Goal: Information Seeking & Learning: Learn about a topic

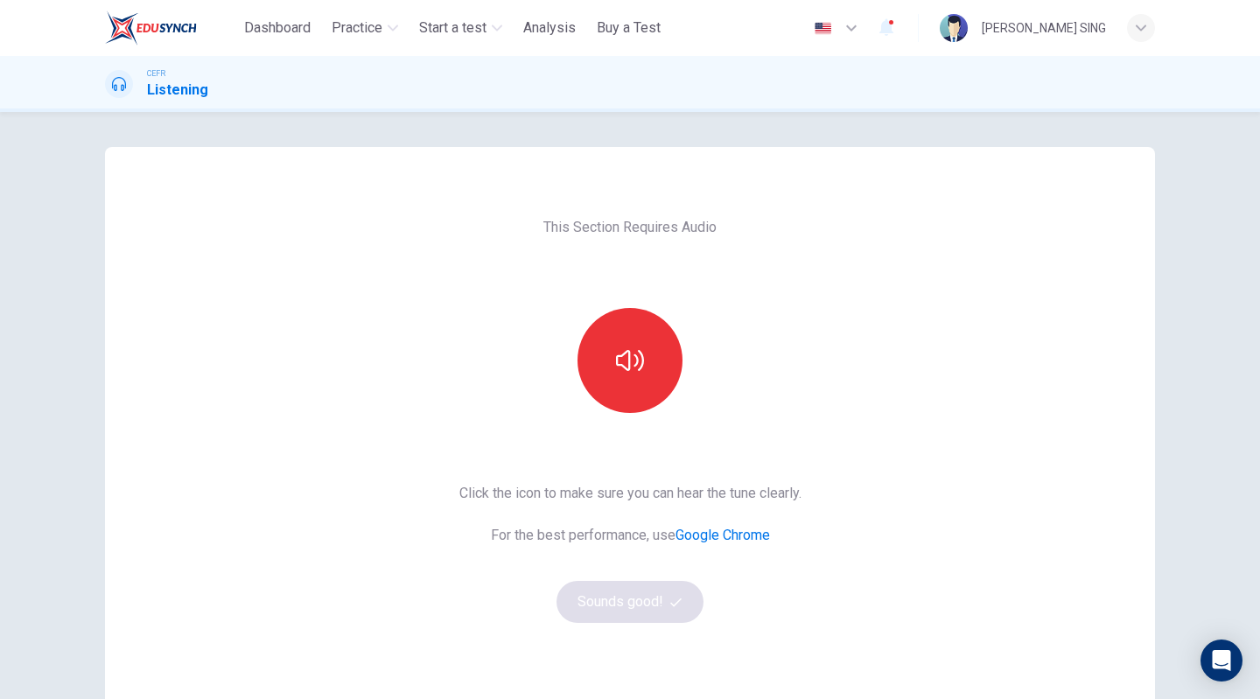
click at [674, 415] on div "This Section Requires Audio Click the icon to make sure you can hear the tune c…" at bounding box center [630, 451] width 370 height 608
click at [589, 346] on button "button" at bounding box center [629, 360] width 105 height 105
click at [651, 608] on button "Sounds good!" at bounding box center [629, 602] width 147 height 42
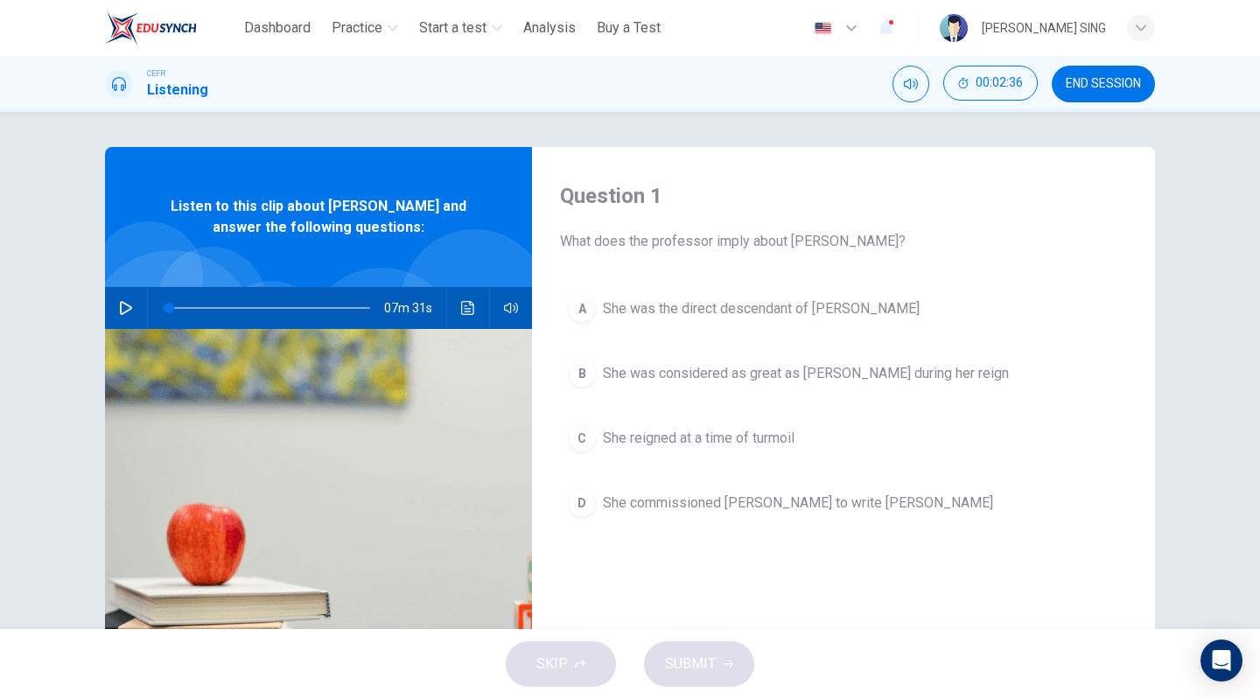
click at [657, 304] on span "She was the direct descendant of Henry V" at bounding box center [761, 308] width 317 height 21
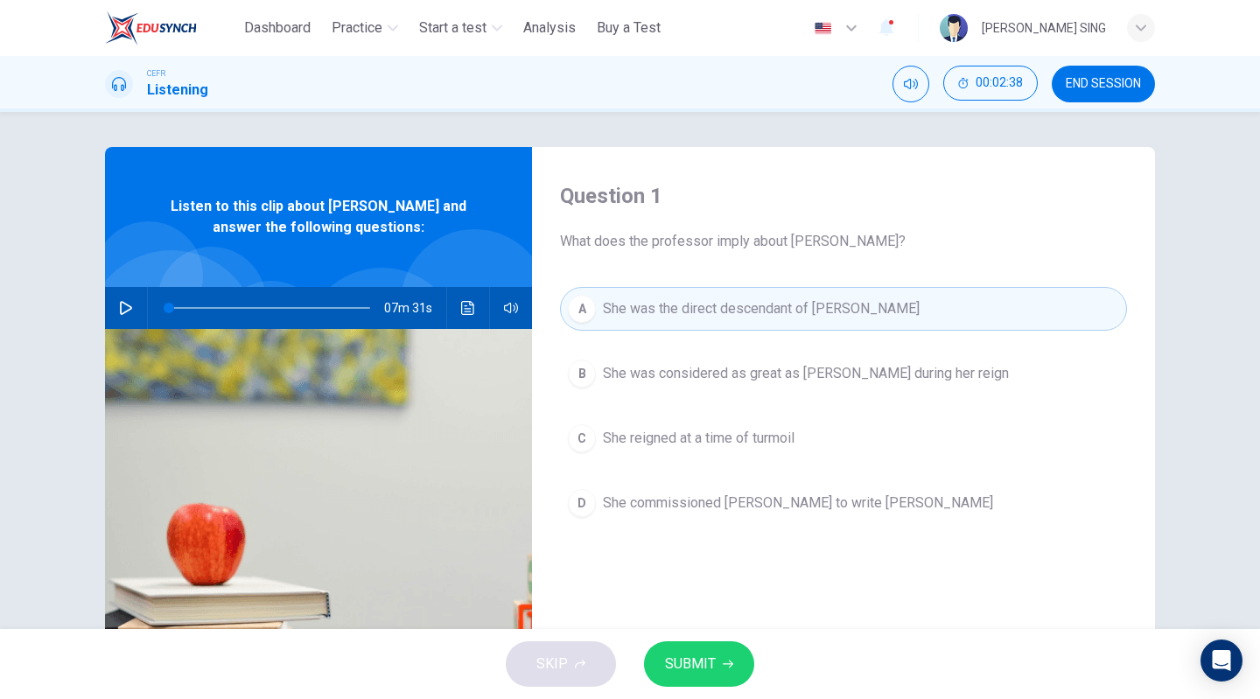
click at [708, 673] on span "SUBMIT" at bounding box center [690, 664] width 51 height 24
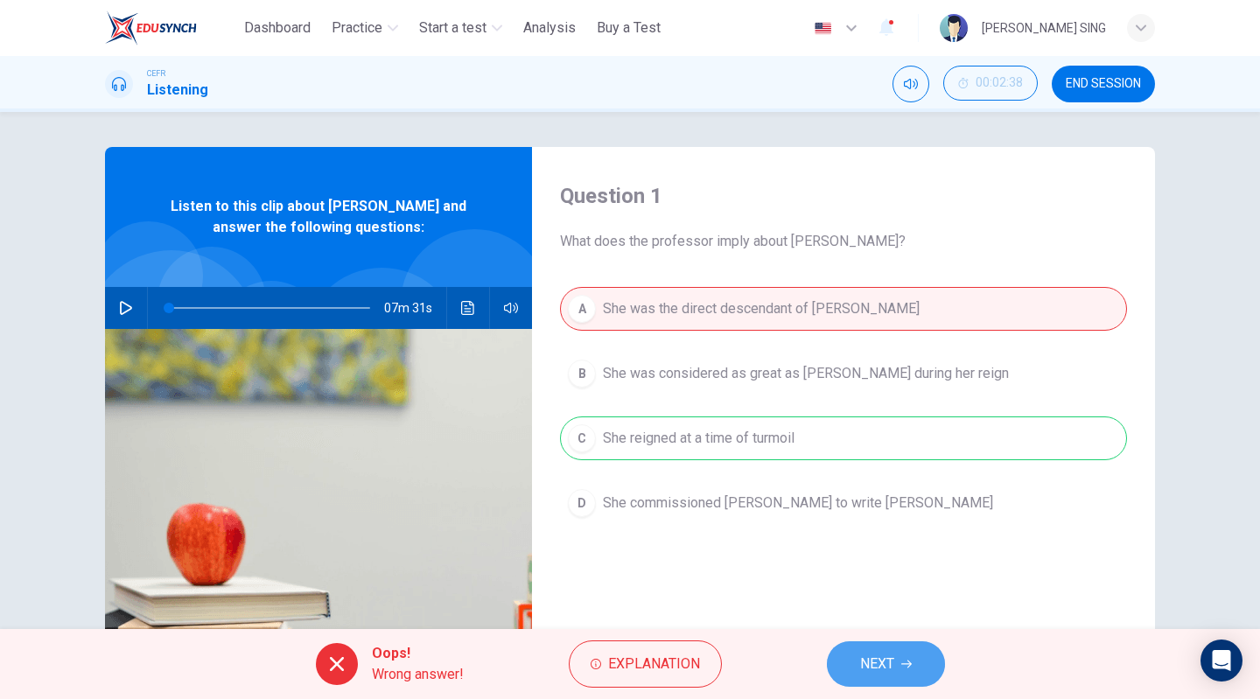
click at [871, 676] on span "NEXT" at bounding box center [877, 664] width 34 height 24
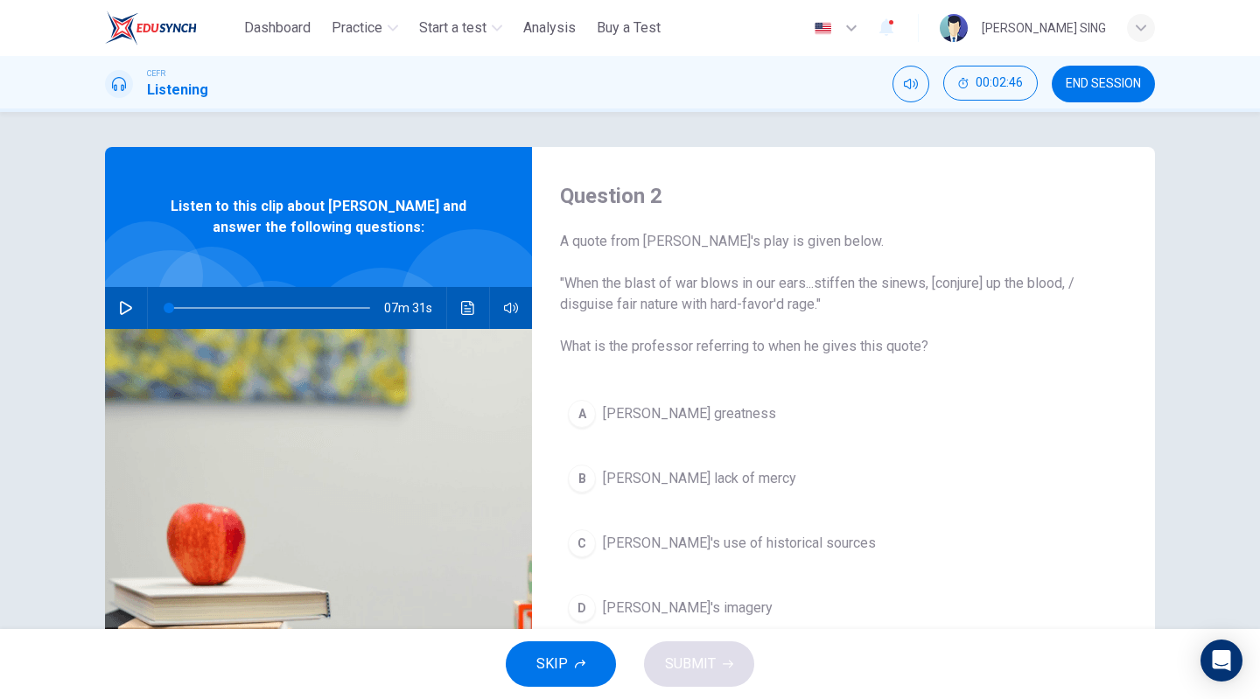
click at [682, 542] on span "Shakespeare's use of historical sources" at bounding box center [739, 543] width 273 height 21
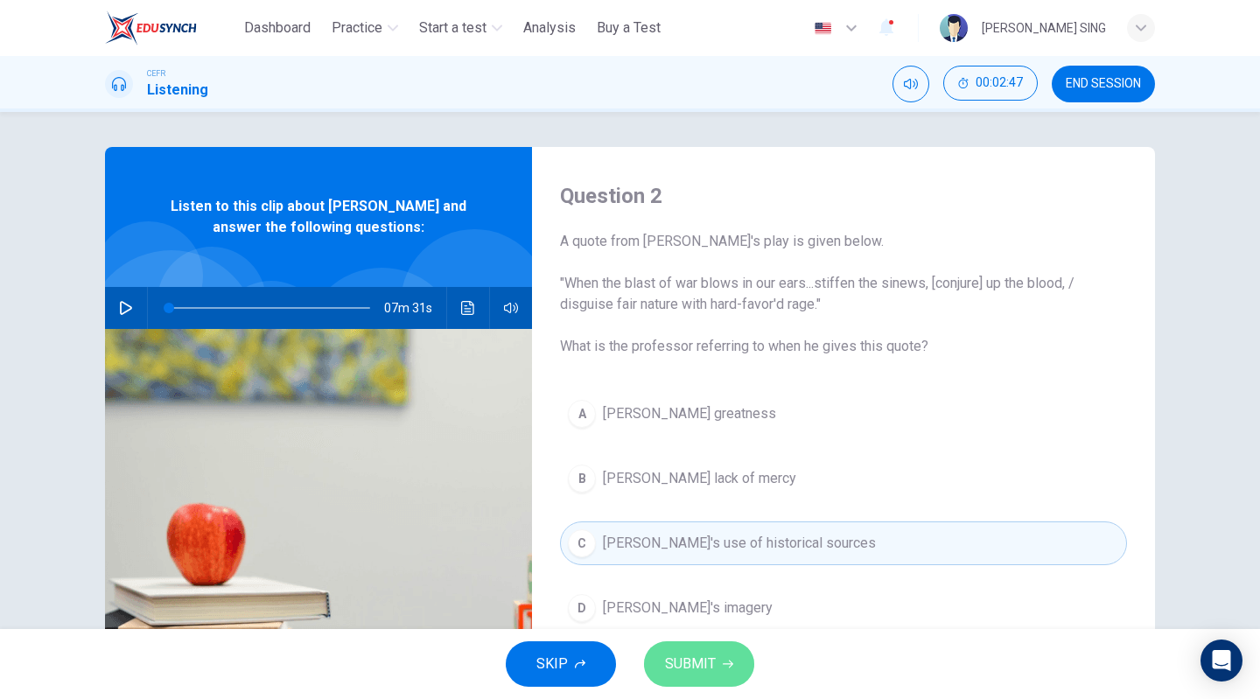
click at [703, 664] on span "SUBMIT" at bounding box center [690, 664] width 51 height 24
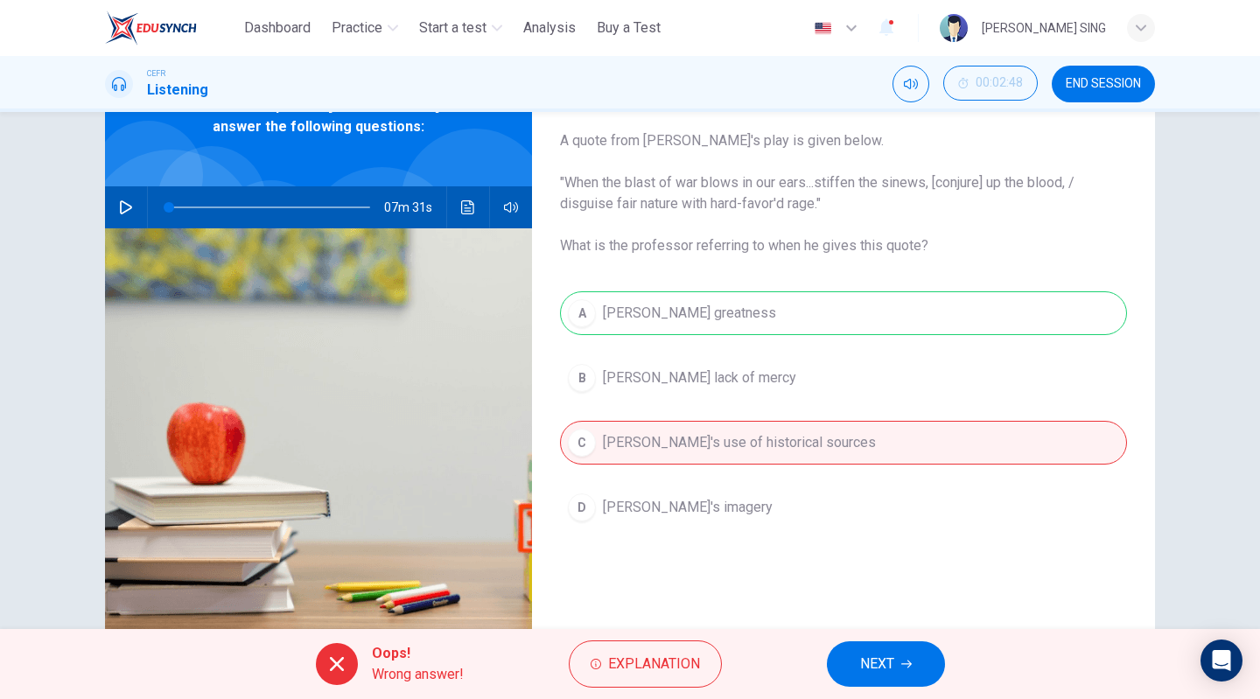
scroll to position [73, 0]
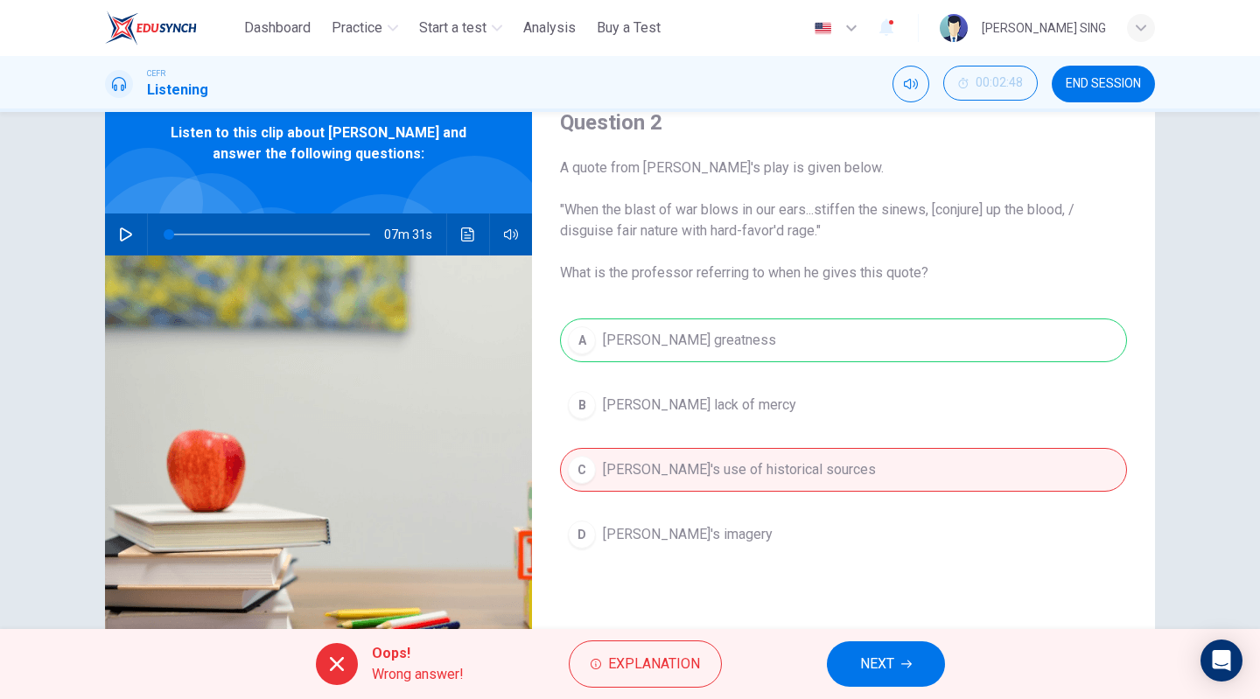
click at [911, 666] on icon "button" at bounding box center [906, 664] width 10 height 10
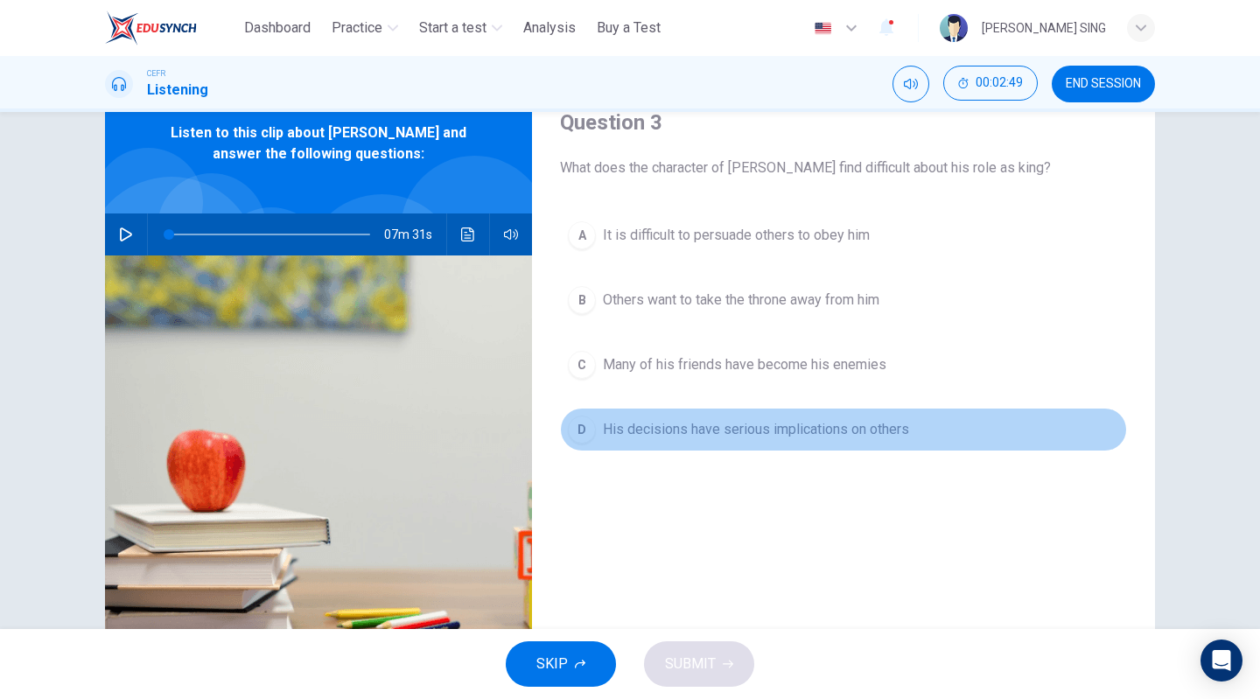
click at [794, 408] on button "D His decisions have serious implications on others" at bounding box center [843, 430] width 567 height 44
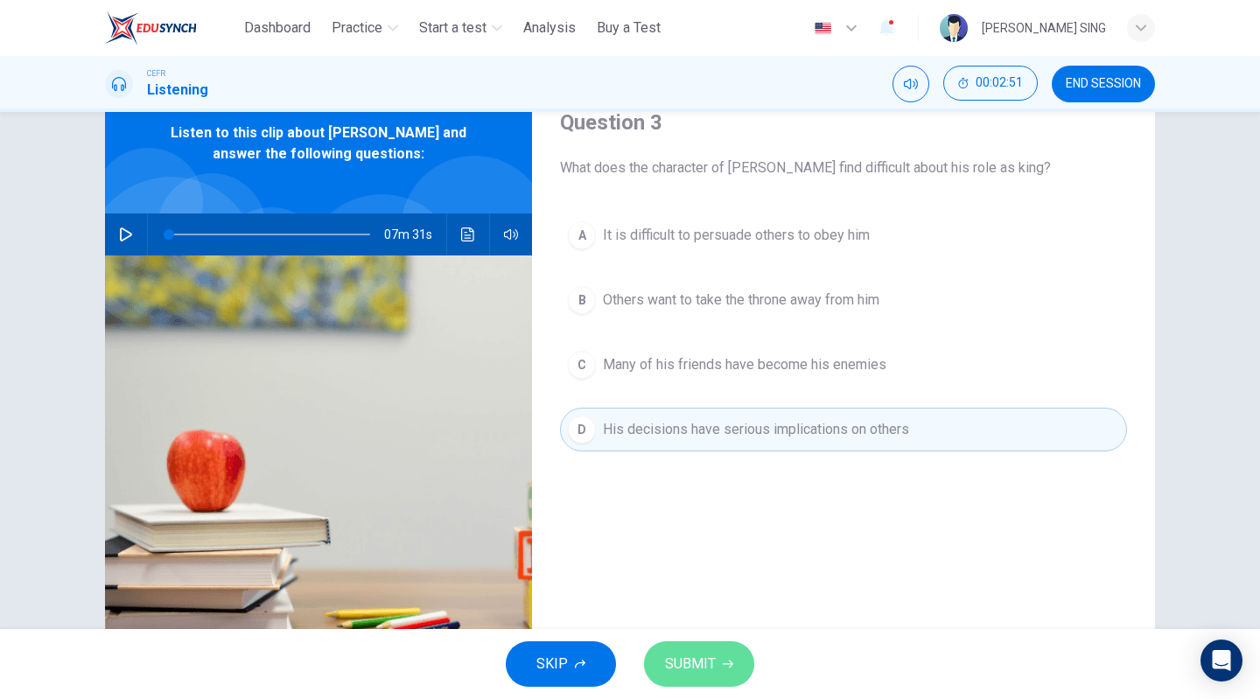
click at [708, 661] on span "SUBMIT" at bounding box center [690, 664] width 51 height 24
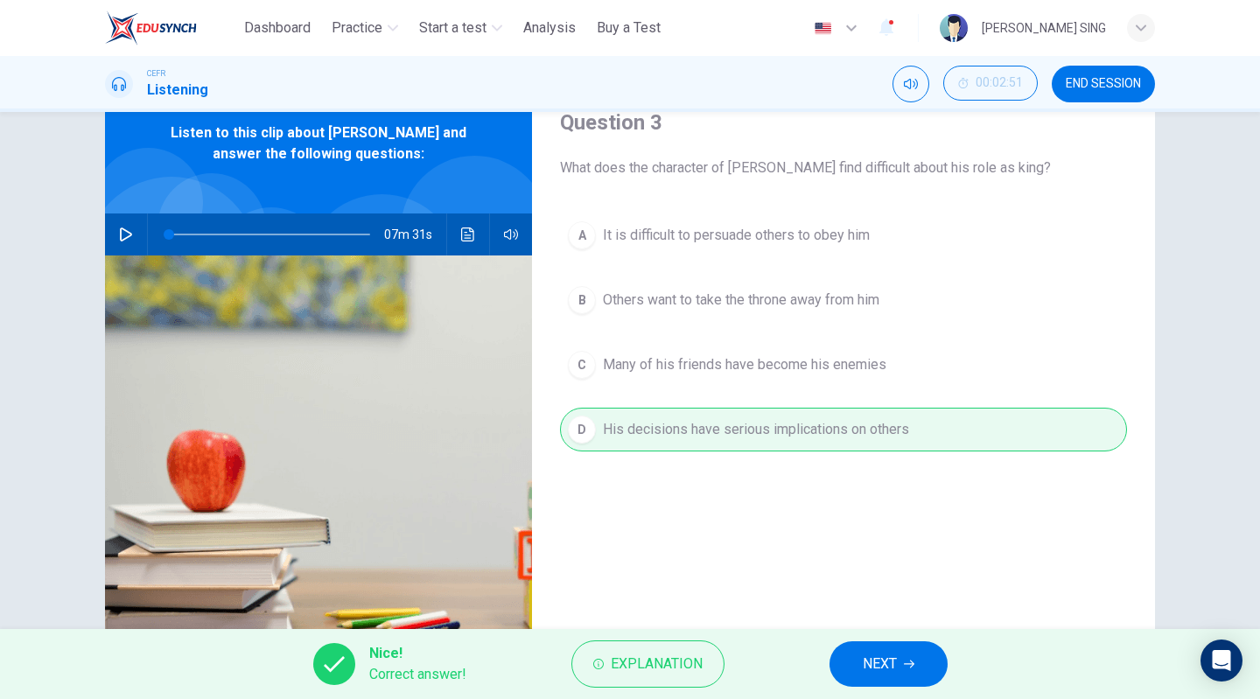
click at [911, 671] on button "NEXT" at bounding box center [888, 663] width 118 height 45
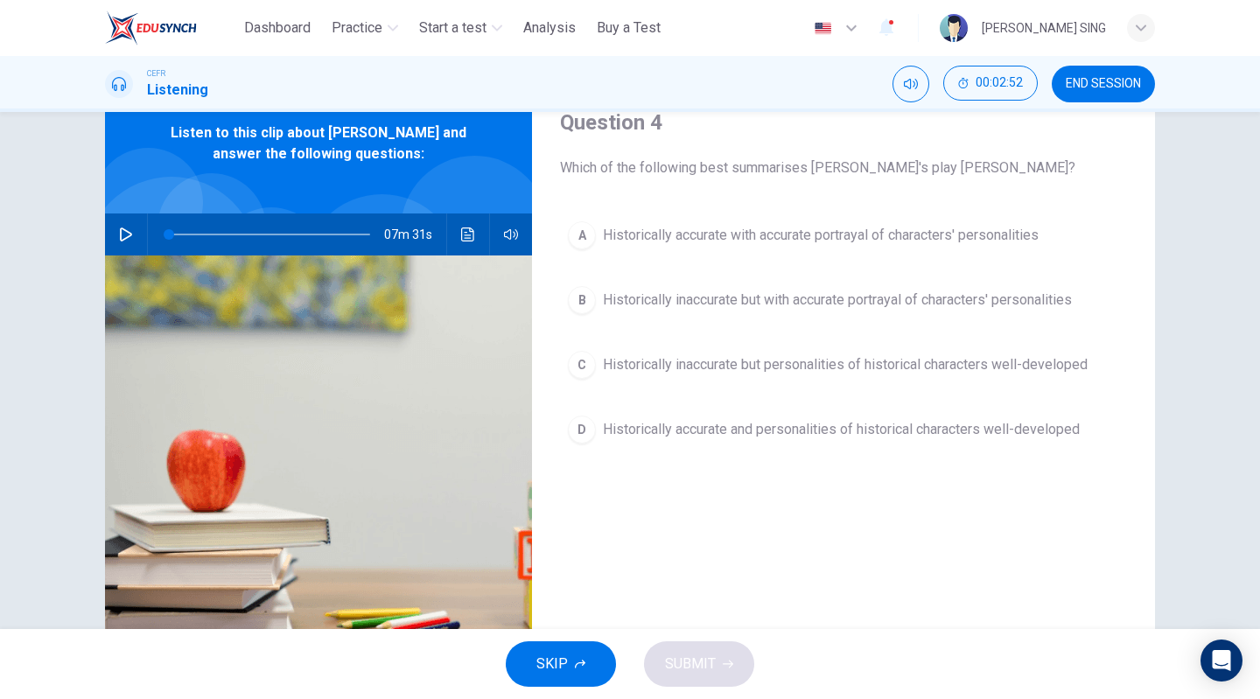
click at [735, 216] on button "A Historically accurate with accurate portrayal of characters' personalities" at bounding box center [843, 235] width 567 height 44
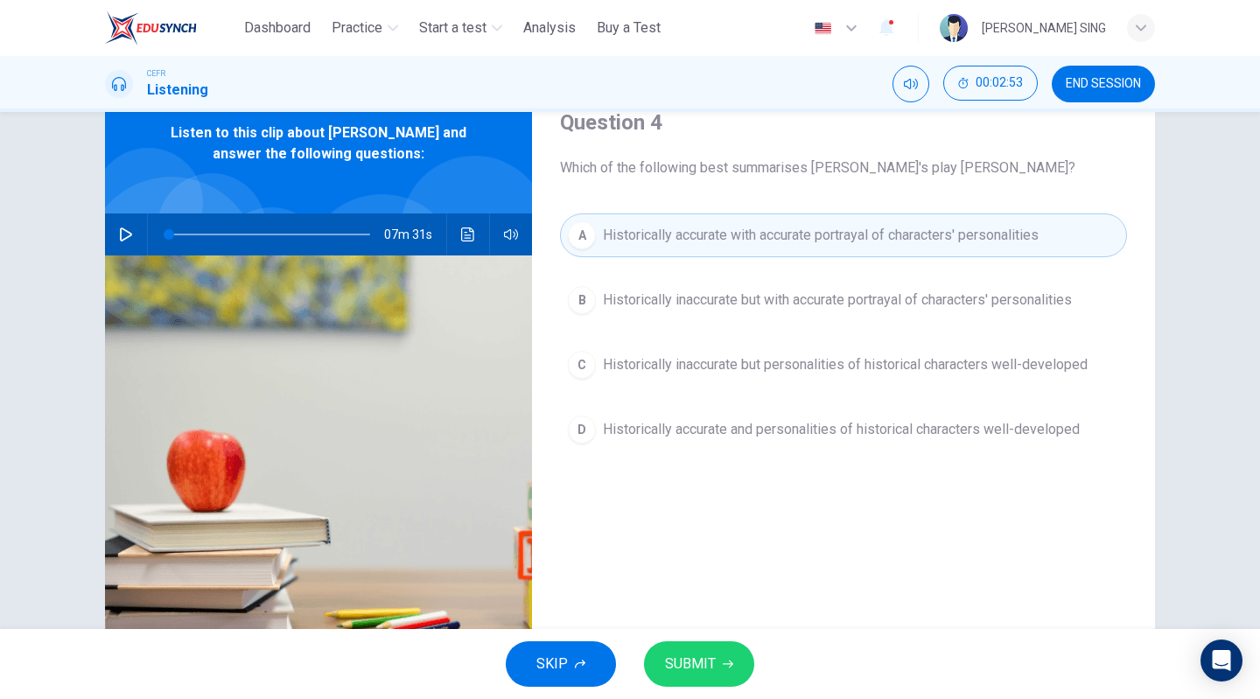
click at [719, 657] on button "SUBMIT" at bounding box center [699, 663] width 110 height 45
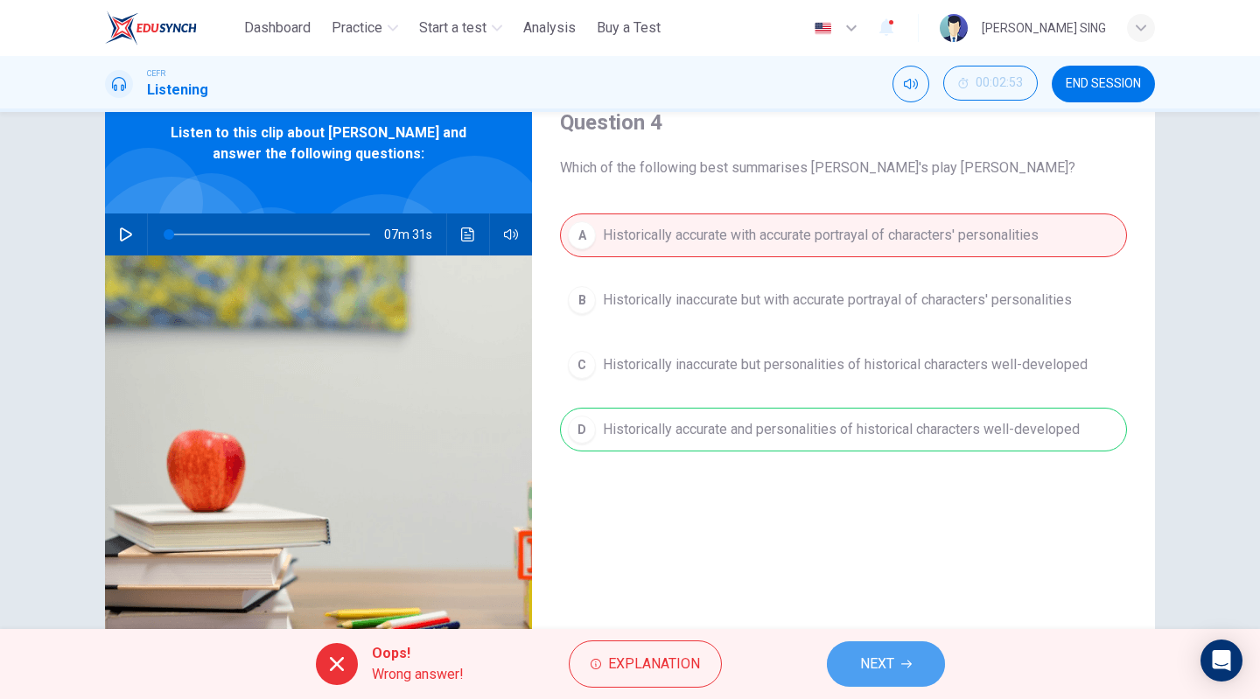
click at [884, 667] on span "NEXT" at bounding box center [877, 664] width 34 height 24
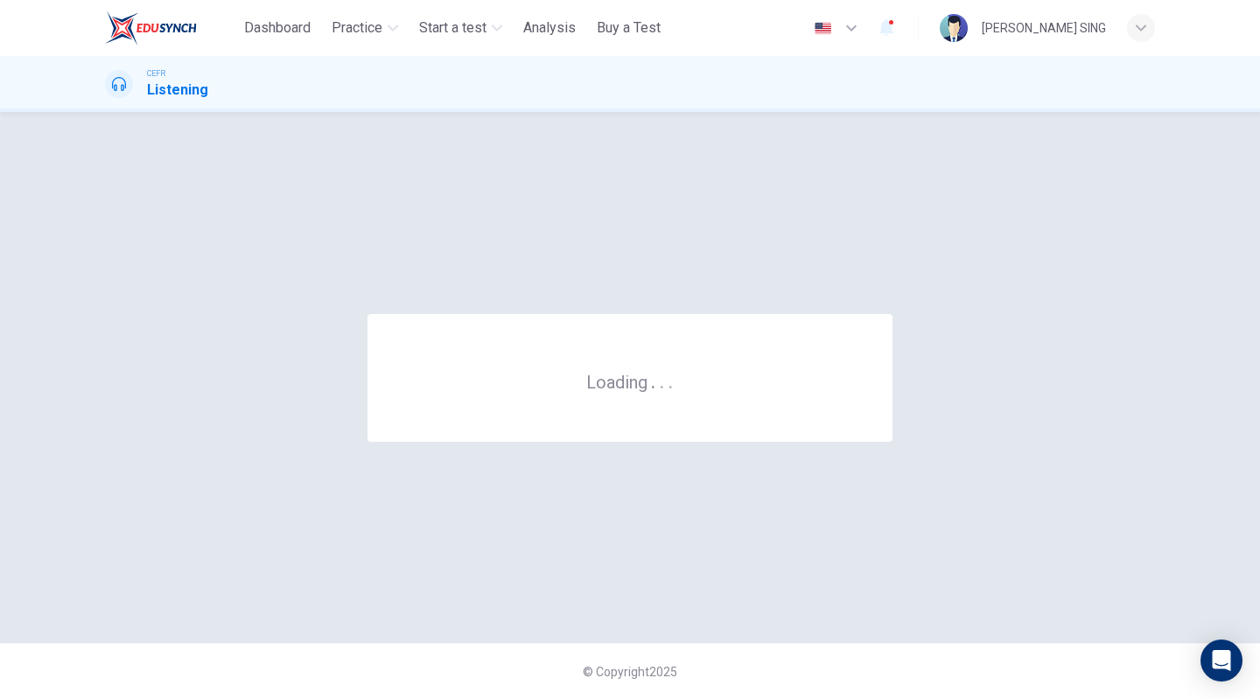
scroll to position [0, 0]
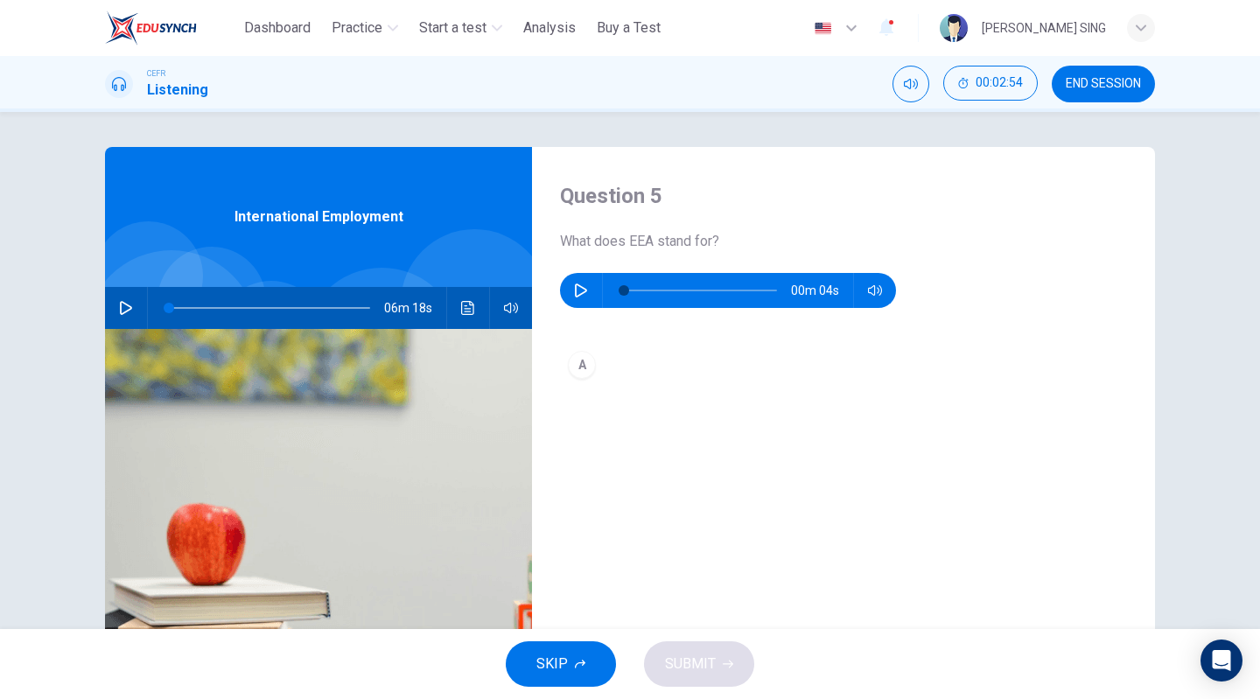
click at [575, 284] on icon "button" at bounding box center [581, 290] width 12 height 14
type input "*"
click at [581, 351] on div "A" at bounding box center [582, 365] width 28 height 28
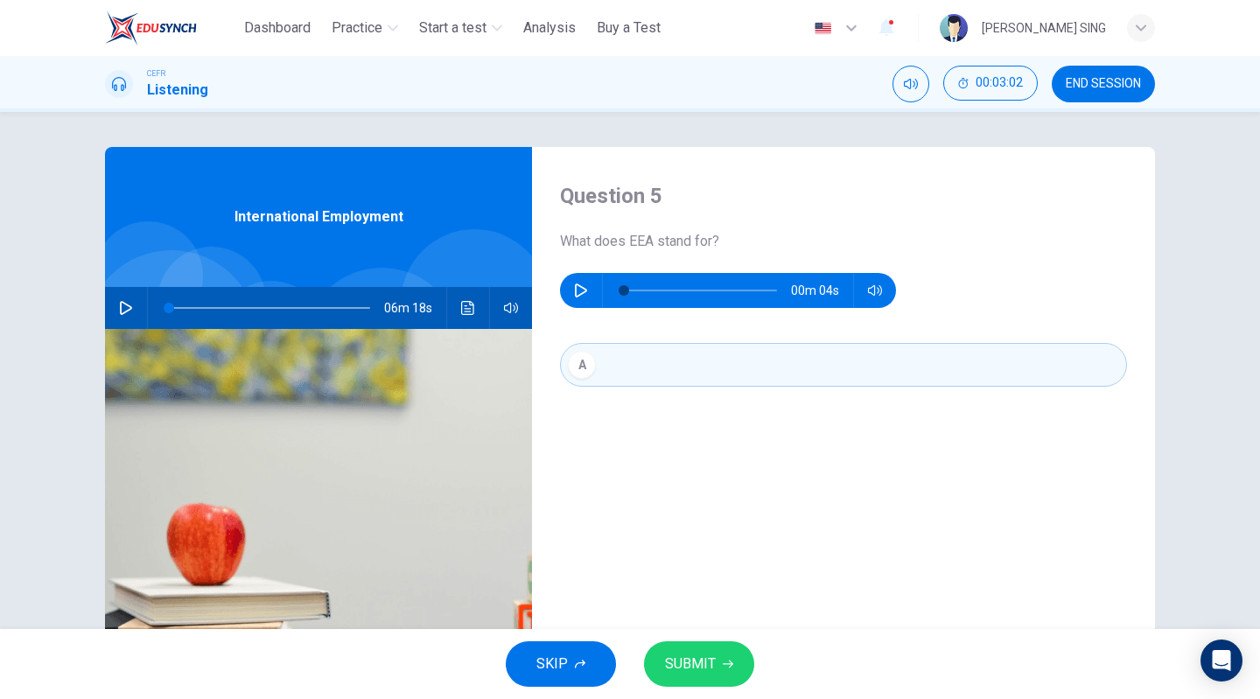
click at [642, 407] on div "A" at bounding box center [843, 382] width 567 height 79
click at [665, 372] on button "A" at bounding box center [843, 365] width 567 height 44
click at [700, 662] on span "SUBMIT" at bounding box center [690, 664] width 51 height 24
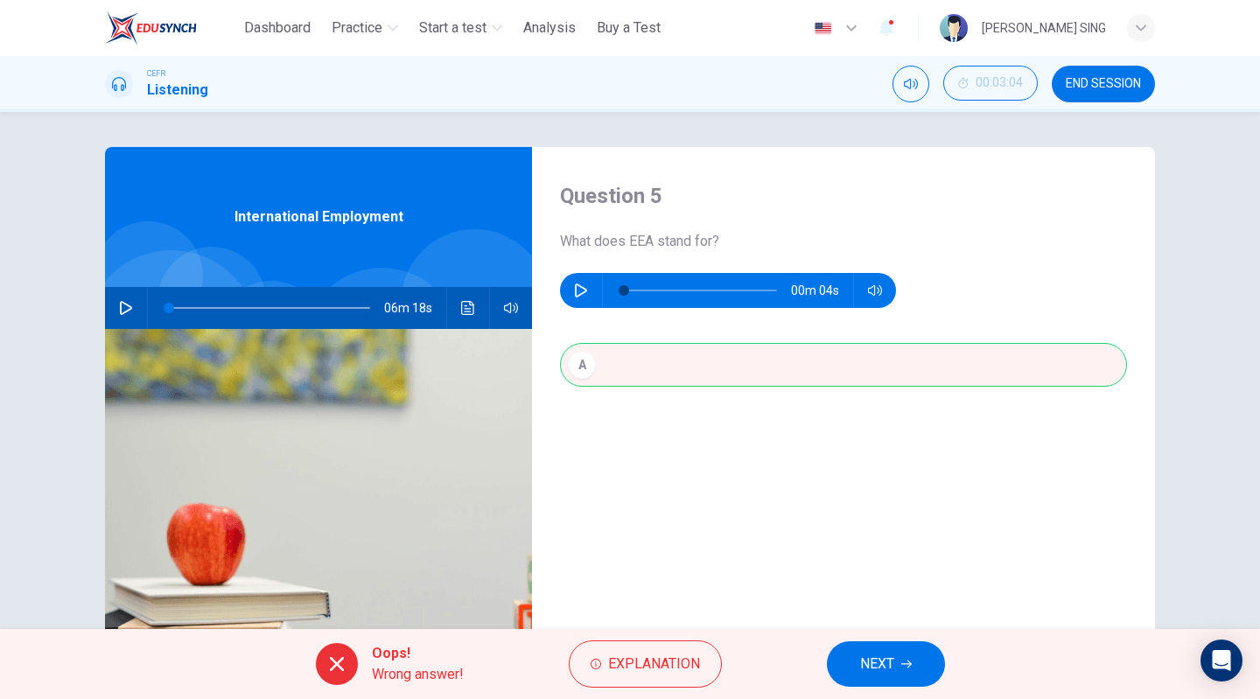
click at [636, 431] on div "Question 5 What does EEA stand for? 00m 04s A" at bounding box center [843, 451] width 623 height 608
click at [591, 362] on div "A" at bounding box center [843, 382] width 567 height 79
click at [903, 679] on button "NEXT" at bounding box center [886, 663] width 118 height 45
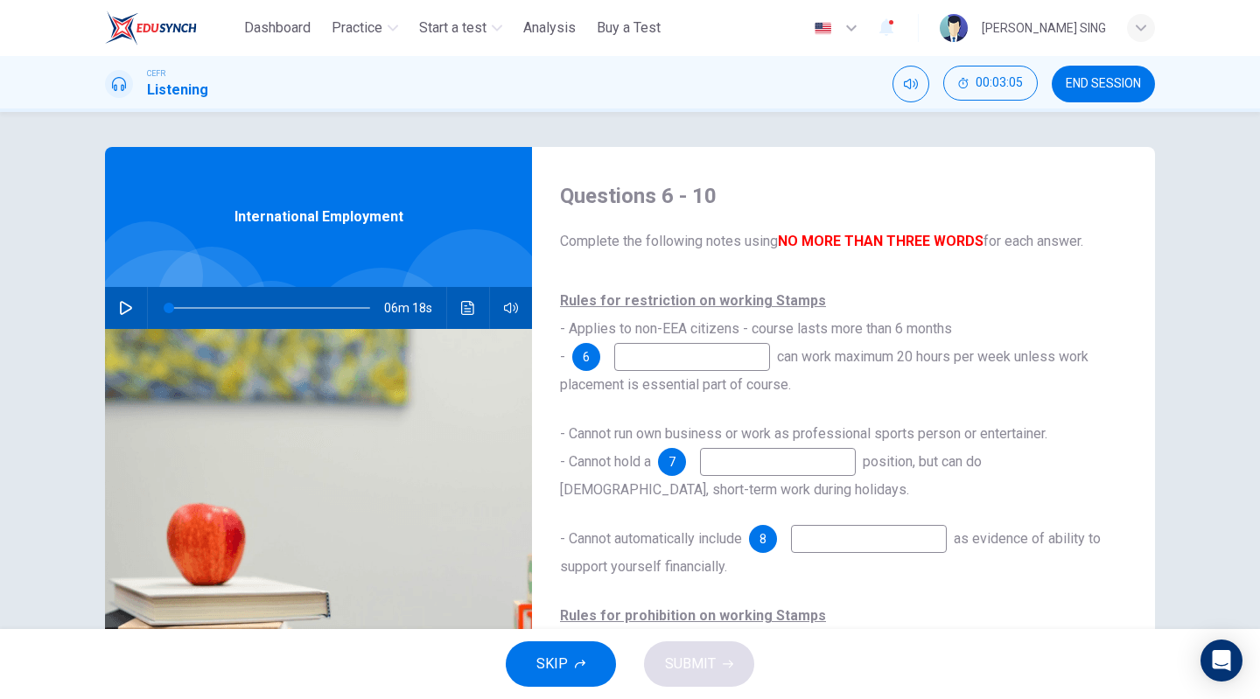
click at [694, 352] on input at bounding box center [692, 357] width 156 height 28
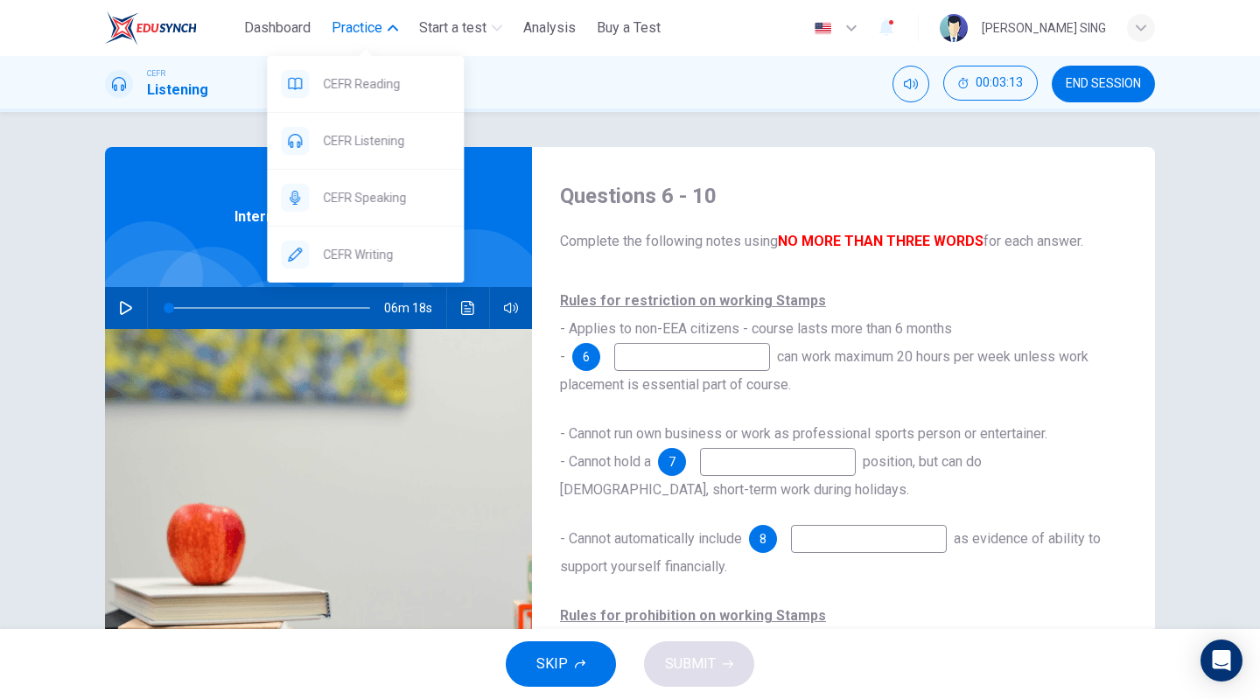
click at [365, 31] on span "Practice" at bounding box center [357, 27] width 51 height 21
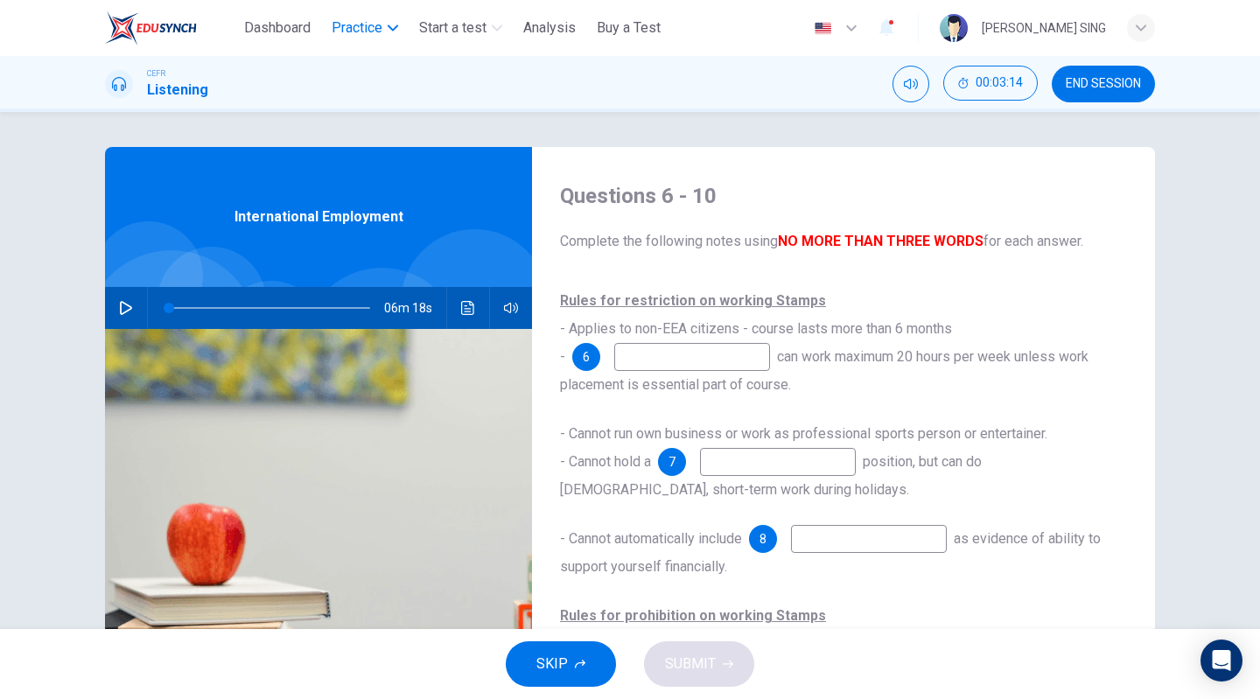
click at [365, 31] on span "Practice" at bounding box center [357, 27] width 51 height 21
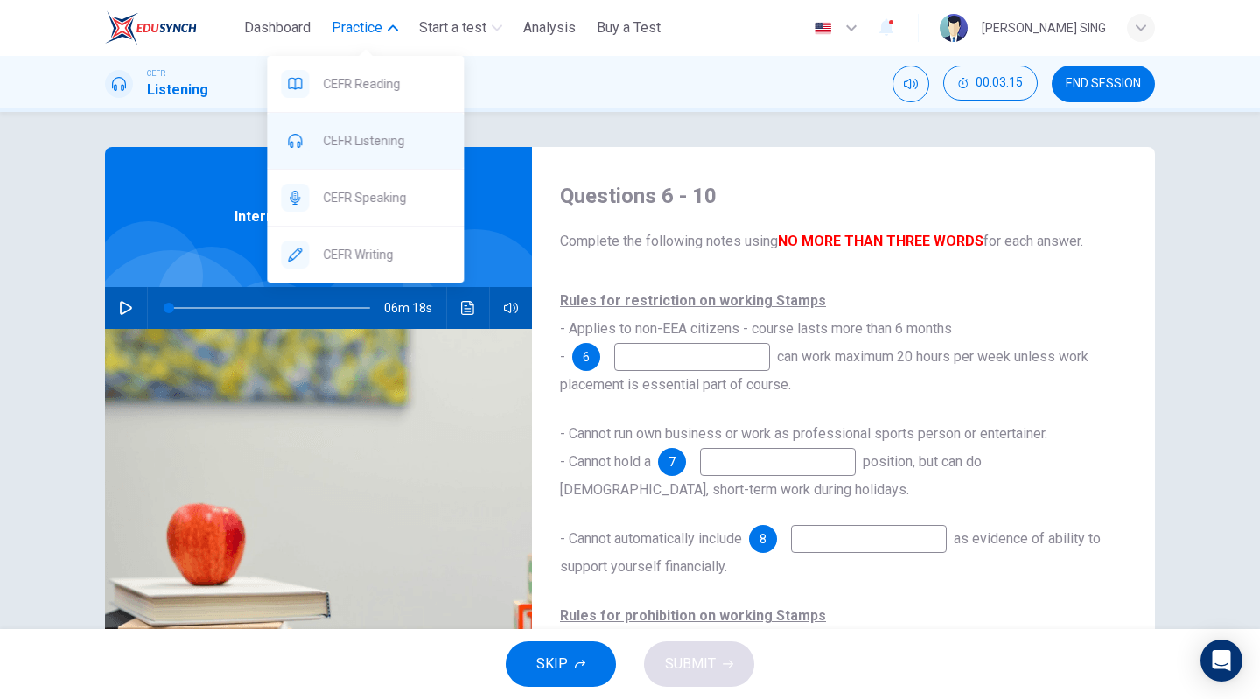
click at [373, 137] on span "CEFR Listening" at bounding box center [386, 140] width 127 height 21
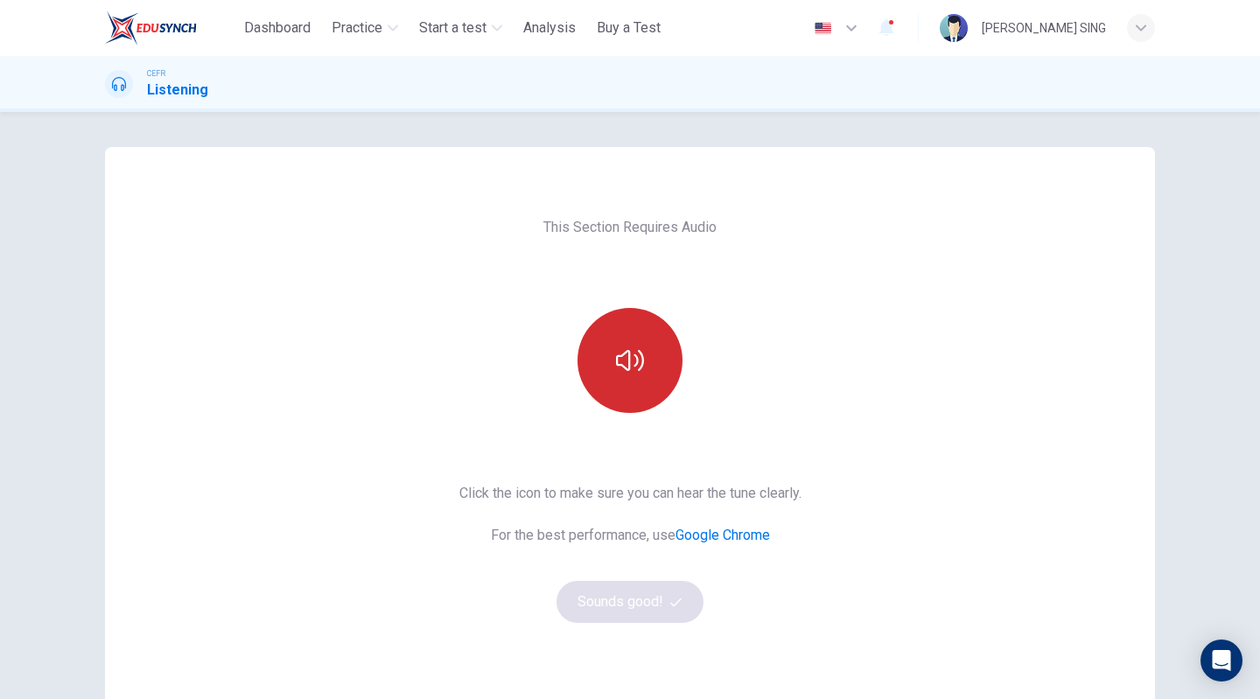
click at [625, 373] on icon "button" at bounding box center [630, 360] width 28 height 28
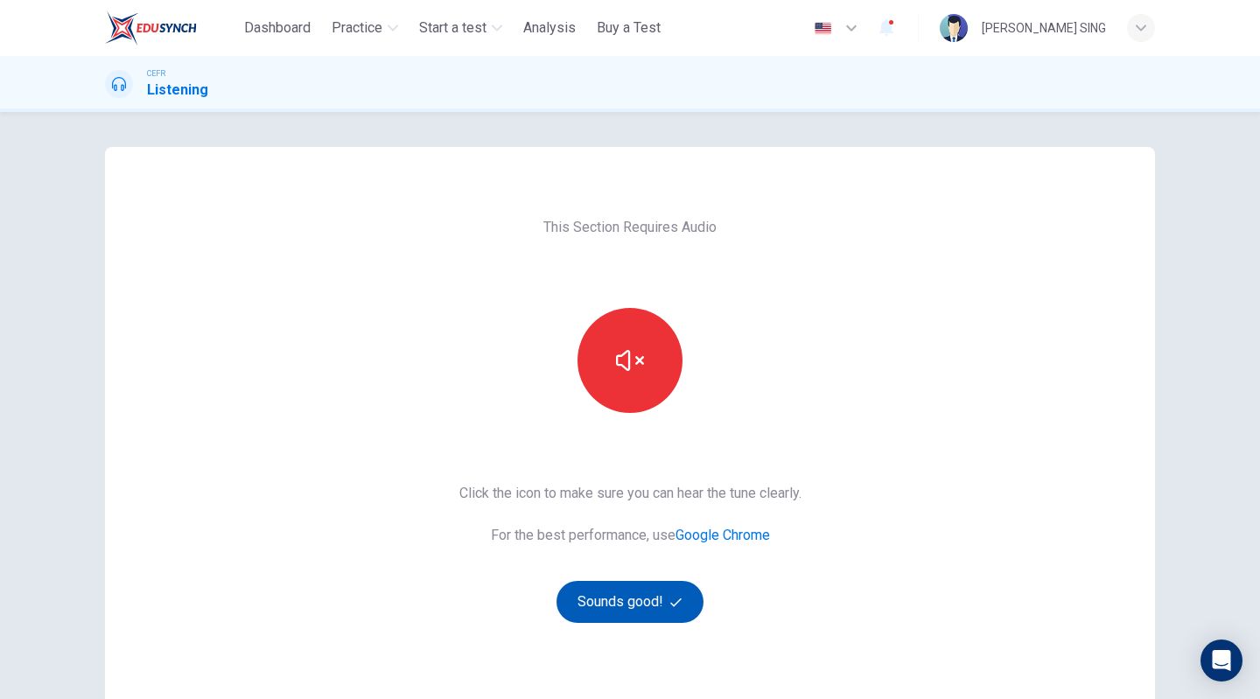
click at [644, 602] on button "Sounds good!" at bounding box center [629, 602] width 147 height 42
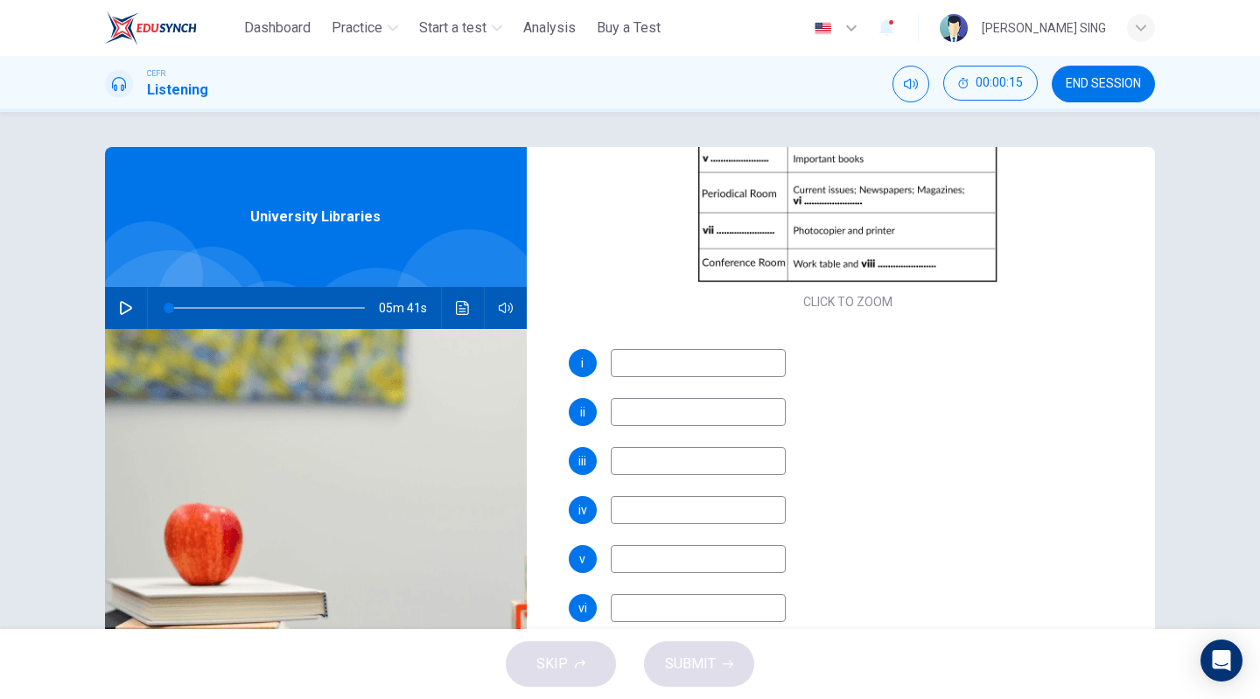
scroll to position [161, 0]
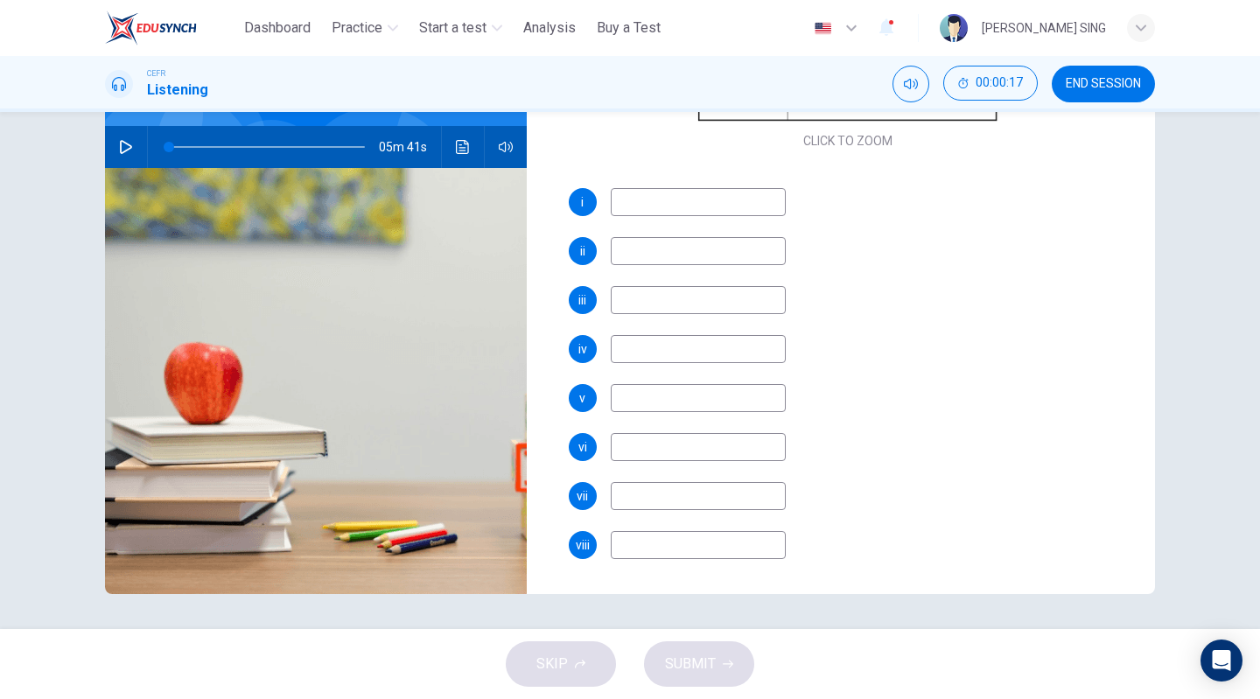
click at [724, 206] on input at bounding box center [698, 202] width 175 height 28
type input "***"
click at [694, 248] on input at bounding box center [698, 251] width 175 height 28
type input "***"
click at [691, 311] on input at bounding box center [698, 300] width 175 height 28
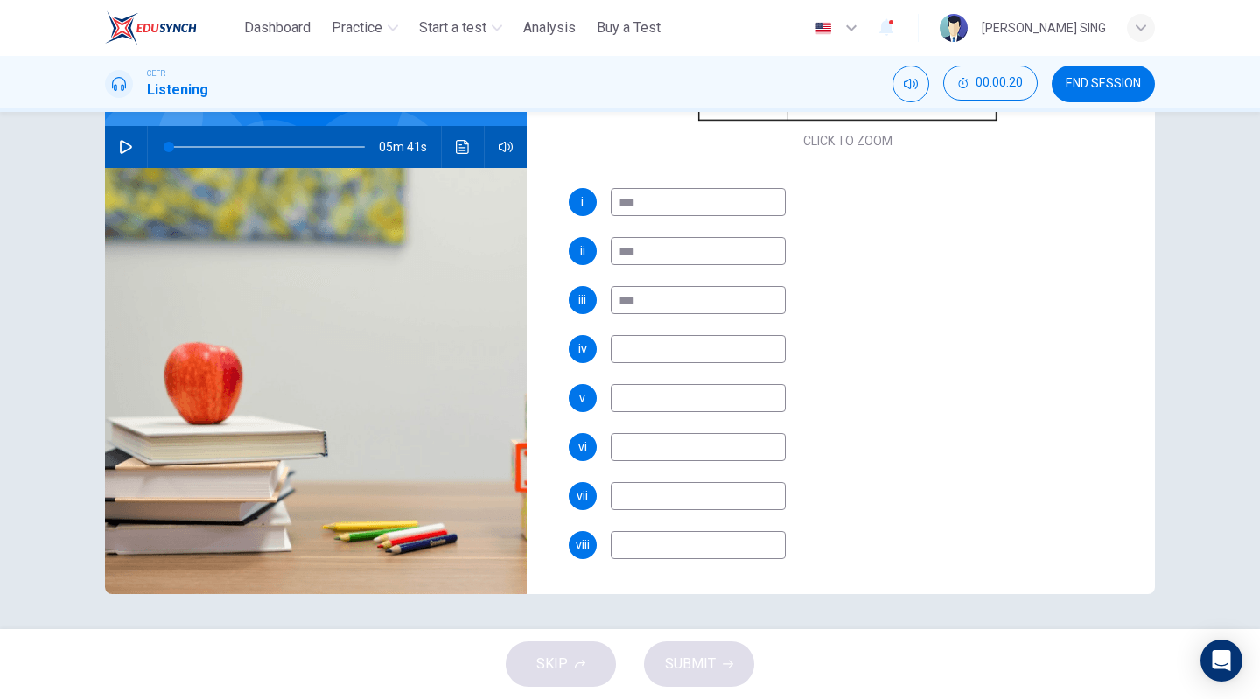
type input "***"
click at [687, 337] on input at bounding box center [698, 349] width 175 height 28
type input "***"
click at [691, 389] on input at bounding box center [698, 398] width 175 height 28
drag, startPoint x: 654, startPoint y: 206, endPoint x: 554, endPoint y: 185, distance: 102.6
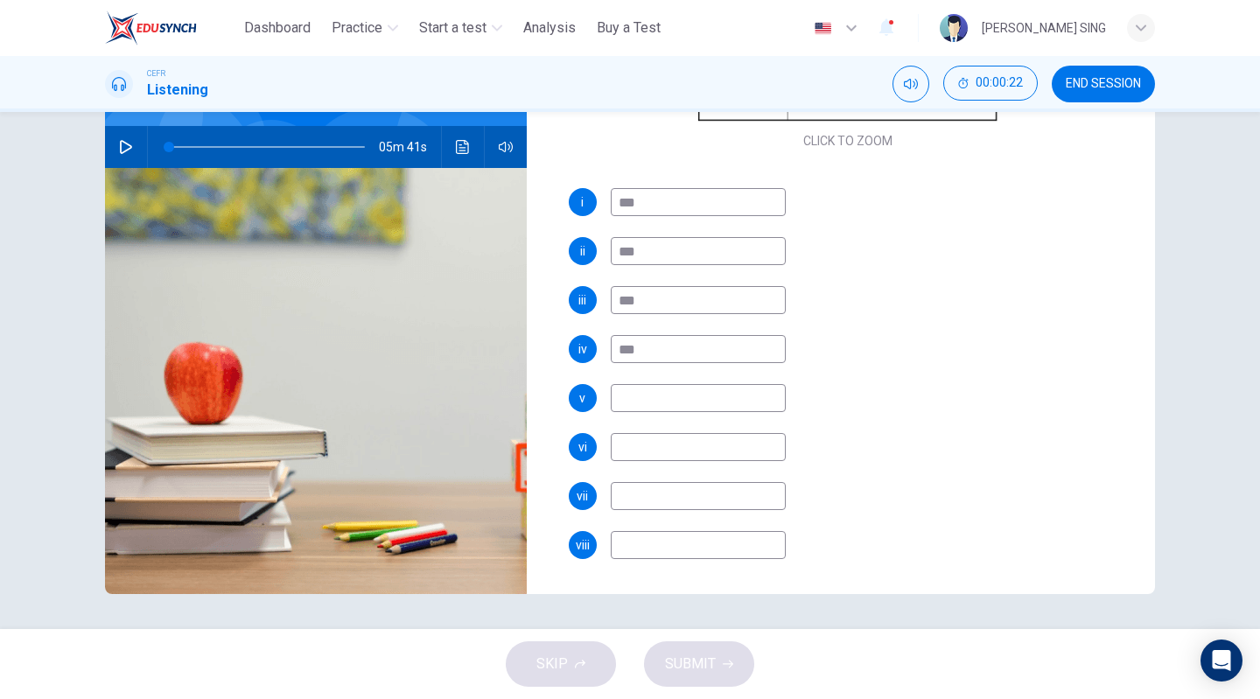
type input "*********"
type input "**********"
type input "*"
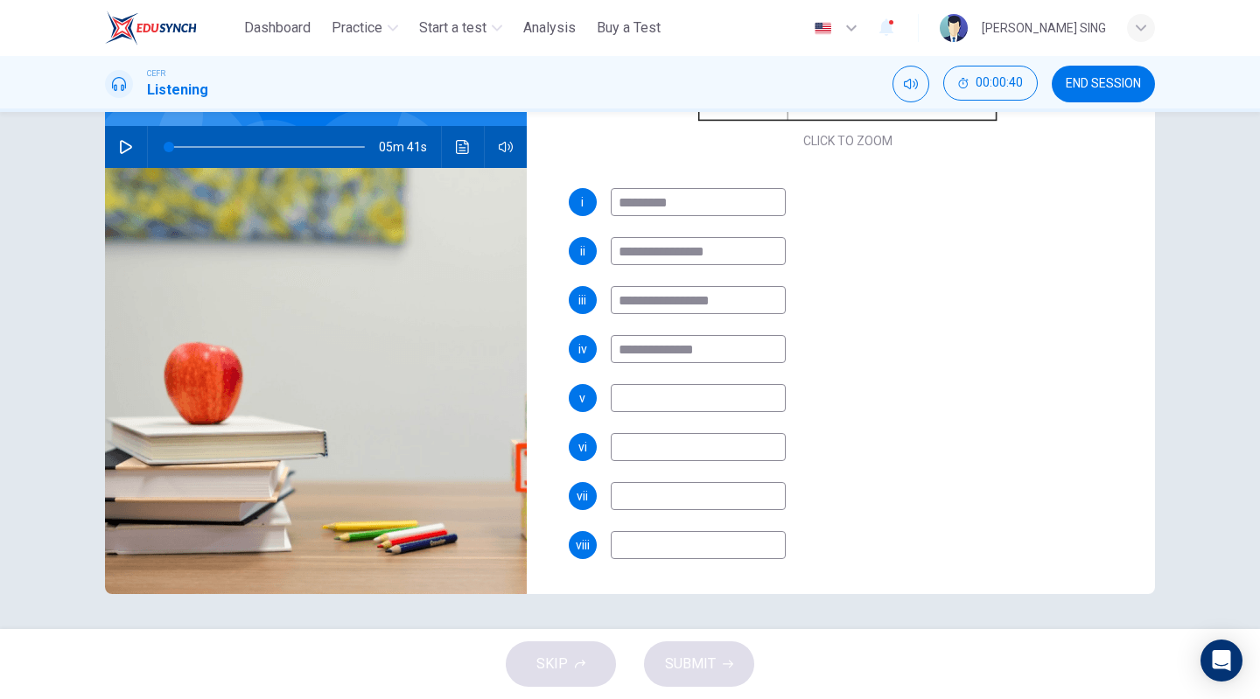
type input "**********"
type input "********"
type input "**********"
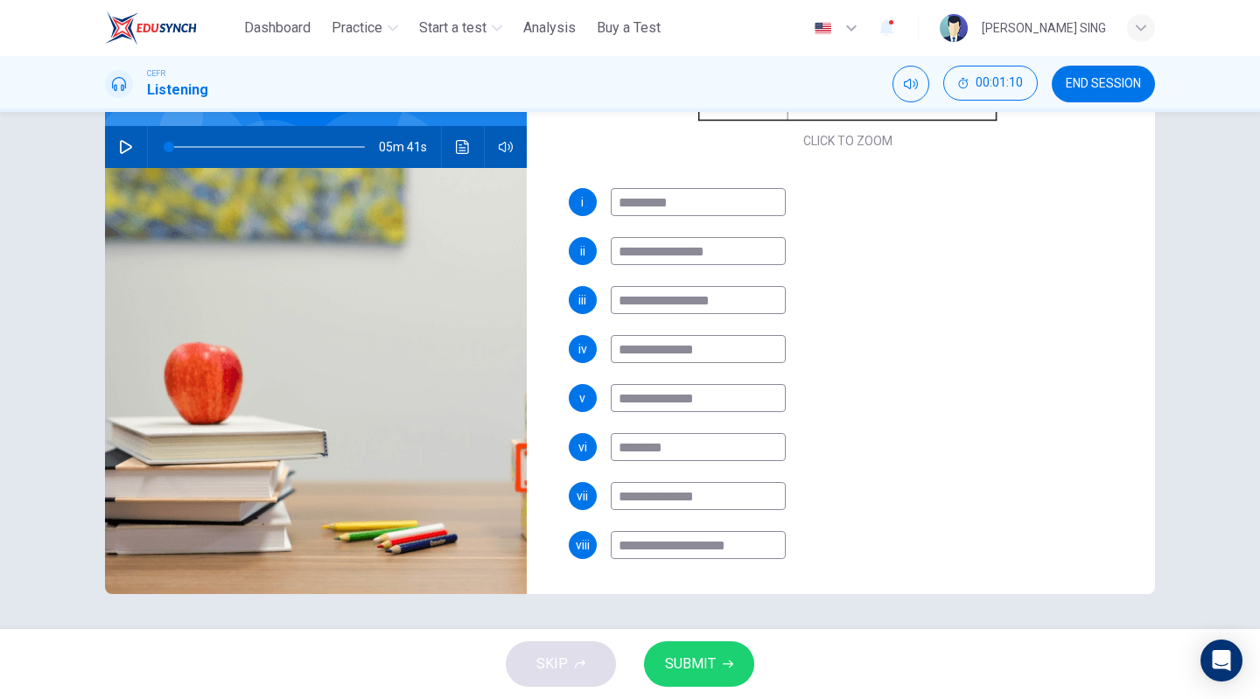
type input "**********"
click at [700, 666] on span "SUBMIT" at bounding box center [690, 664] width 51 height 24
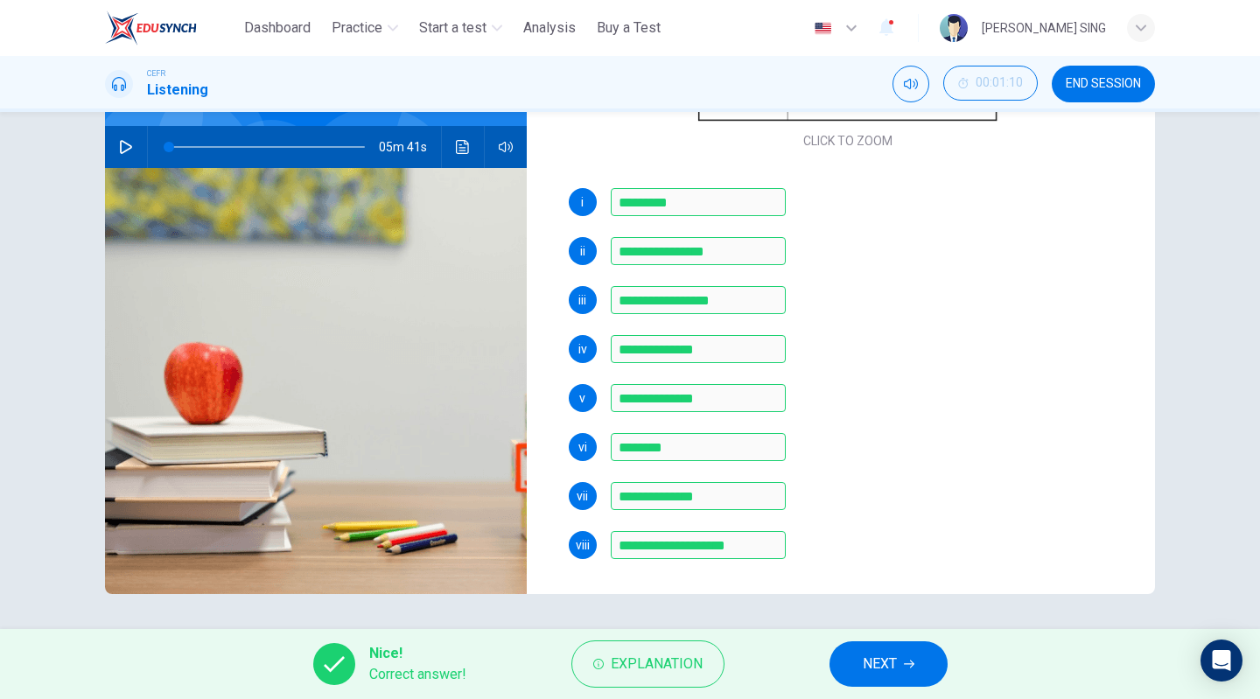
click at [890, 636] on div "Nice! Correct answer! Explanation NEXT" at bounding box center [630, 664] width 1260 height 70
drag, startPoint x: 892, startPoint y: 659, endPoint x: 895, endPoint y: 613, distance: 45.6
click at [892, 657] on span "NEXT" at bounding box center [879, 664] width 34 height 24
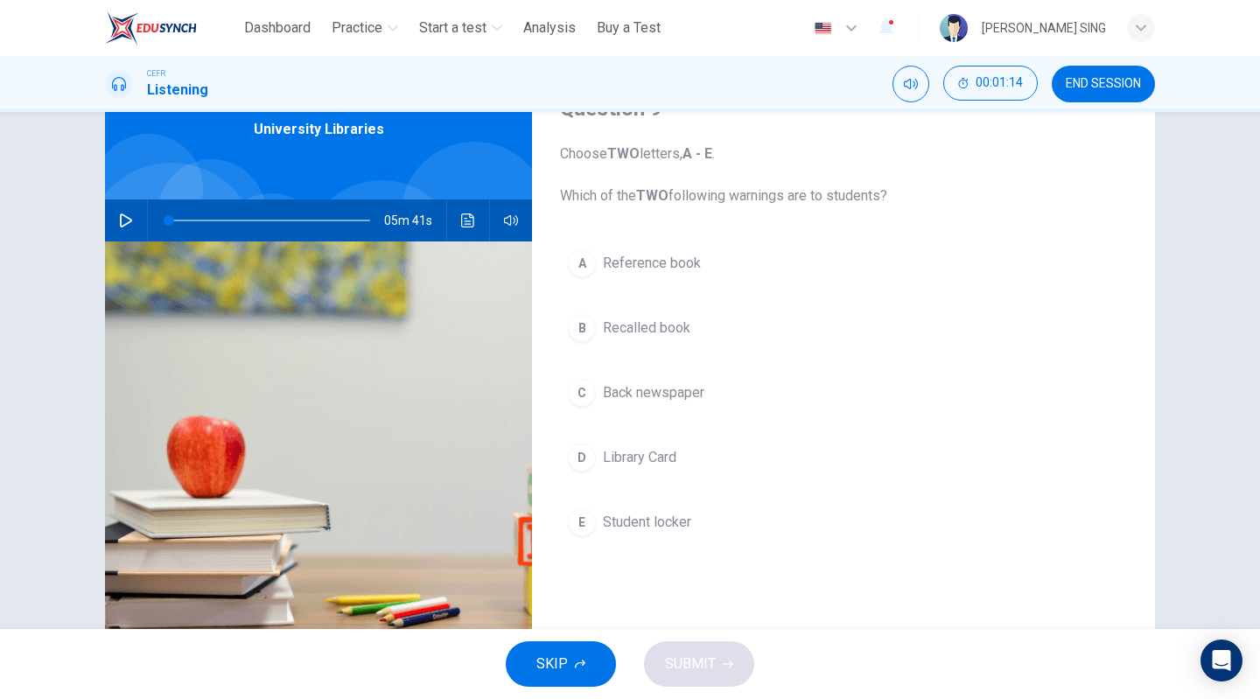
scroll to position [0, 0]
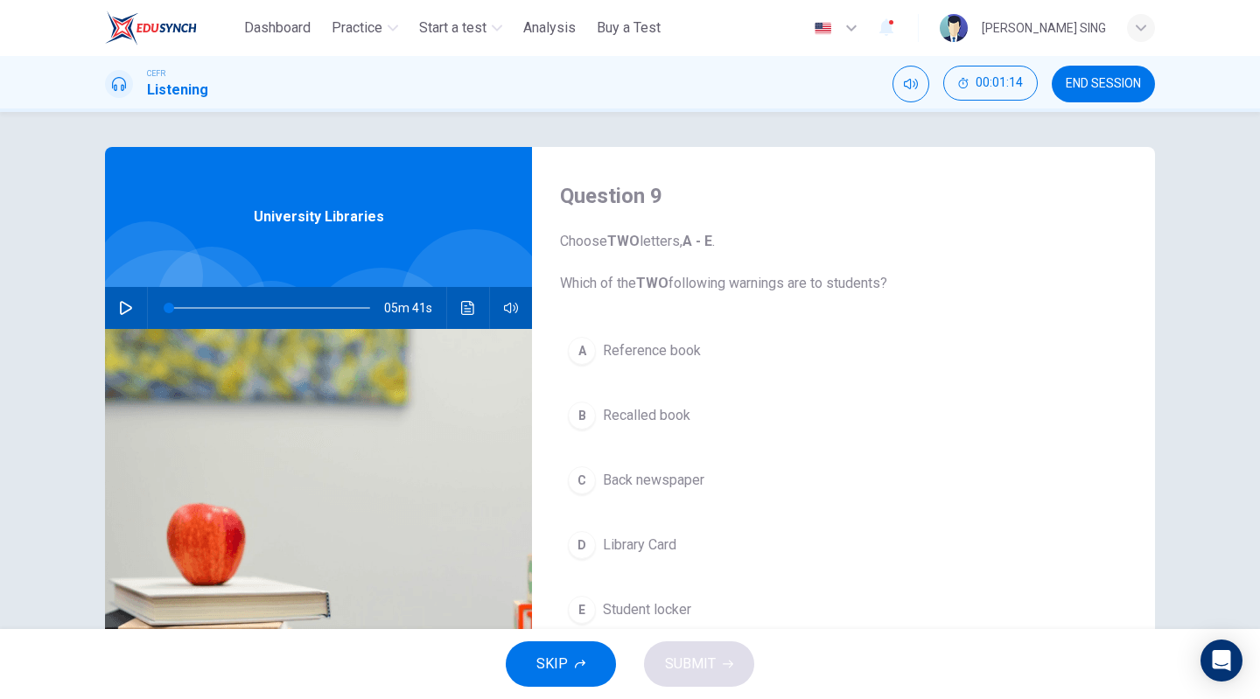
click at [603, 413] on span "Recalled book" at bounding box center [646, 415] width 87 height 21
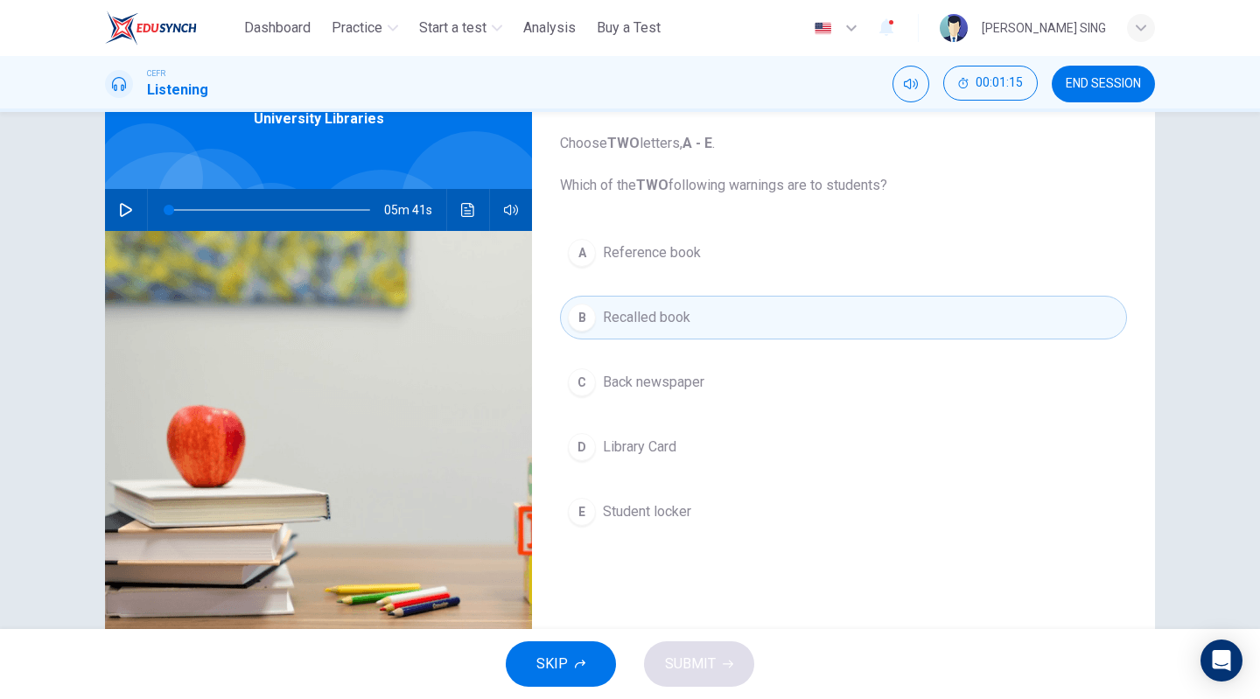
scroll to position [161, 0]
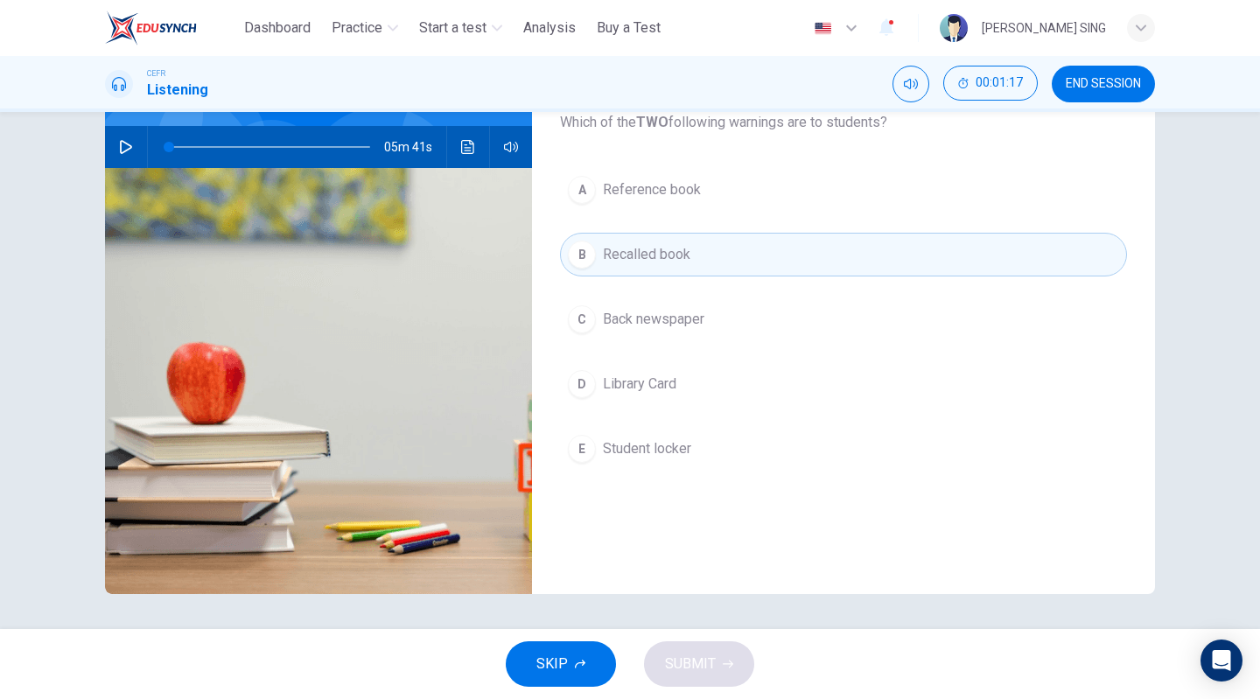
click at [642, 389] on span "Library Card" at bounding box center [639, 383] width 73 height 21
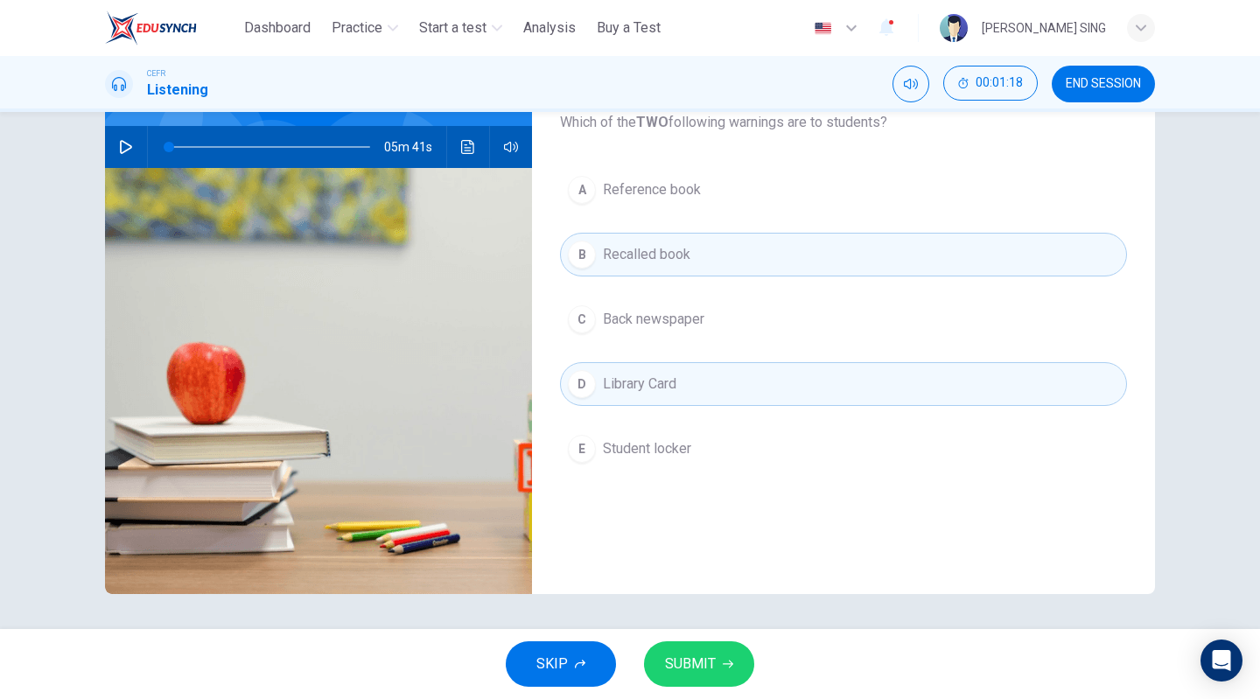
click at [700, 664] on span "SUBMIT" at bounding box center [690, 664] width 51 height 24
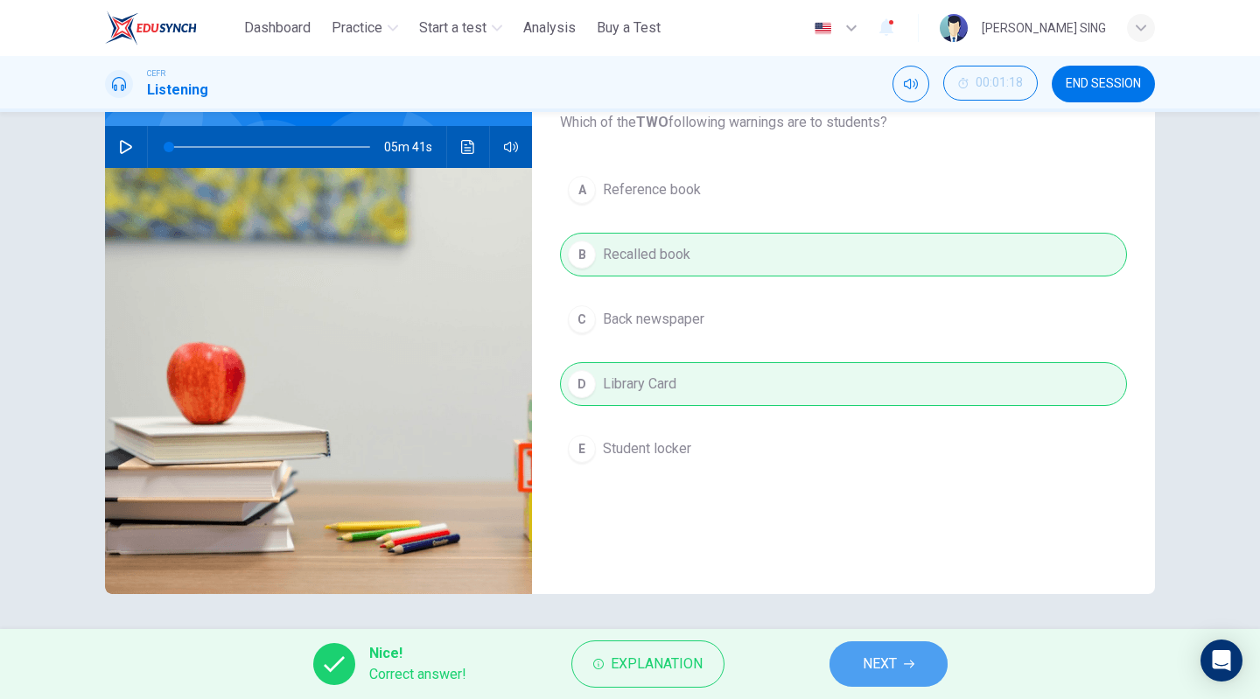
click at [899, 685] on button "NEXT" at bounding box center [888, 663] width 118 height 45
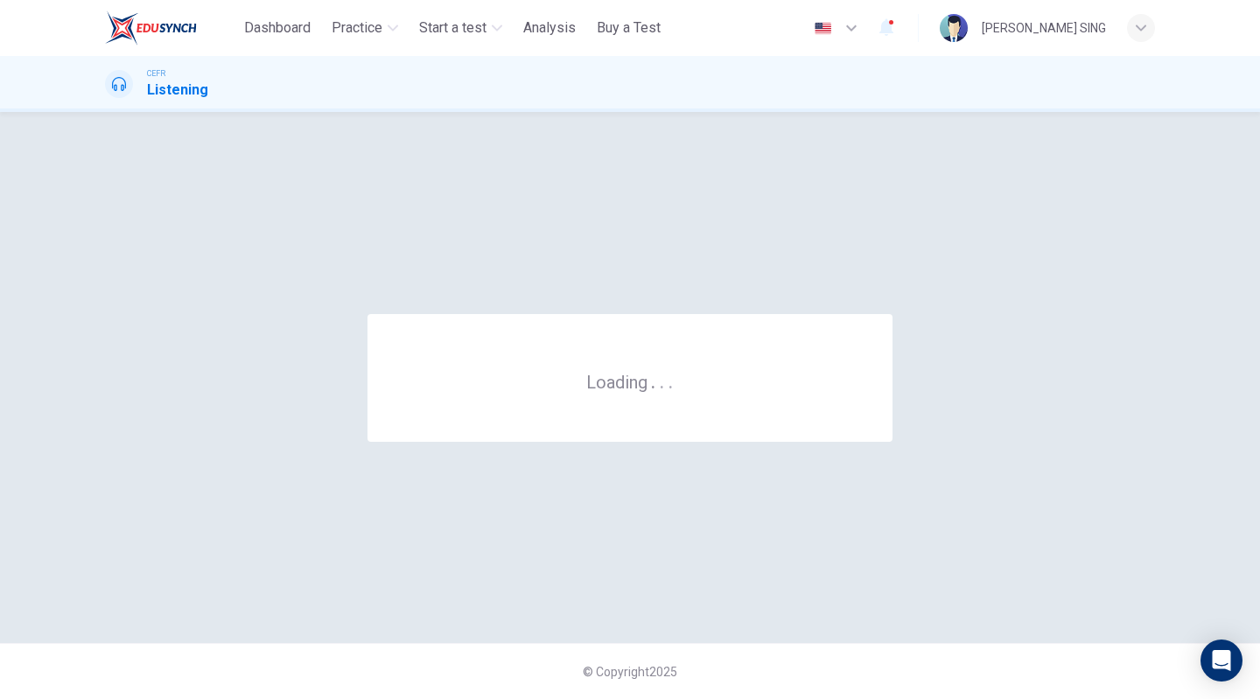
scroll to position [0, 0]
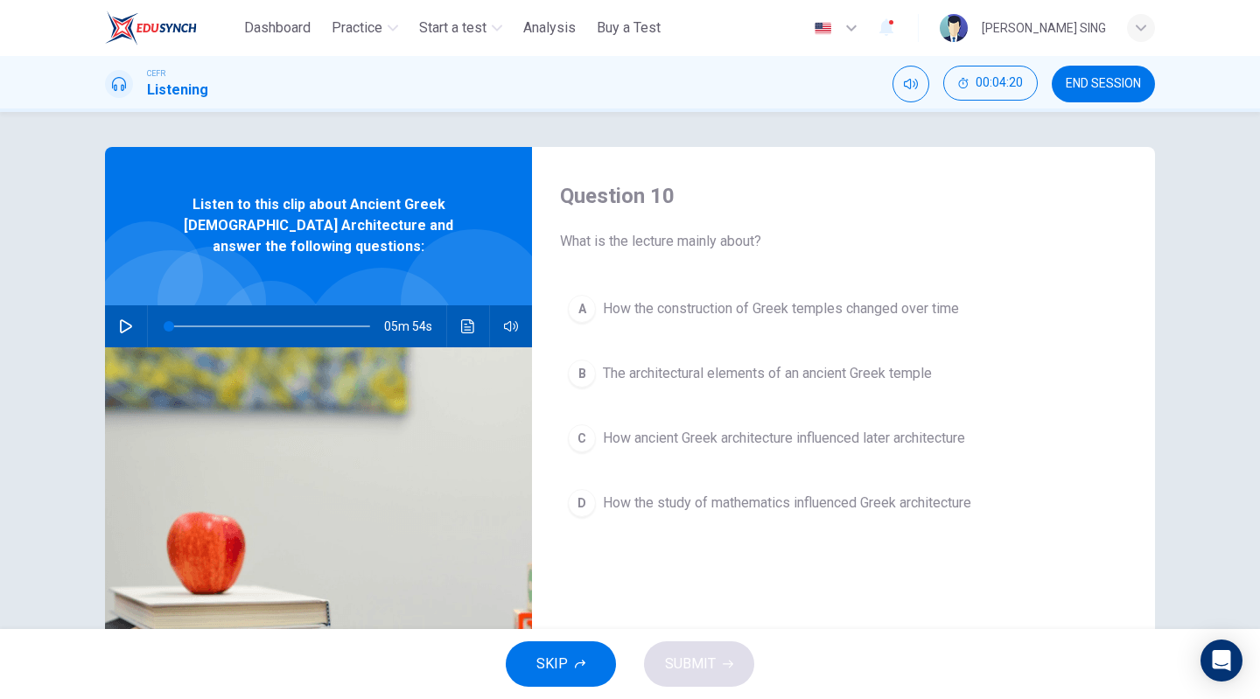
click at [815, 306] on span "How the construction of Greek temples changed over time" at bounding box center [781, 308] width 356 height 21
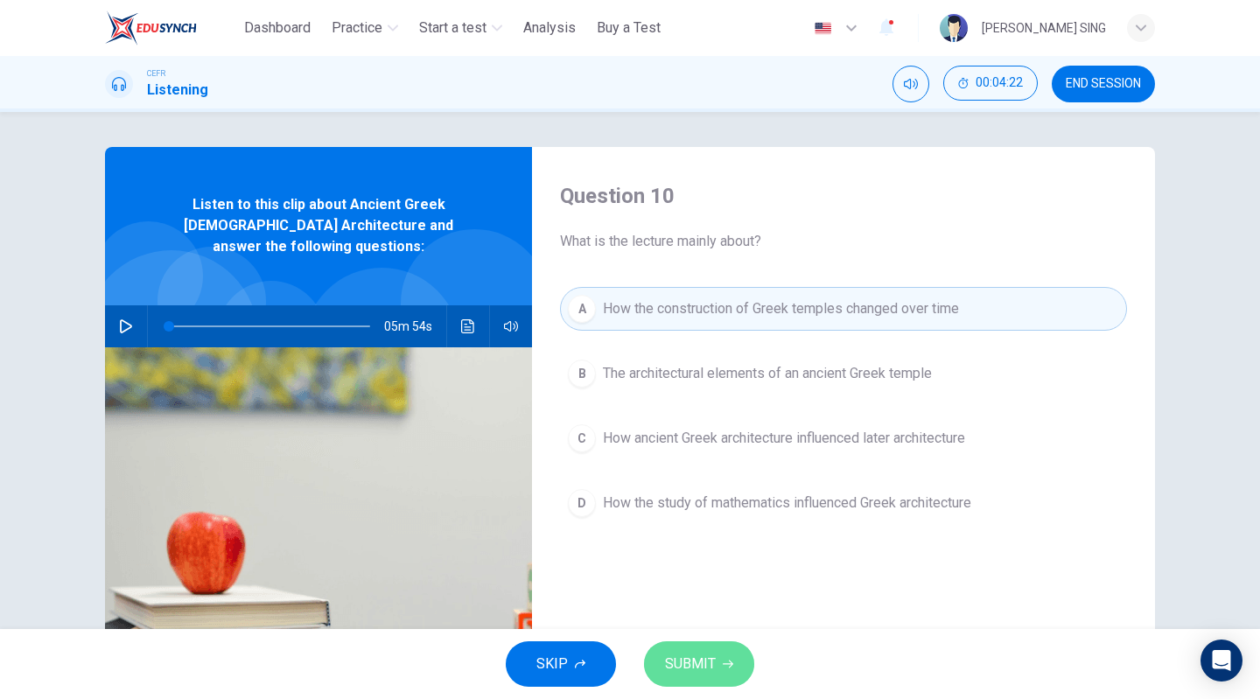
click at [701, 655] on span "SUBMIT" at bounding box center [690, 664] width 51 height 24
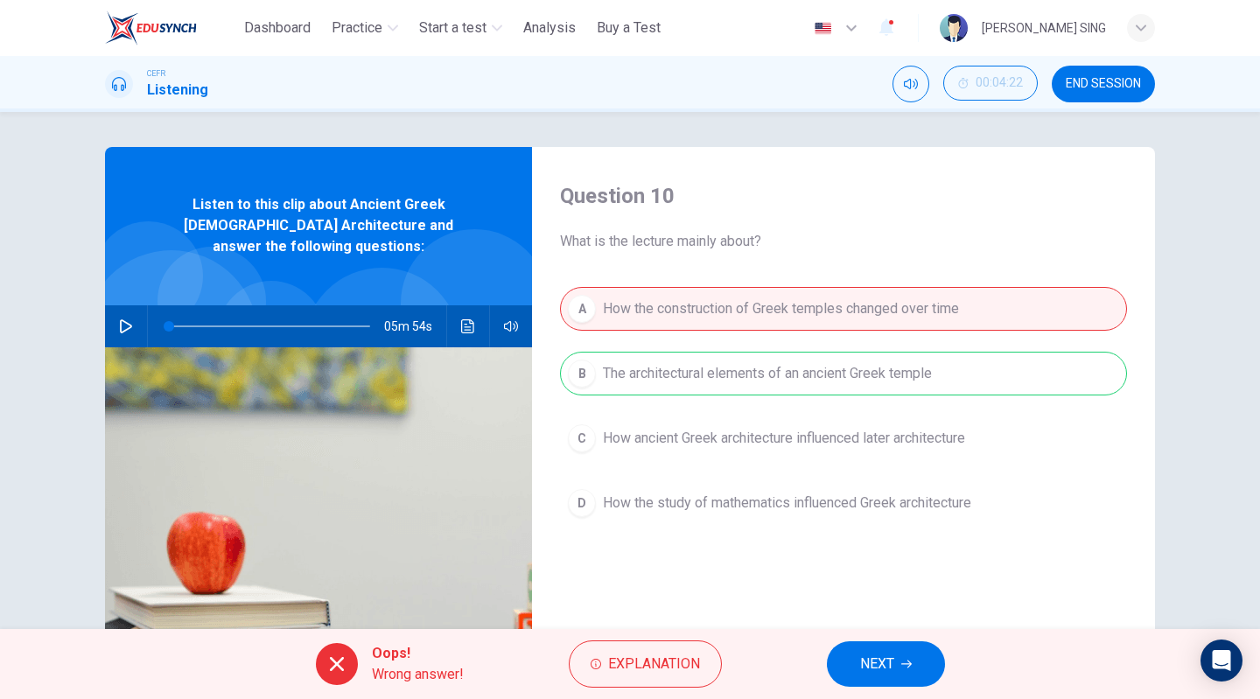
click at [899, 661] on button "NEXT" at bounding box center [886, 663] width 118 height 45
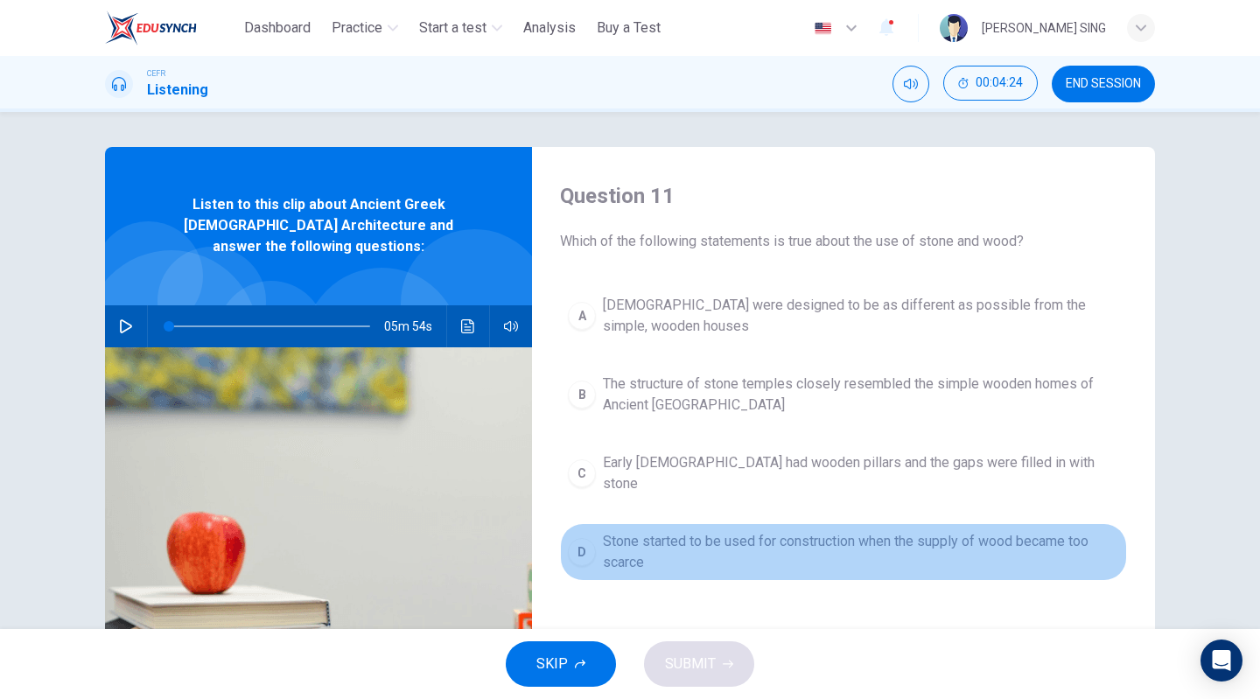
click at [698, 549] on span "Stone started to be used for construction when the supply of wood became too sc…" at bounding box center [861, 552] width 516 height 42
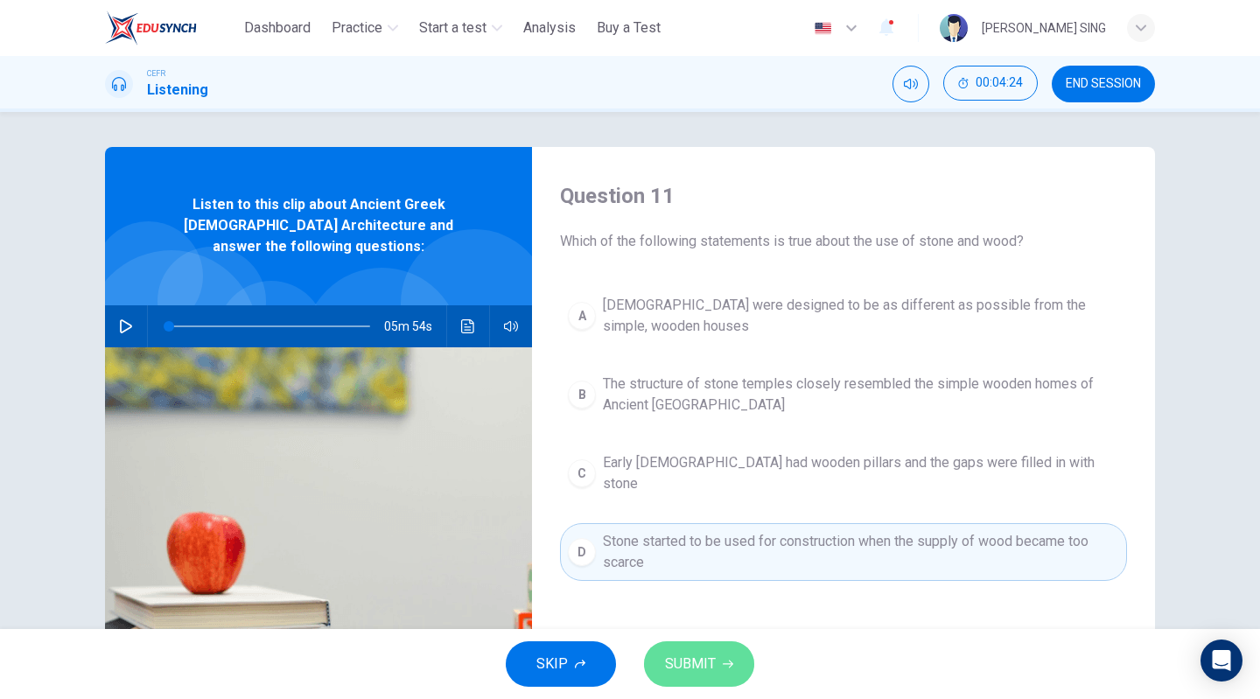
click at [715, 681] on button "SUBMIT" at bounding box center [699, 663] width 110 height 45
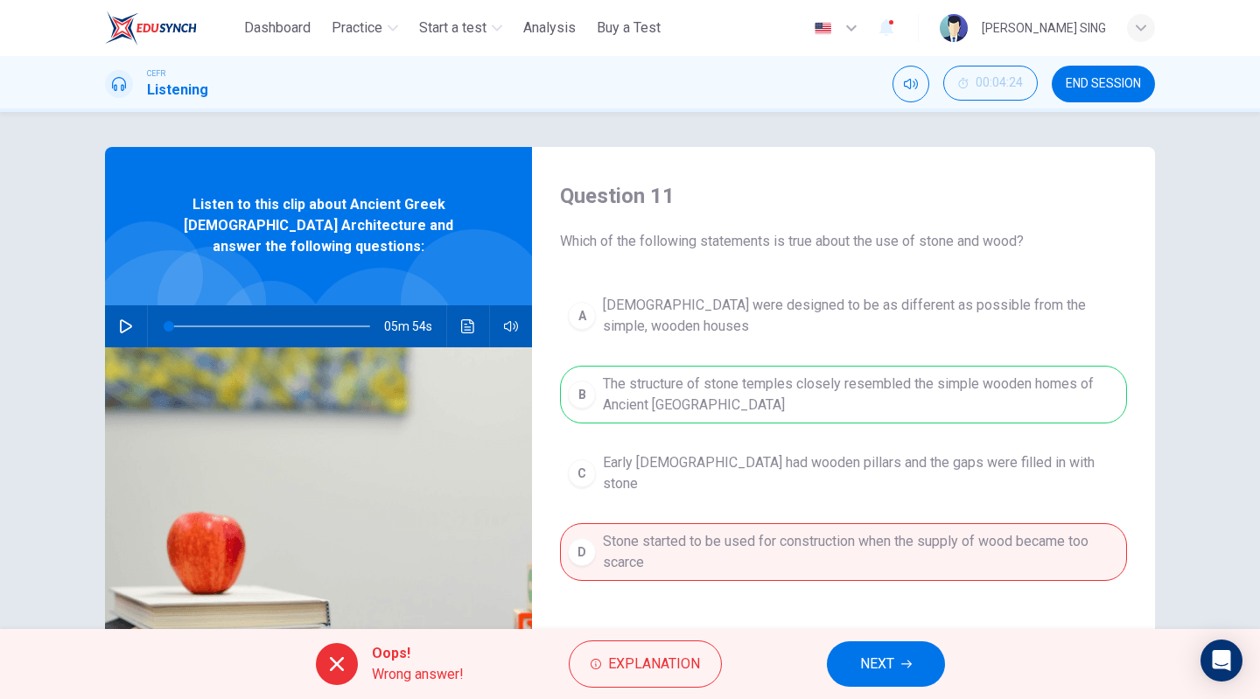
click at [866, 651] on button "NEXT" at bounding box center [886, 663] width 118 height 45
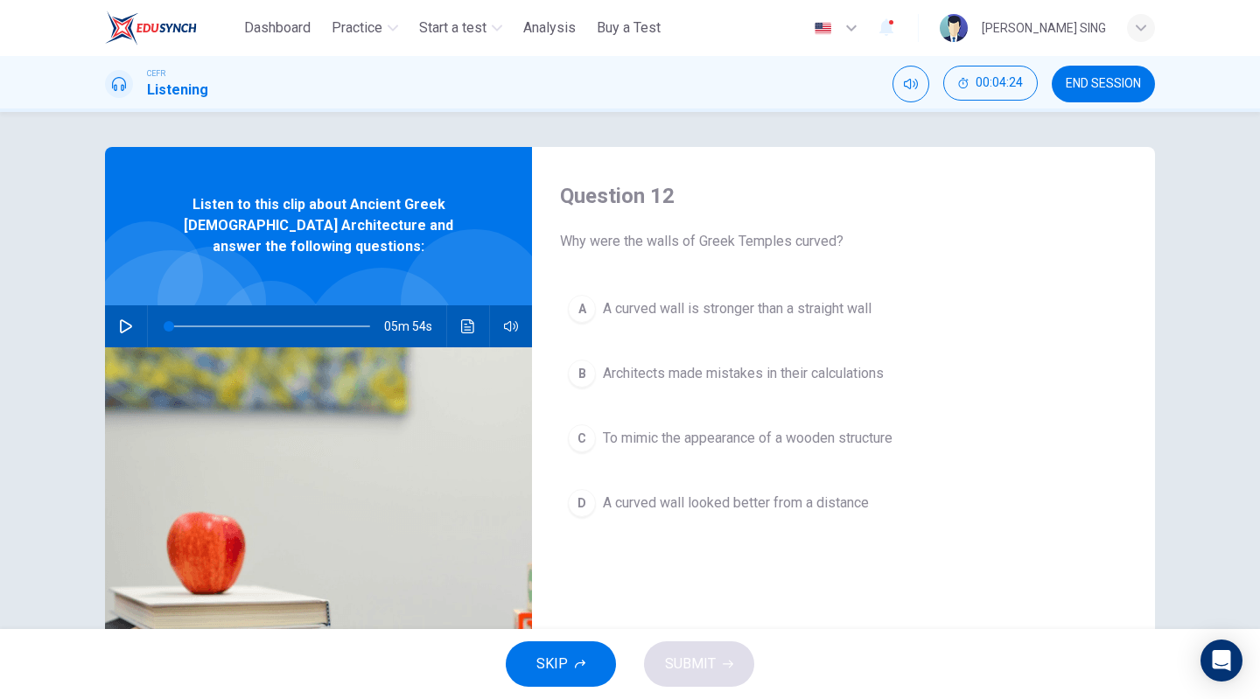
drag, startPoint x: 740, startPoint y: 314, endPoint x: 752, endPoint y: 340, distance: 29.0
click at [740, 316] on span "A curved wall is stronger than a straight wall" at bounding box center [737, 308] width 269 height 21
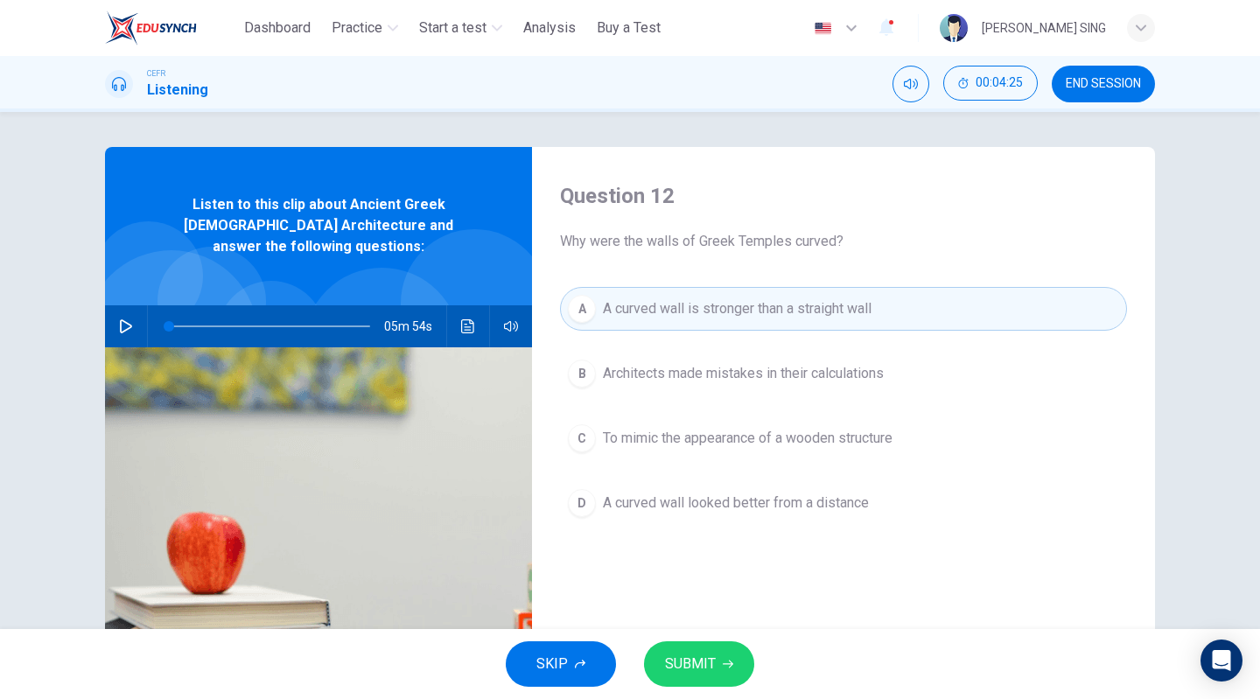
drag, startPoint x: 712, startPoint y: 664, endPoint x: 750, endPoint y: 638, distance: 46.6
click at [716, 659] on button "SUBMIT" at bounding box center [699, 663] width 110 height 45
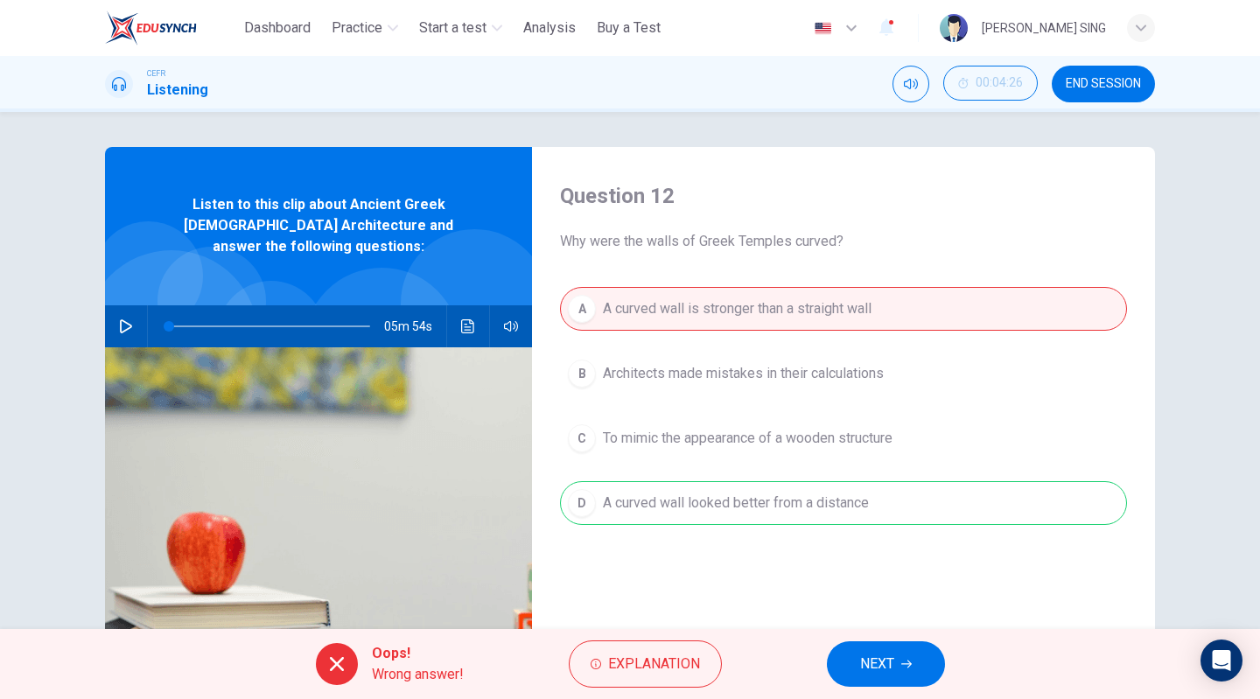
click at [889, 662] on span "NEXT" at bounding box center [877, 664] width 34 height 24
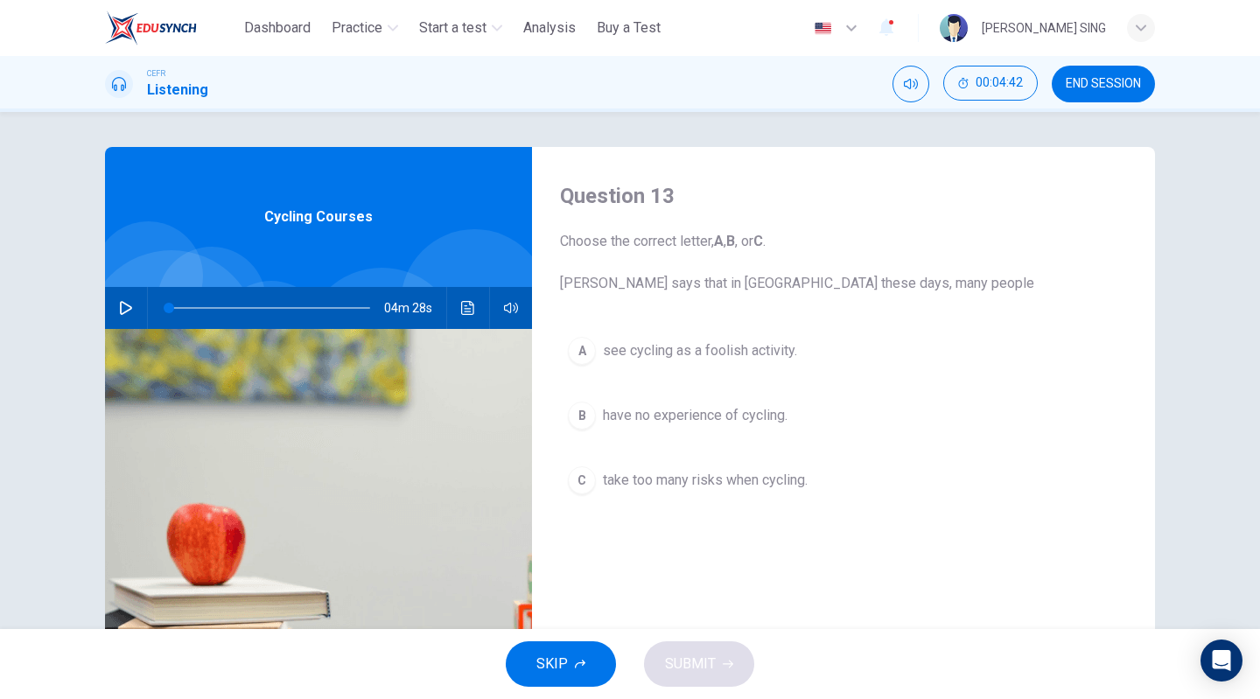
click at [707, 419] on span "have no experience of cycling." at bounding box center [695, 415] width 185 height 21
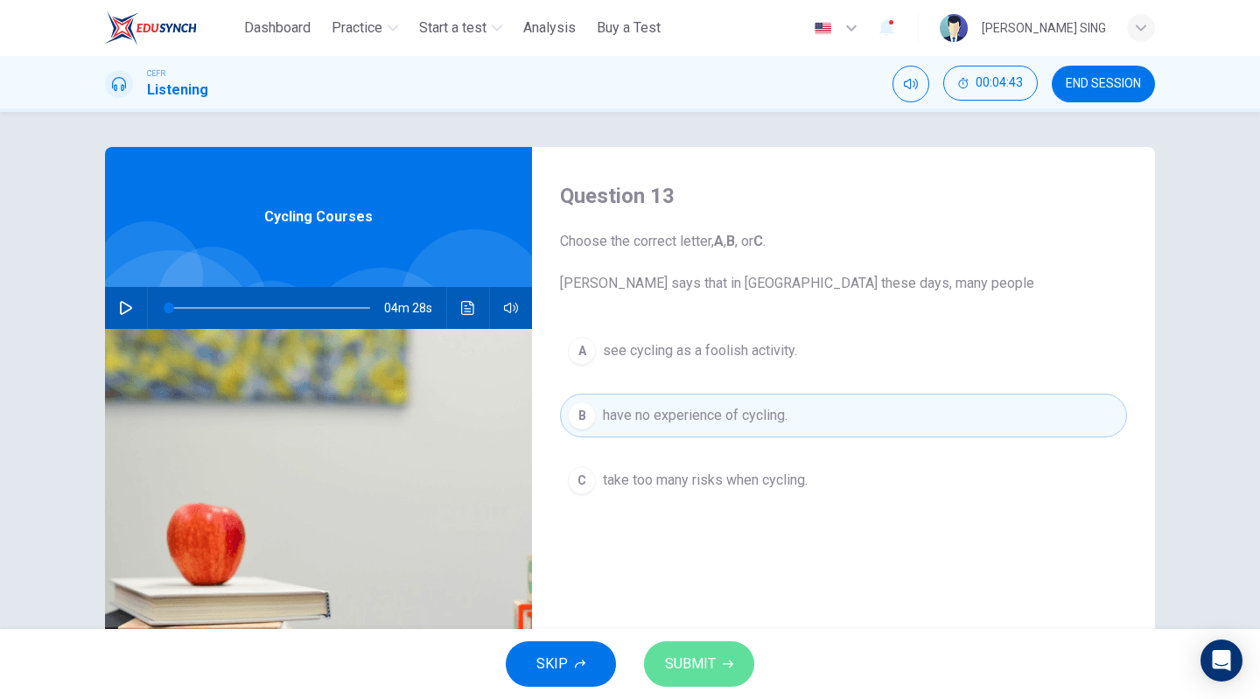
click at [709, 657] on span "SUBMIT" at bounding box center [690, 664] width 51 height 24
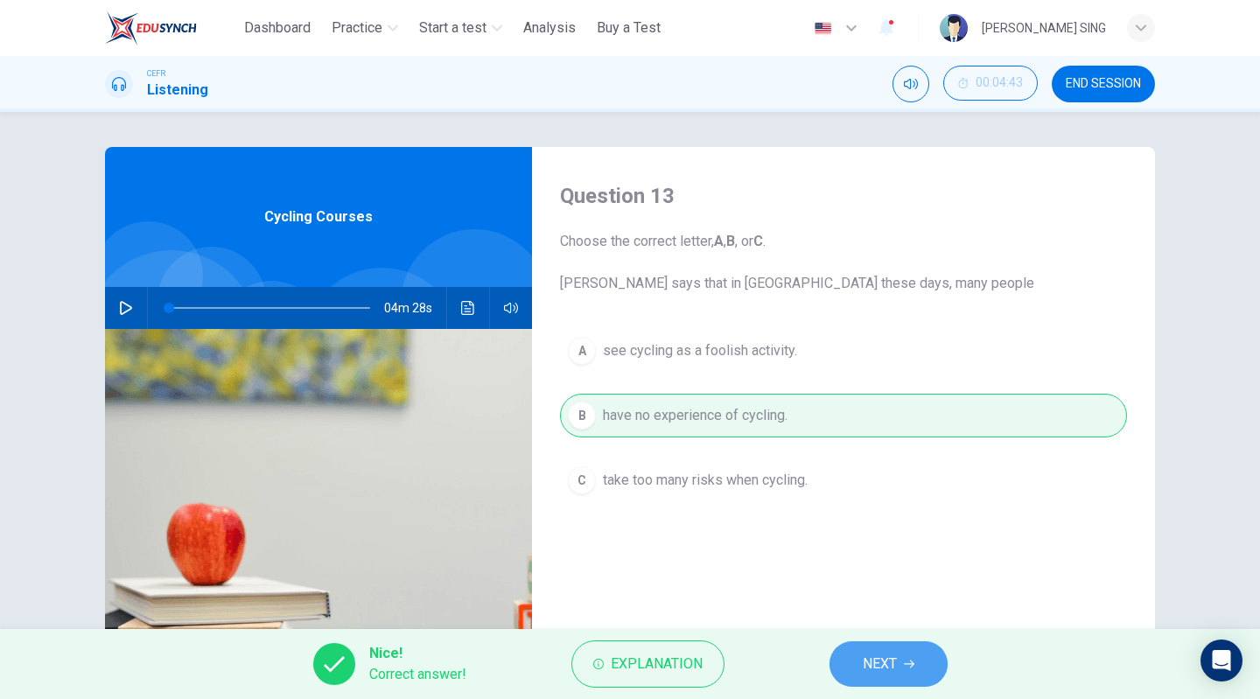
click at [904, 660] on icon "button" at bounding box center [909, 664] width 10 height 10
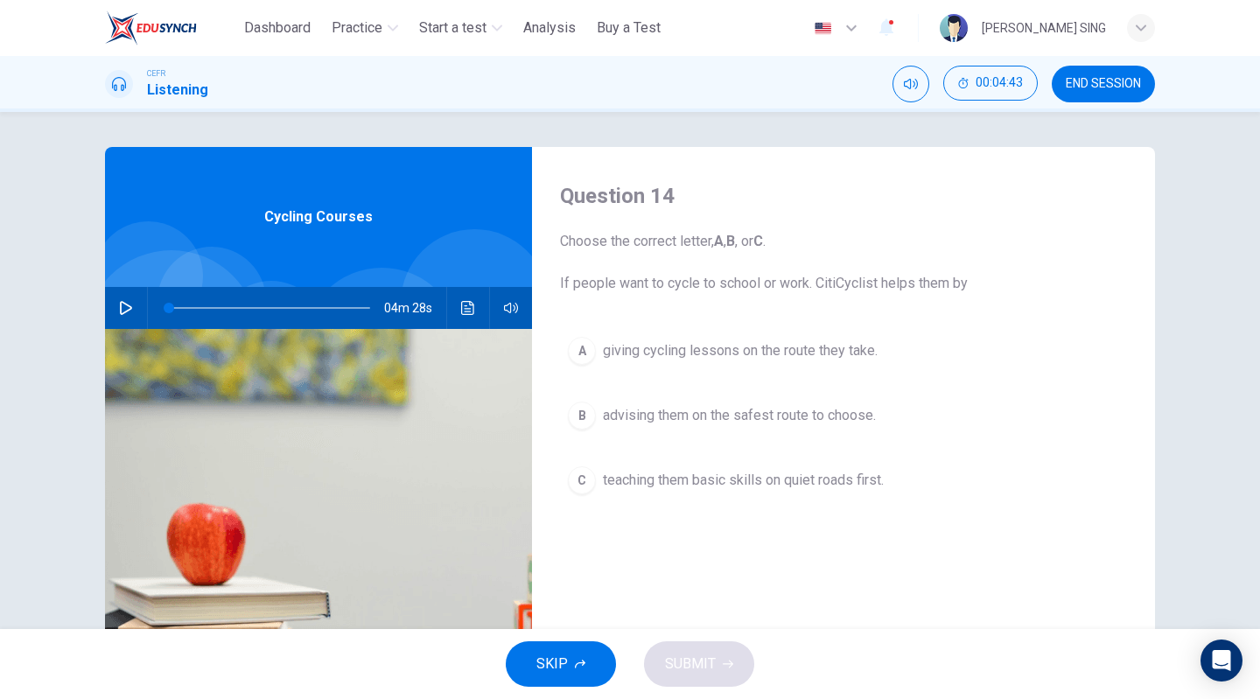
click at [689, 481] on span "teaching them basic skills on quiet roads first." at bounding box center [743, 480] width 281 height 21
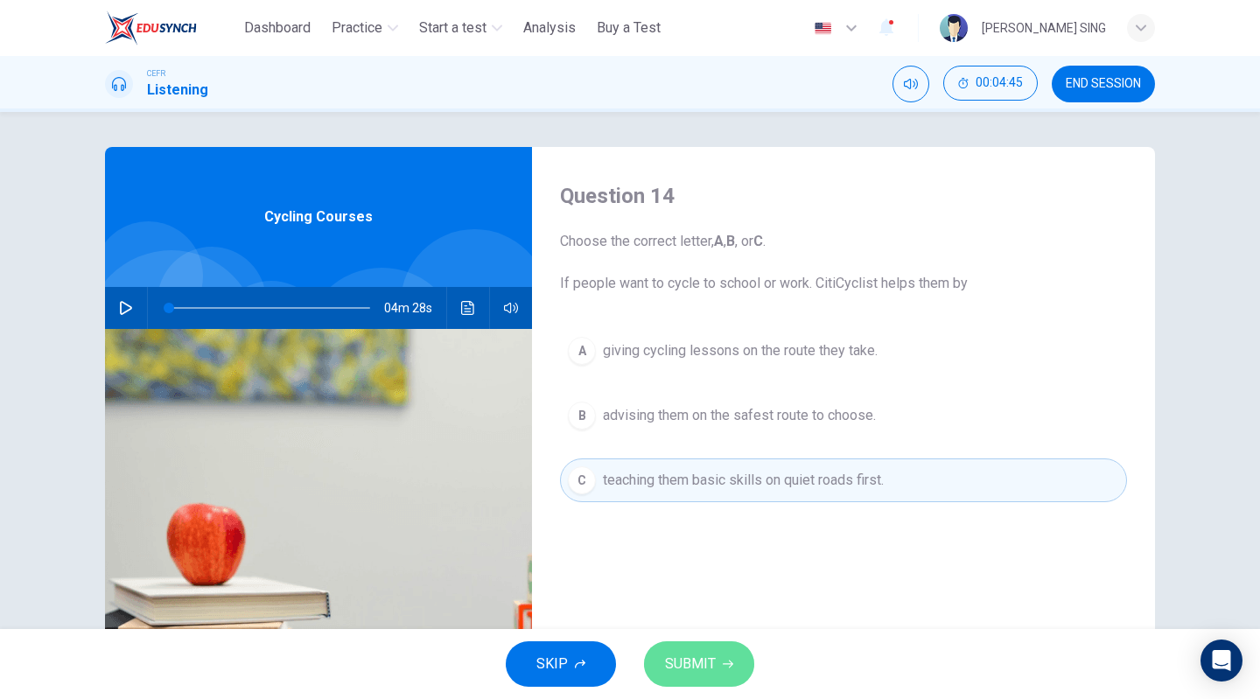
click at [697, 664] on span "SUBMIT" at bounding box center [690, 664] width 51 height 24
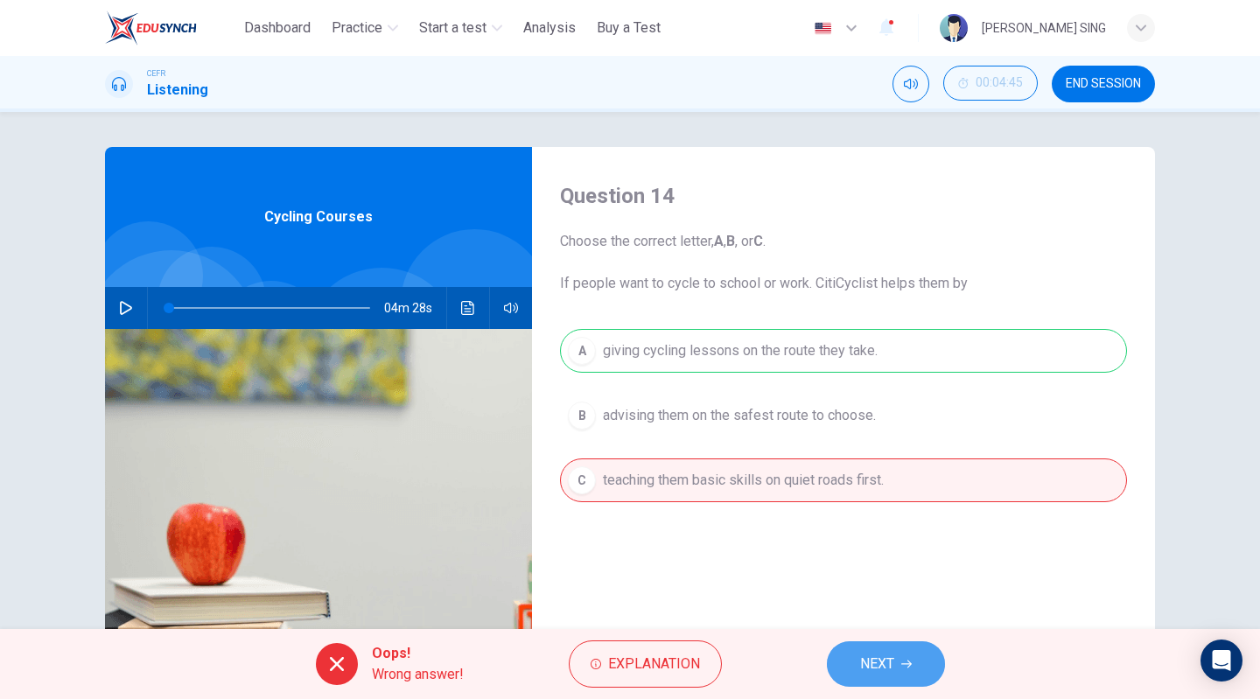
click at [895, 676] on button "NEXT" at bounding box center [886, 663] width 118 height 45
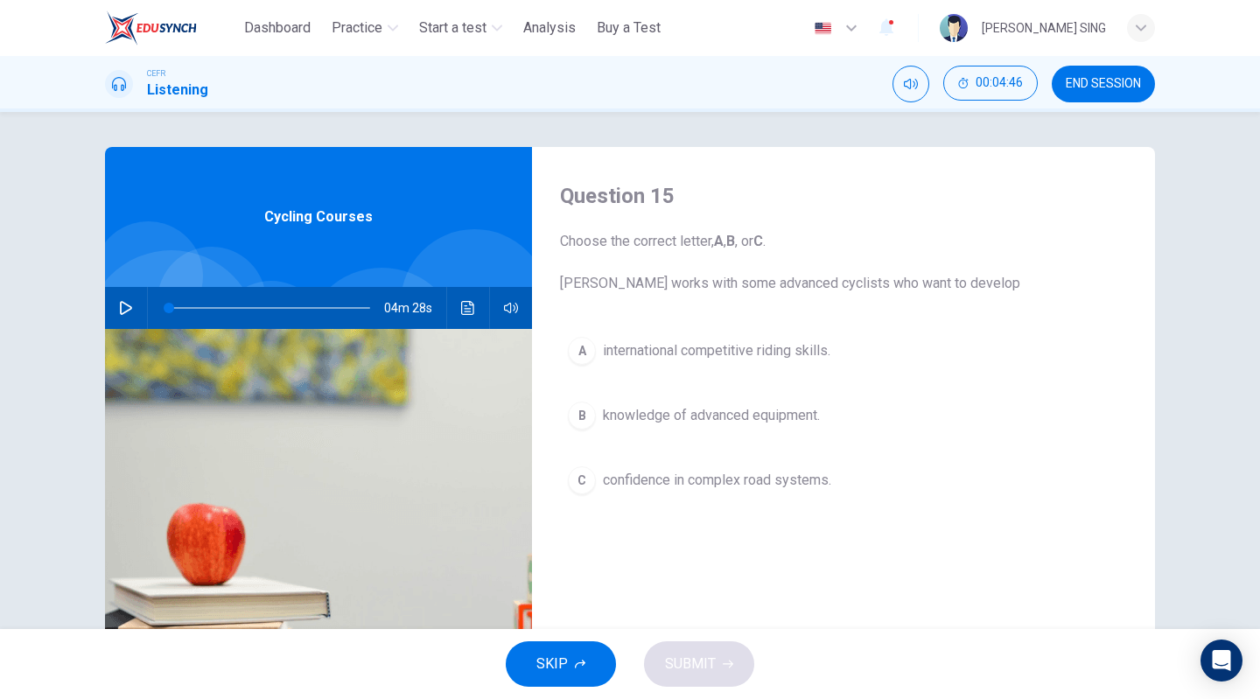
click at [590, 480] on div "C" at bounding box center [582, 480] width 28 height 28
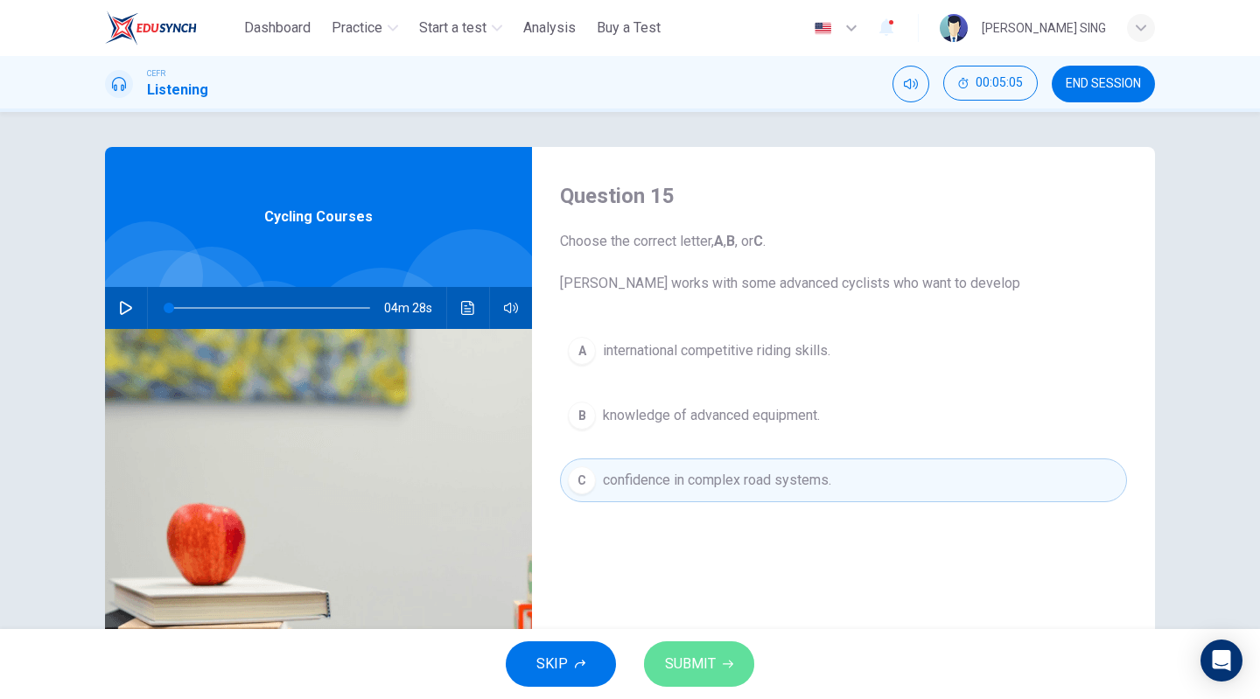
click at [708, 662] on span "SUBMIT" at bounding box center [690, 664] width 51 height 24
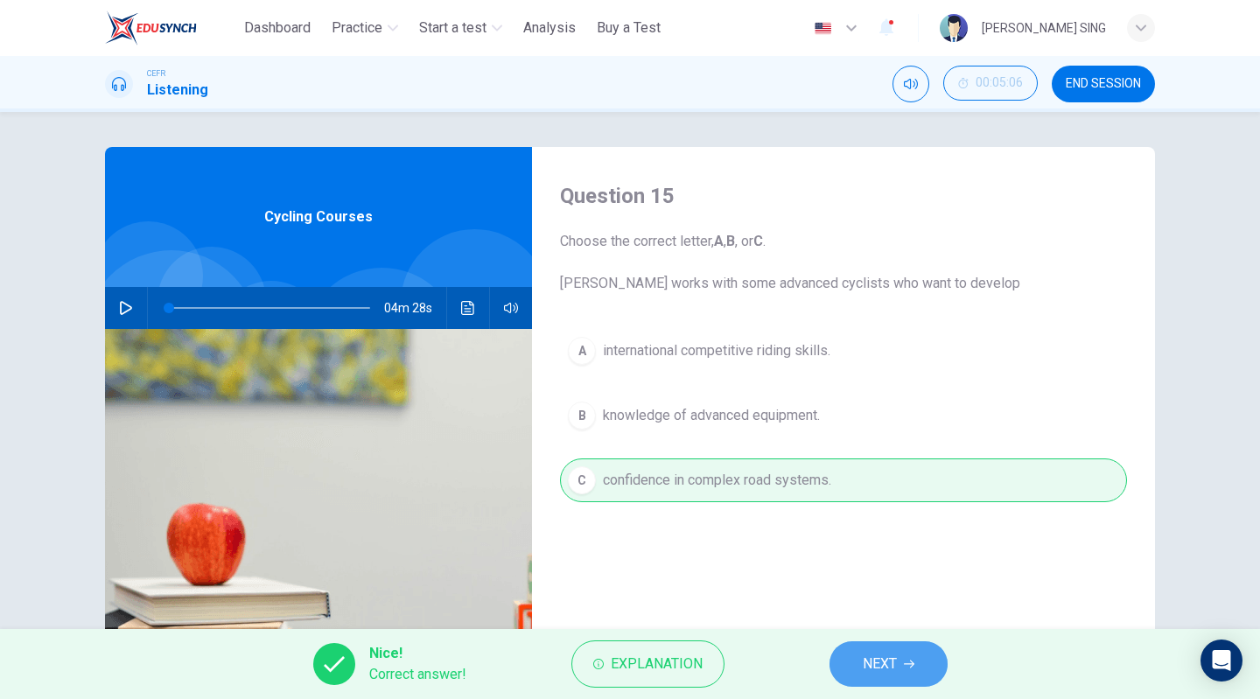
click at [897, 674] on span "NEXT" at bounding box center [879, 664] width 34 height 24
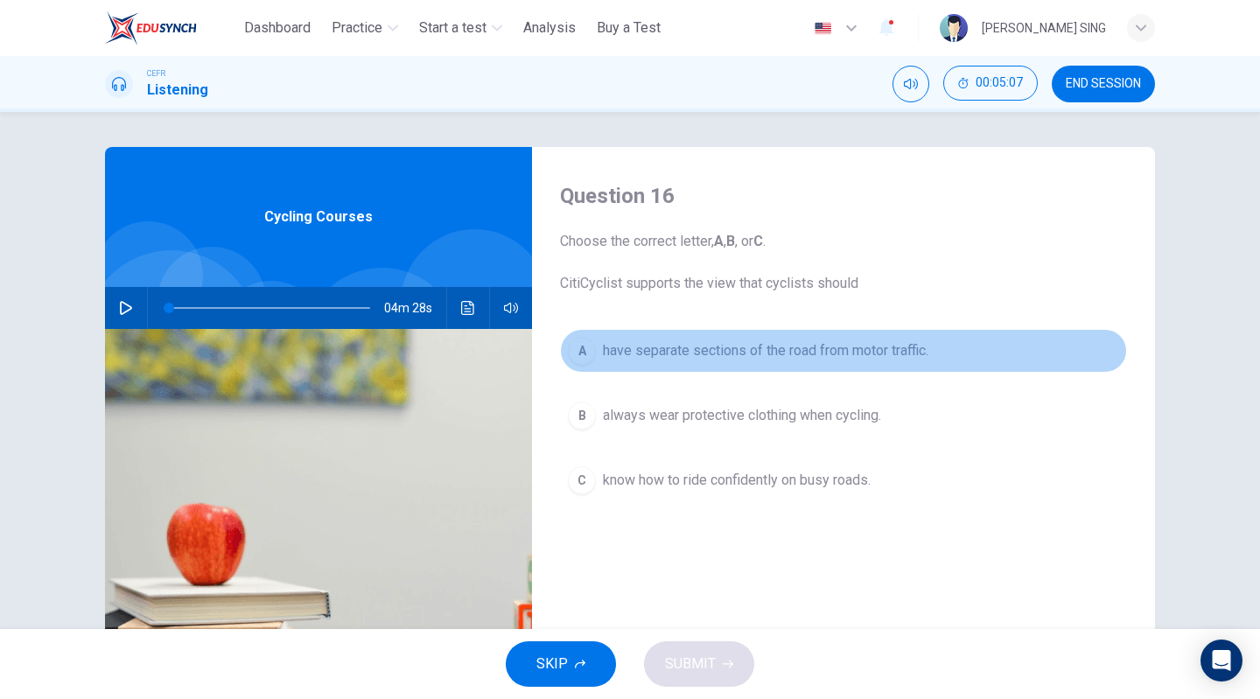
click at [699, 352] on span "have separate sections of the road from motor traffic." at bounding box center [765, 350] width 325 height 21
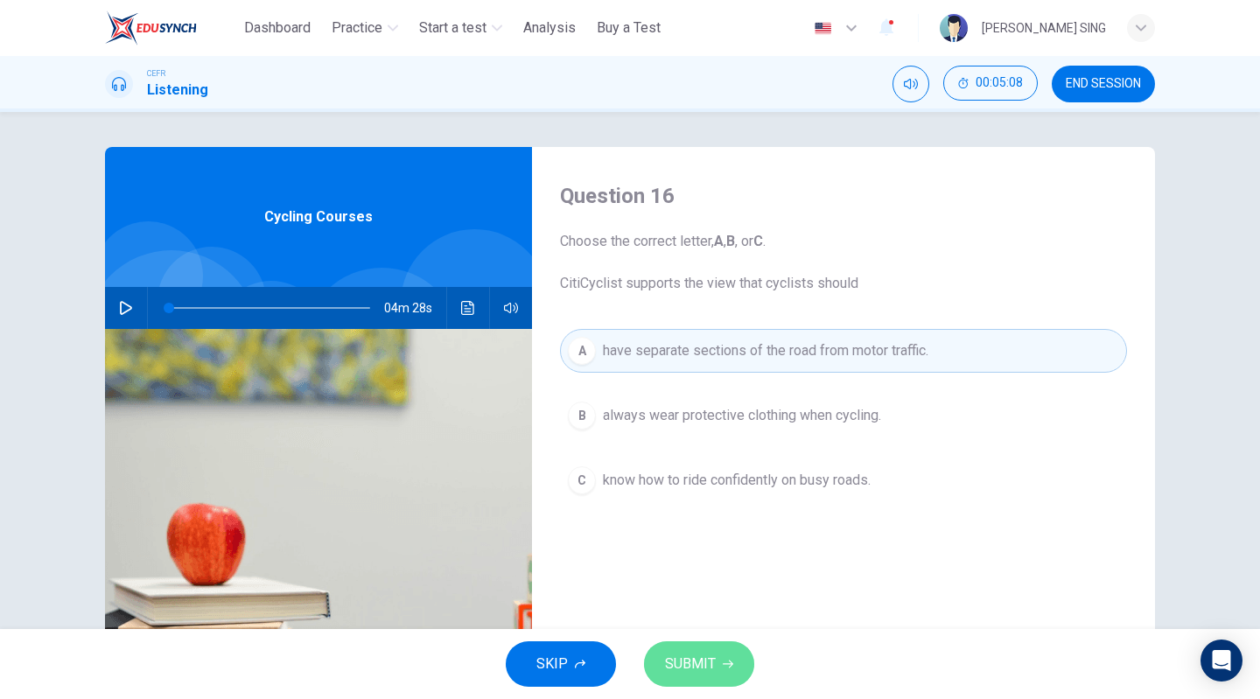
click at [712, 649] on button "SUBMIT" at bounding box center [699, 663] width 110 height 45
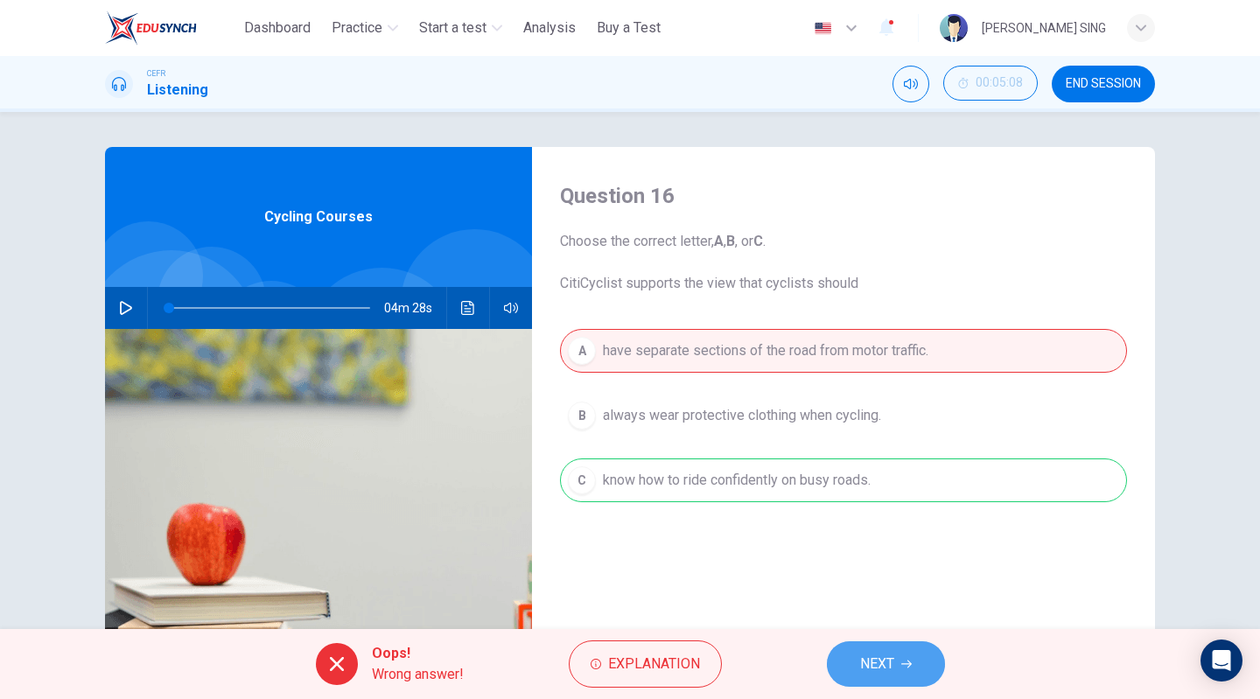
click at [888, 669] on span "NEXT" at bounding box center [877, 664] width 34 height 24
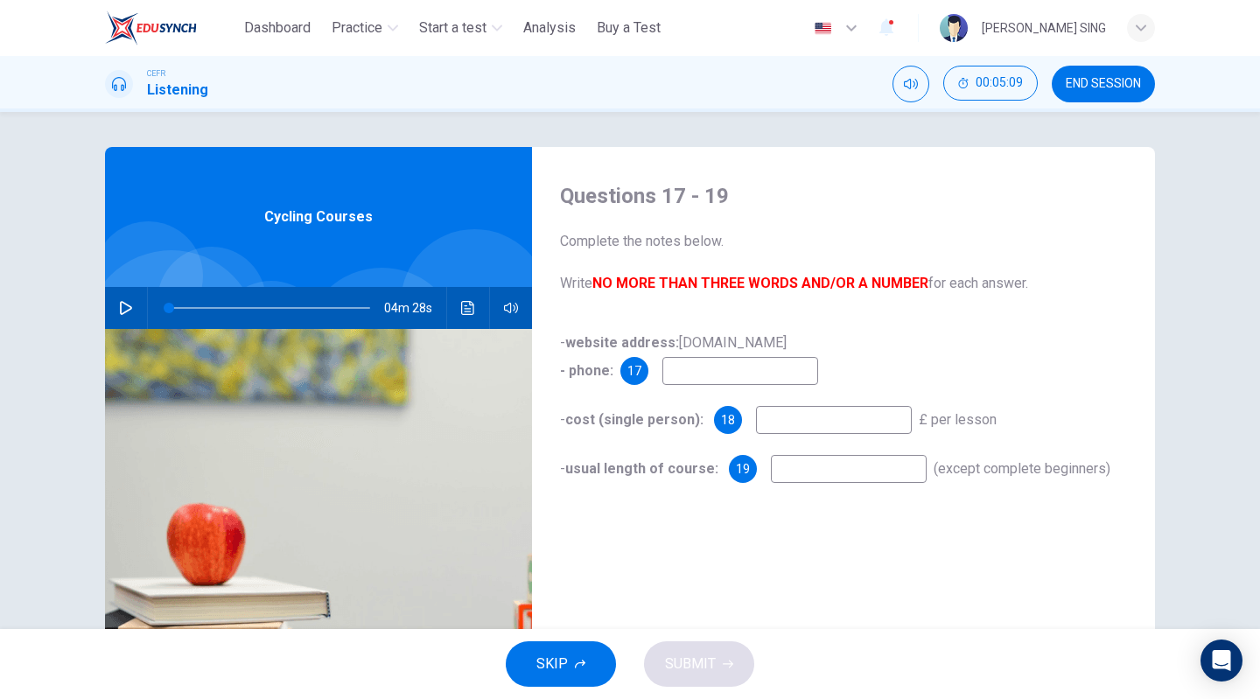
click at [752, 366] on input at bounding box center [740, 371] width 156 height 28
click at [797, 380] on input at bounding box center [740, 371] width 156 height 28
type input "***"
click at [826, 429] on input at bounding box center [834, 420] width 156 height 28
type input "***"
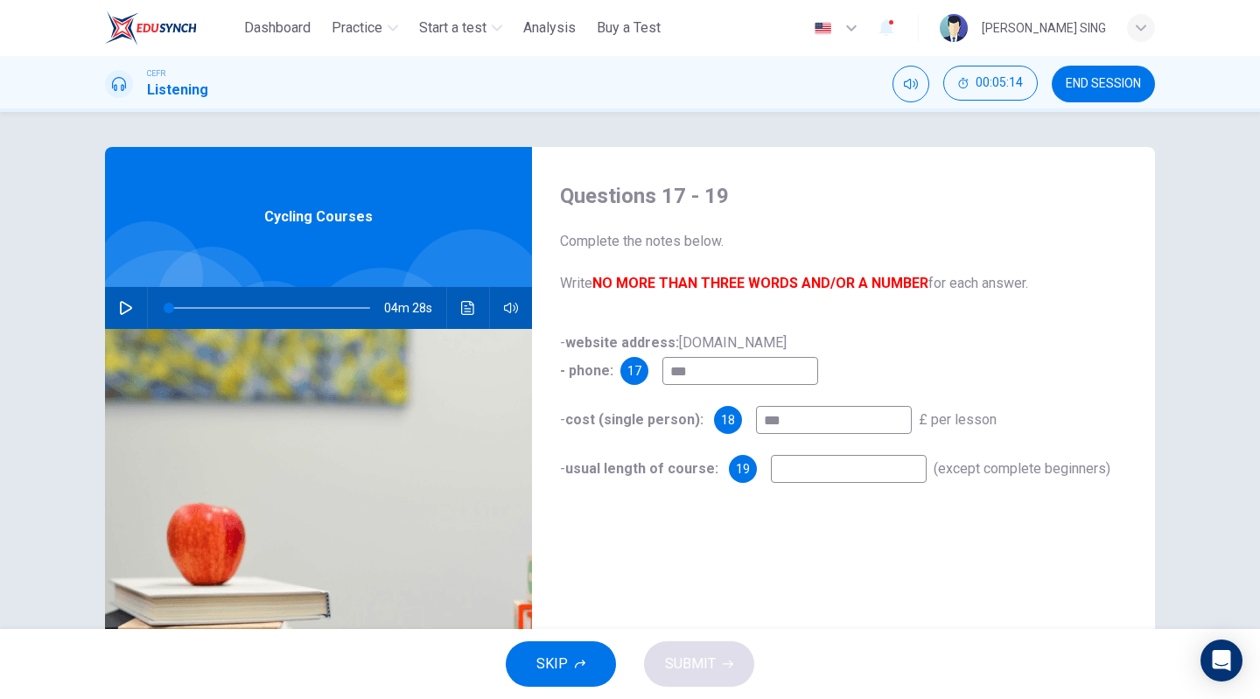
click at [832, 463] on input at bounding box center [849, 469] width 156 height 28
type input "***"
click at [721, 659] on button "SUBMIT" at bounding box center [699, 663] width 110 height 45
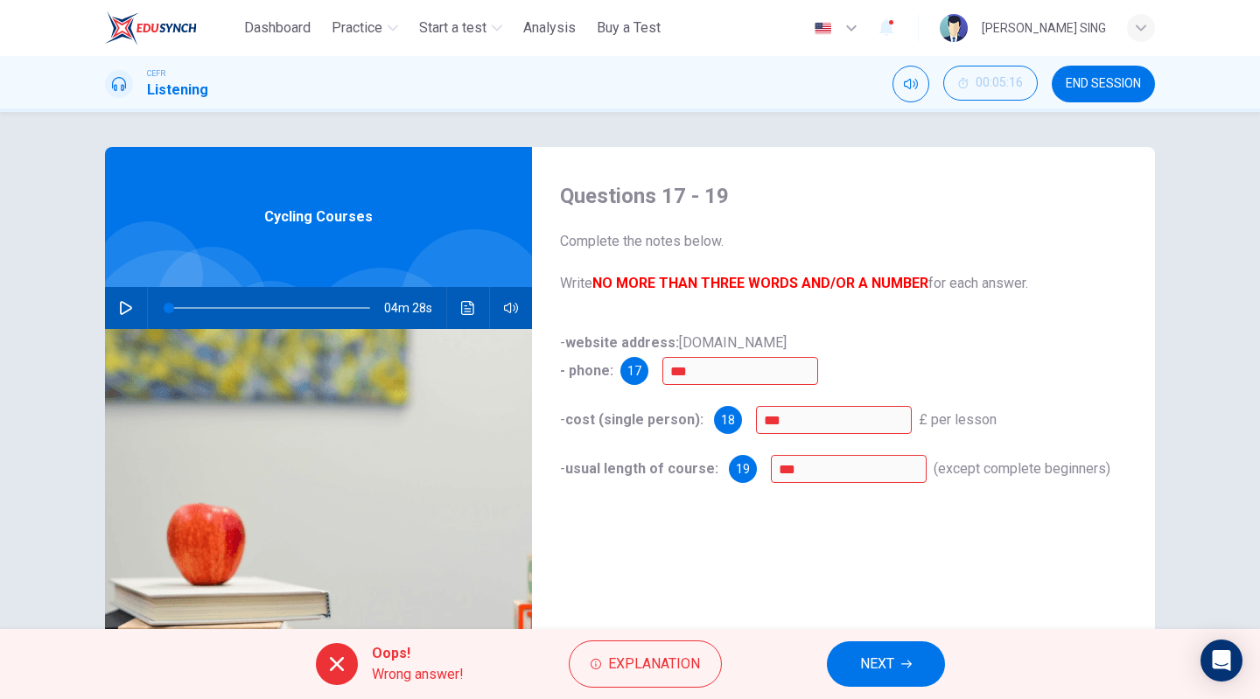
click at [873, 669] on span "NEXT" at bounding box center [877, 664] width 34 height 24
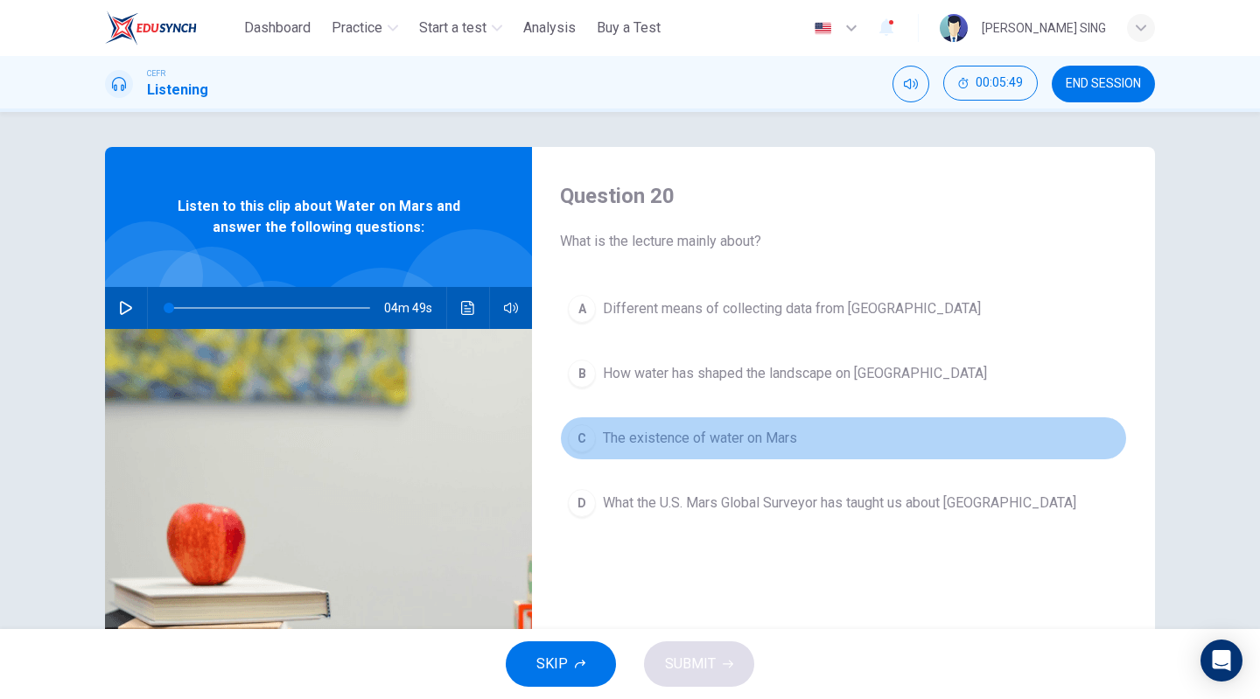
click at [703, 431] on span "The existence of water on Mars" at bounding box center [700, 438] width 194 height 21
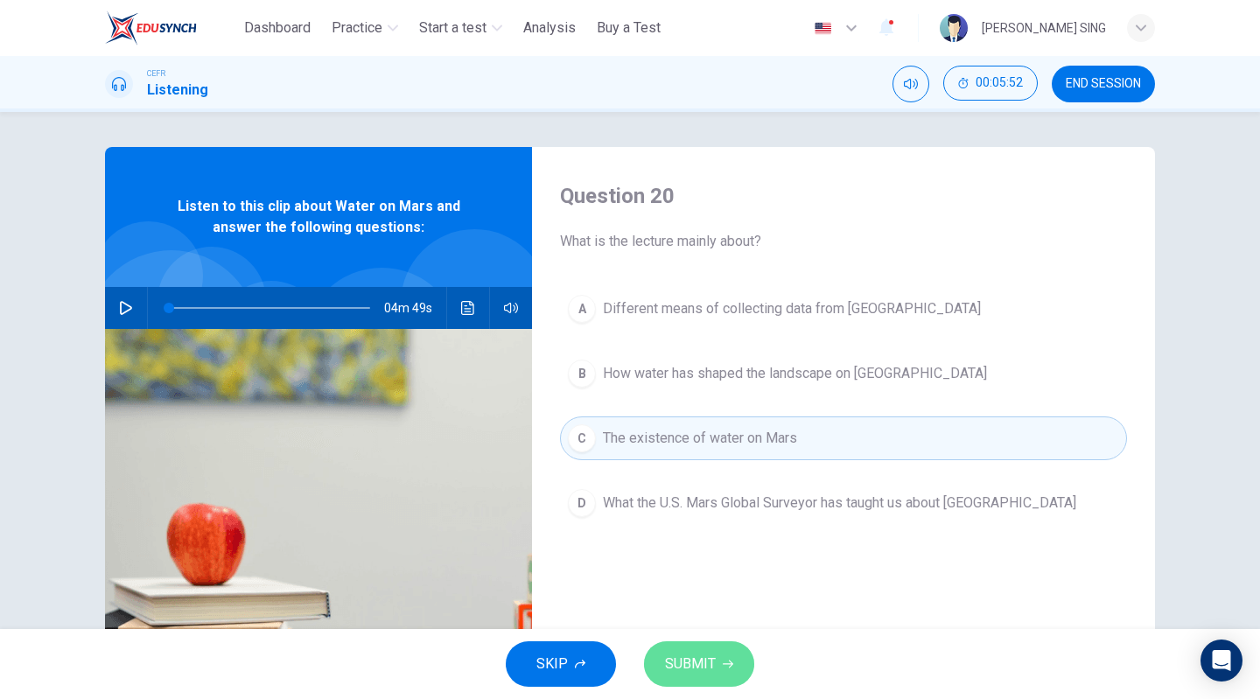
click at [695, 653] on span "SUBMIT" at bounding box center [690, 664] width 51 height 24
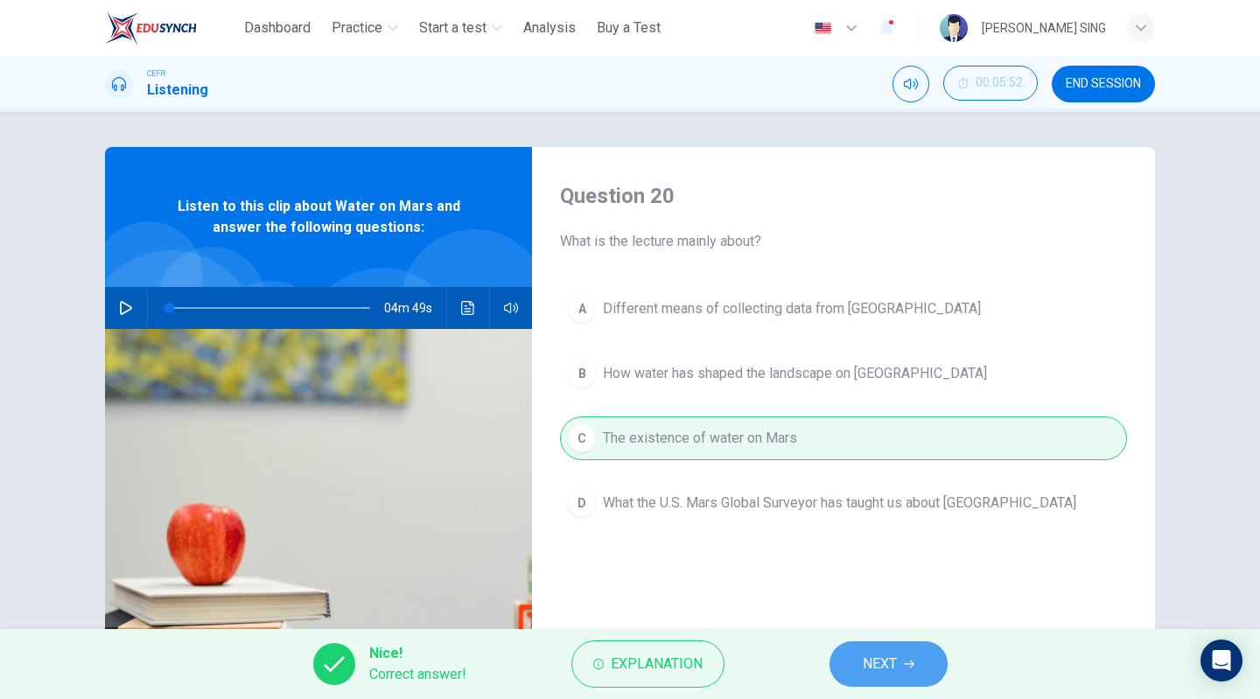
click at [908, 673] on button "NEXT" at bounding box center [888, 663] width 118 height 45
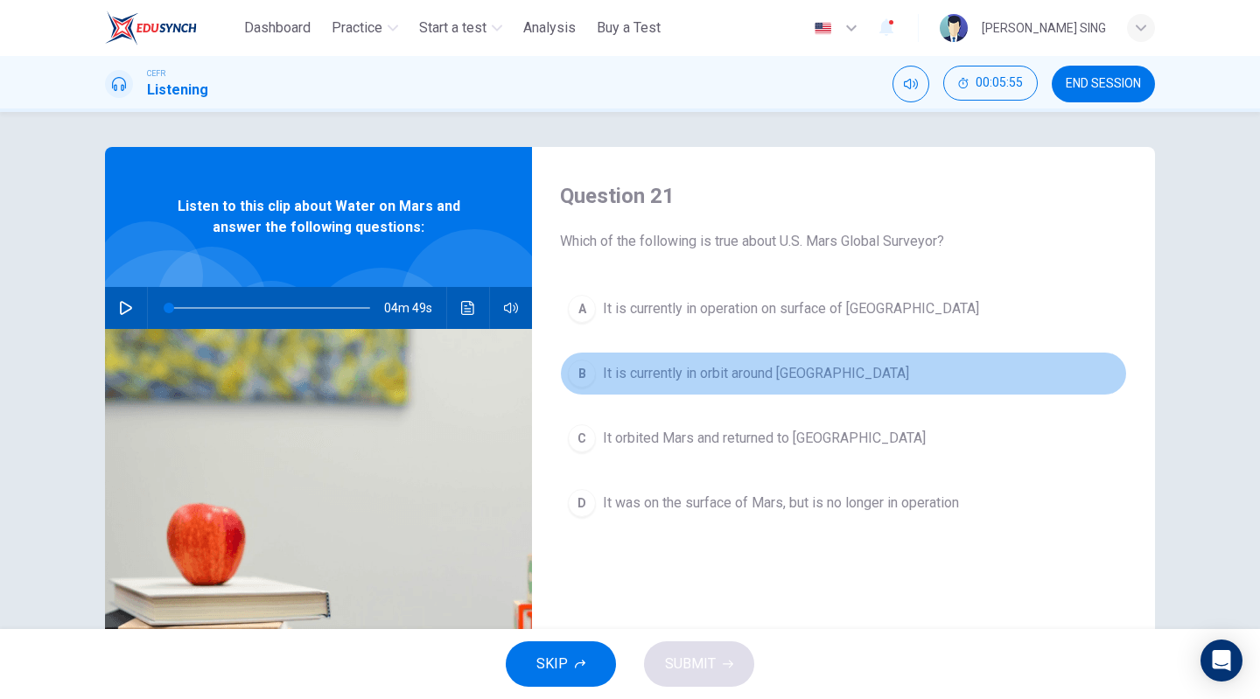
click at [622, 372] on span "It is currently in orbit around [GEOGRAPHIC_DATA]" at bounding box center [756, 373] width 306 height 21
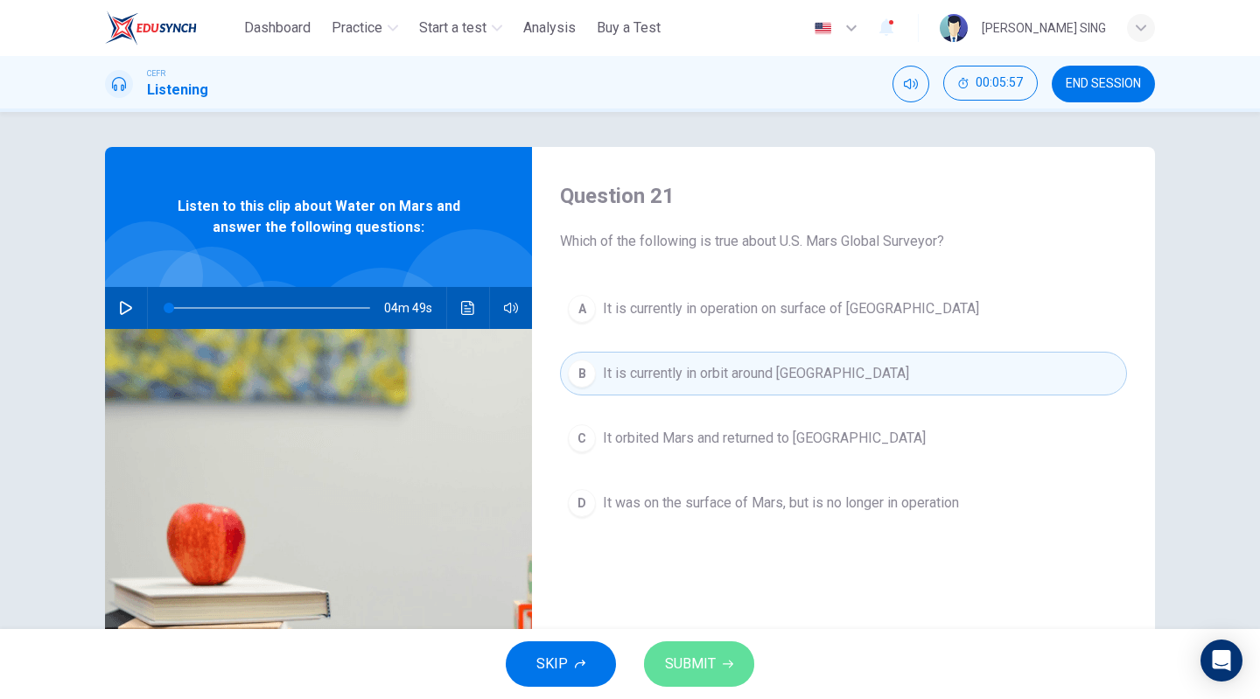
click at [700, 657] on span "SUBMIT" at bounding box center [690, 664] width 51 height 24
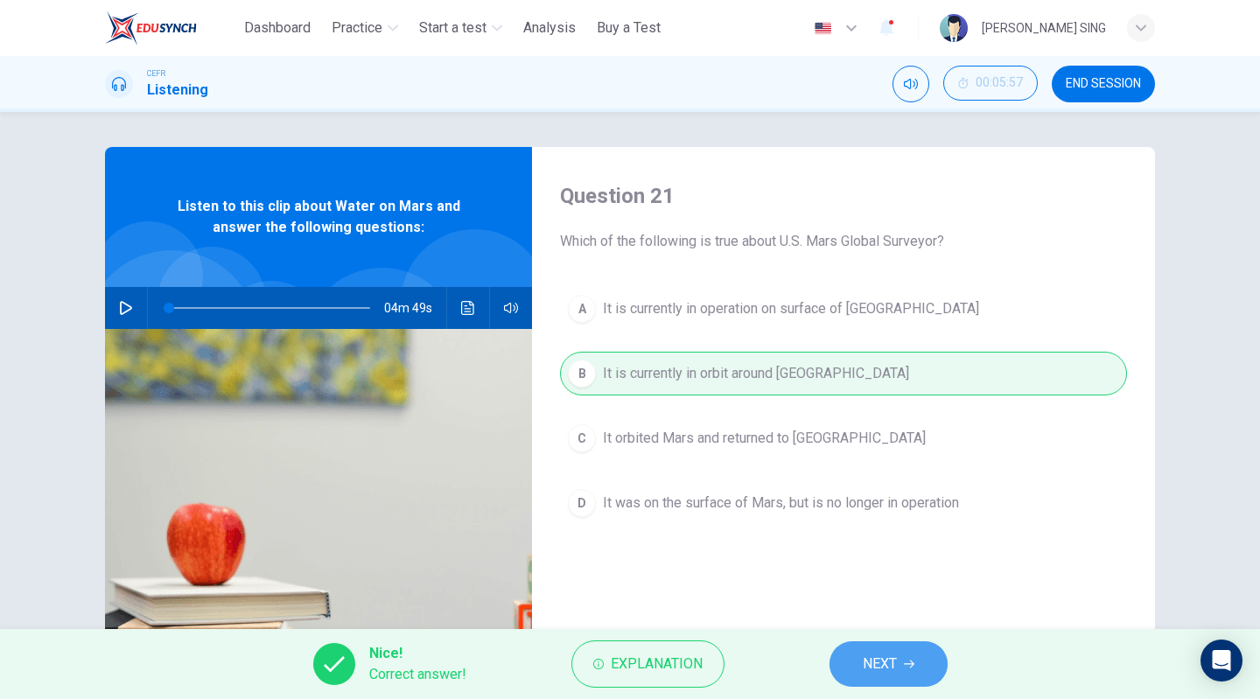
click at [887, 670] on span "NEXT" at bounding box center [879, 664] width 34 height 24
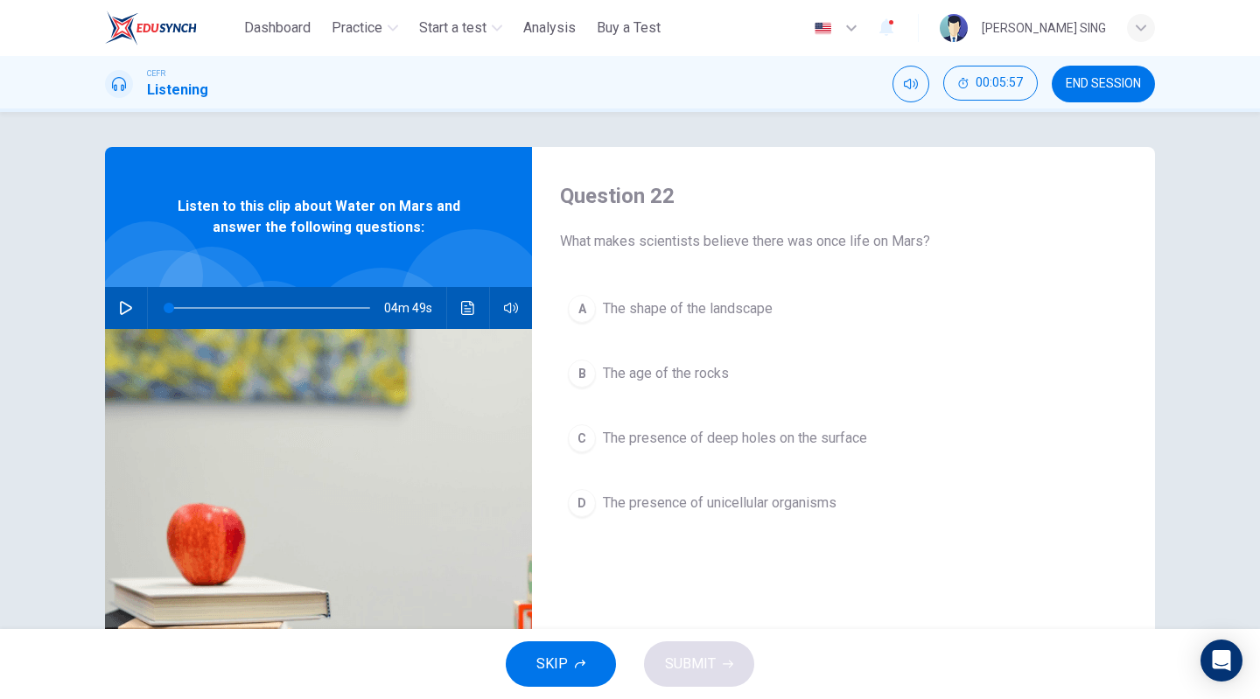
click at [660, 315] on span "The shape of the landscape" at bounding box center [688, 308] width 170 height 21
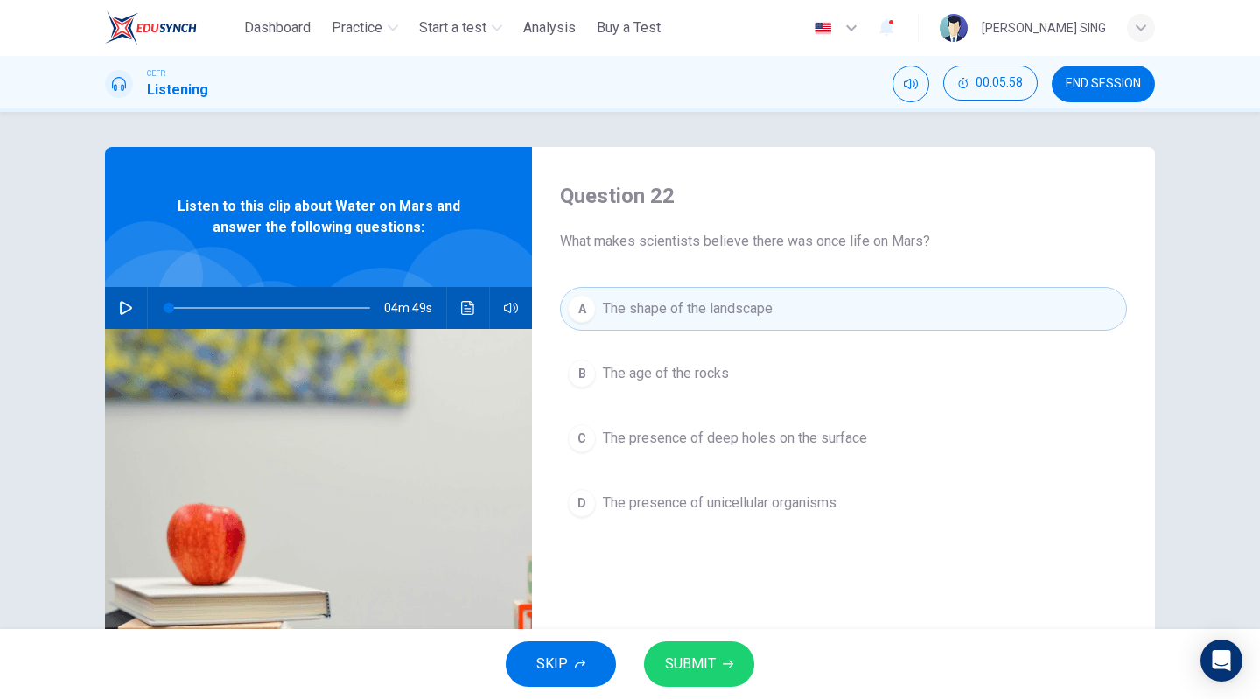
drag, startPoint x: 710, startPoint y: 655, endPoint x: 736, endPoint y: 629, distance: 36.5
click at [710, 655] on span "SUBMIT" at bounding box center [690, 664] width 51 height 24
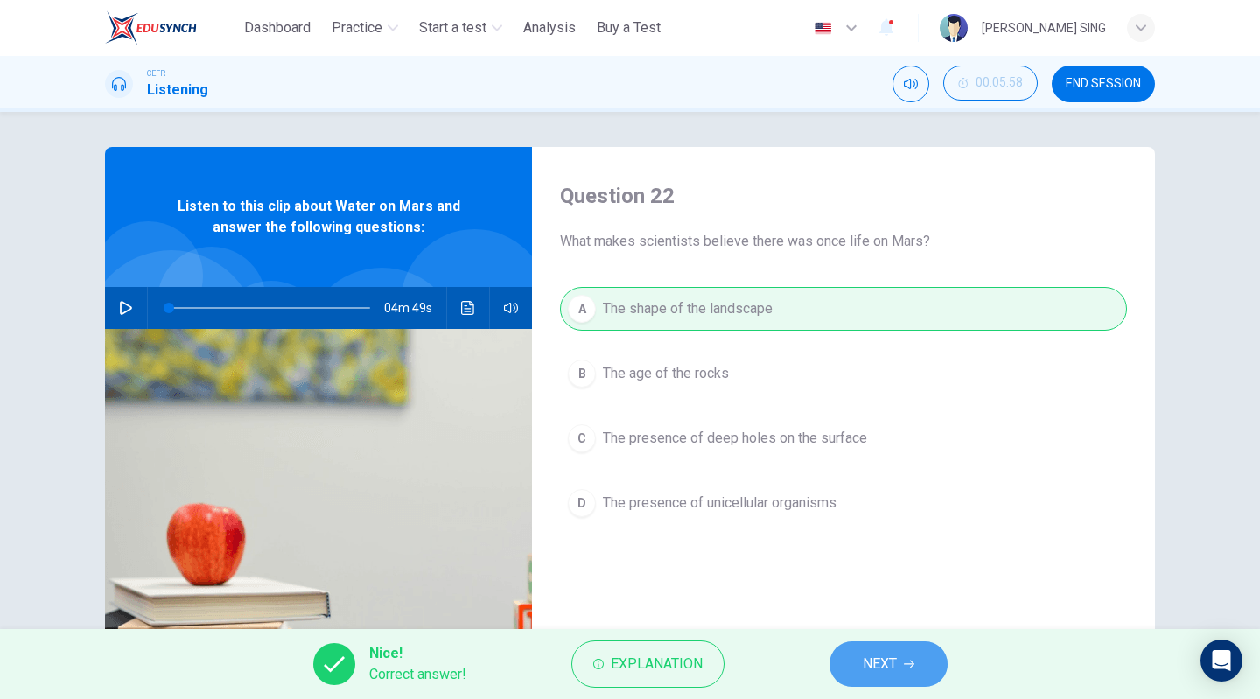
click at [897, 672] on span "NEXT" at bounding box center [879, 664] width 34 height 24
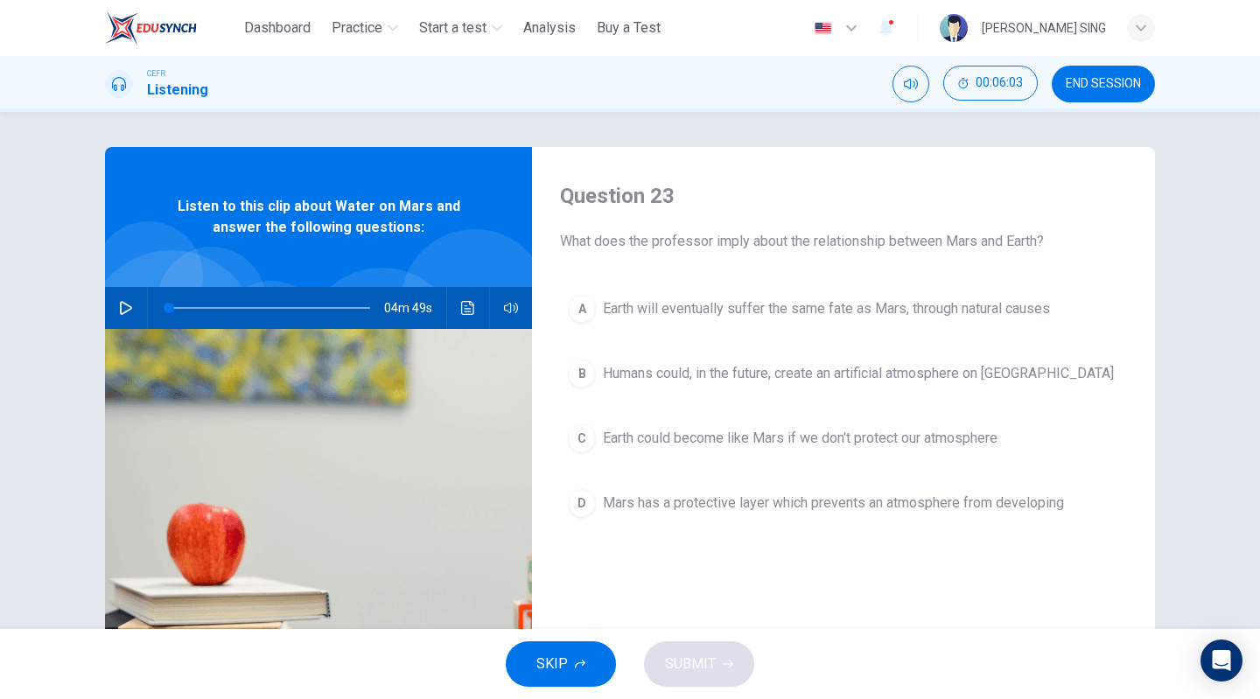
click at [684, 435] on span "Earth could become like Mars if we don't protect our atmosphere" at bounding box center [800, 438] width 394 height 21
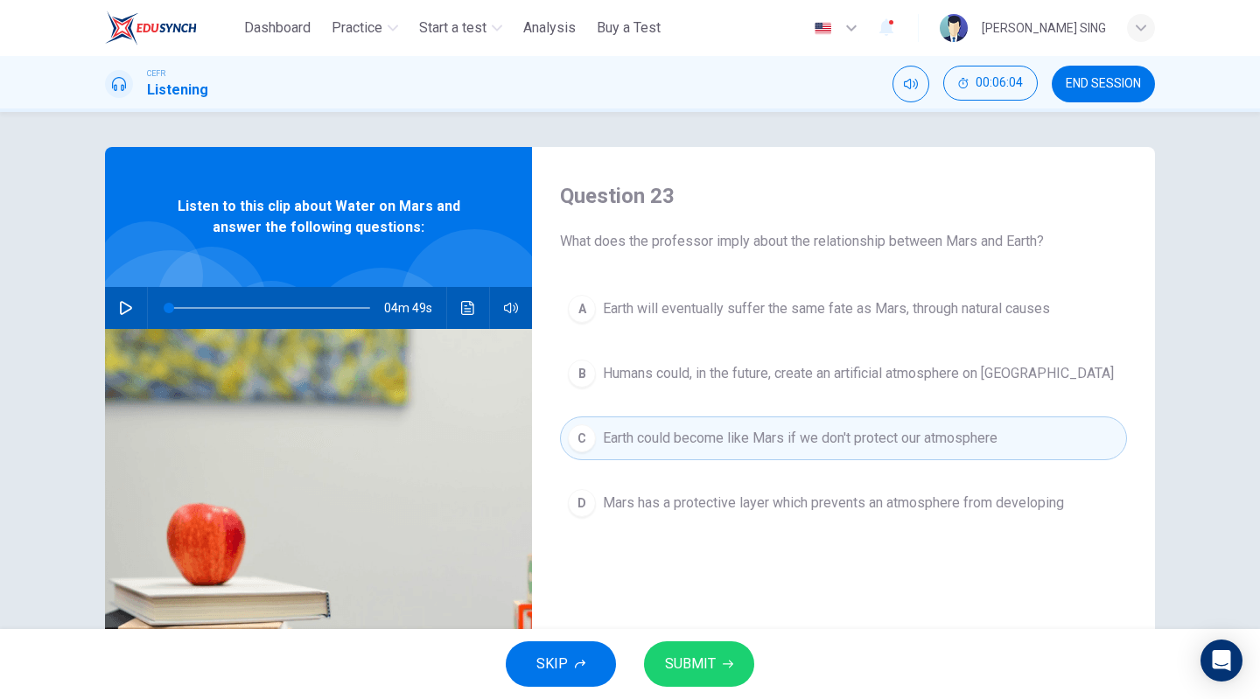
click at [703, 660] on span "SUBMIT" at bounding box center [690, 664] width 51 height 24
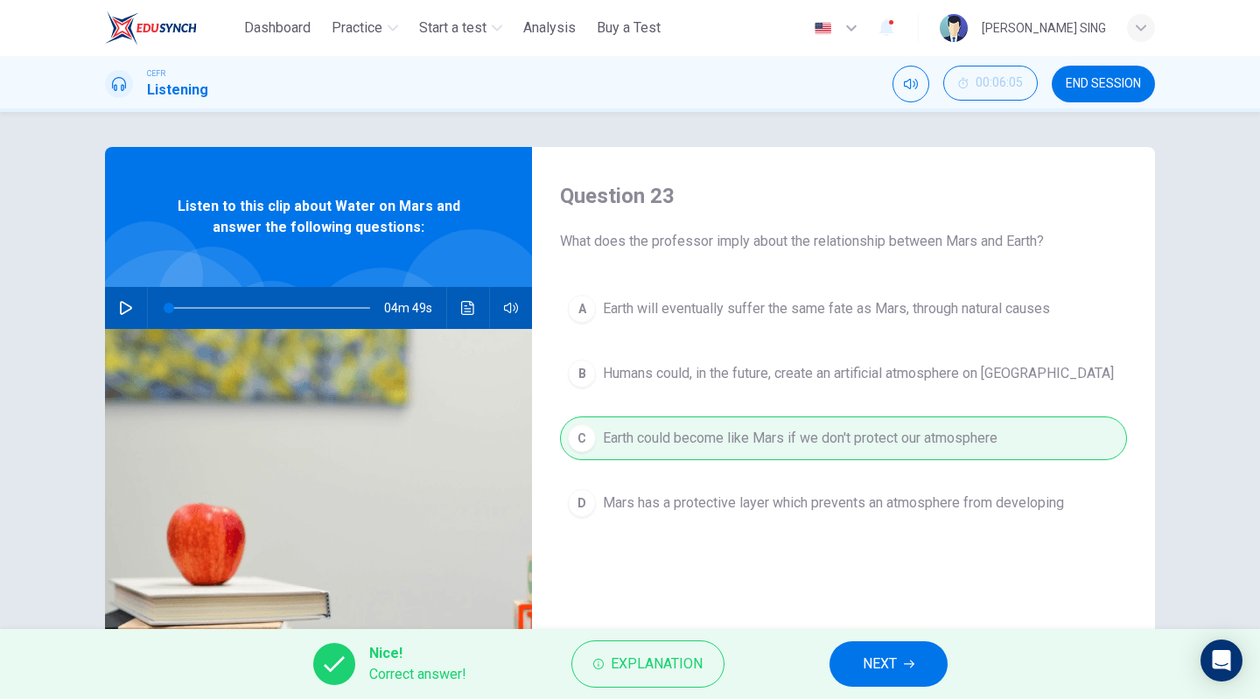
click at [877, 662] on span "NEXT" at bounding box center [879, 664] width 34 height 24
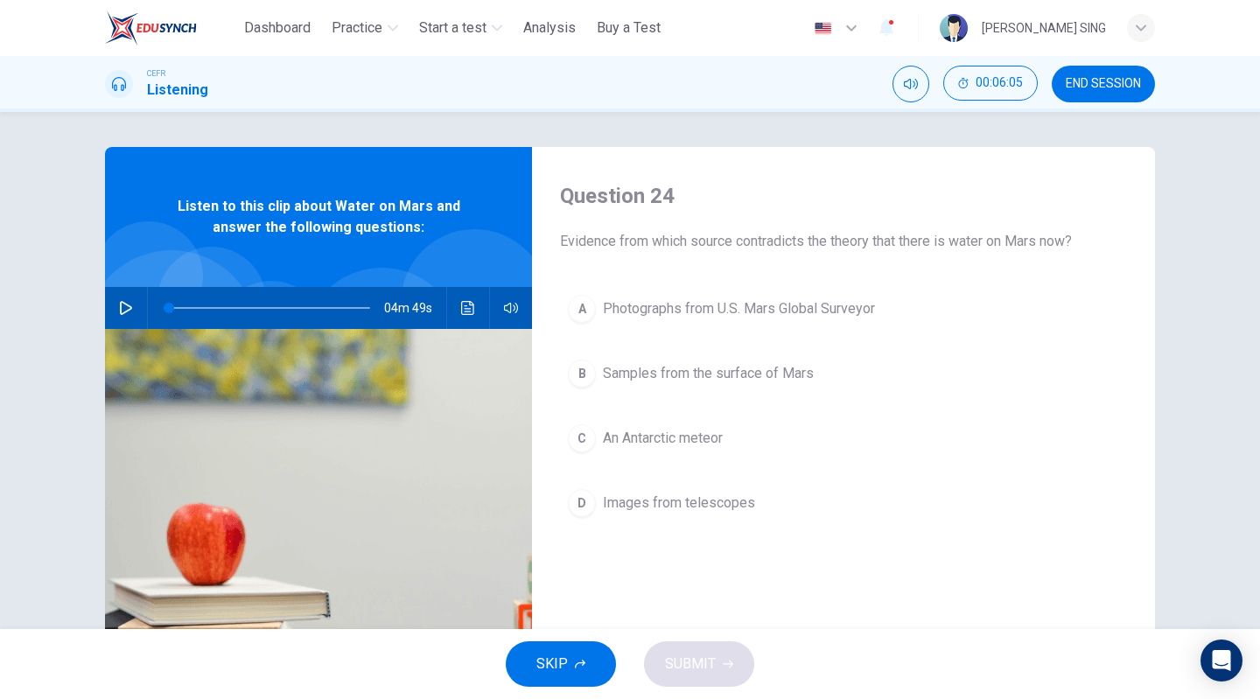
click at [639, 434] on span "An Antarctic meteor" at bounding box center [663, 438] width 120 height 21
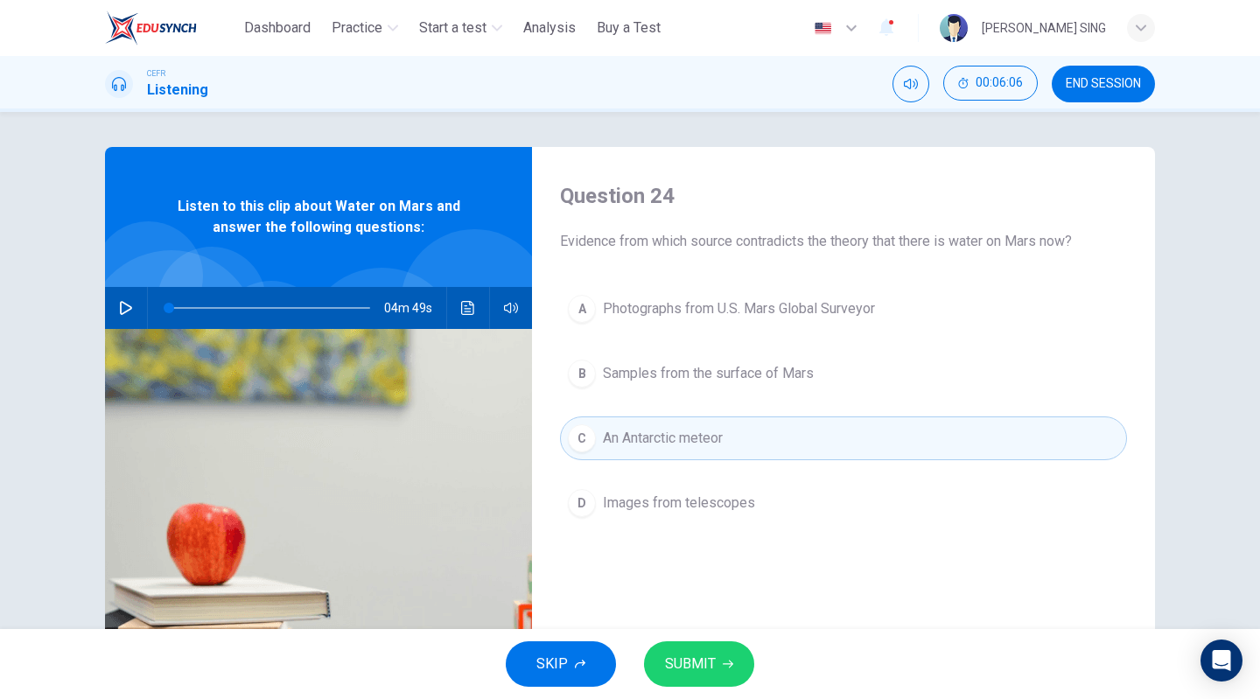
click at [708, 655] on span "SUBMIT" at bounding box center [690, 664] width 51 height 24
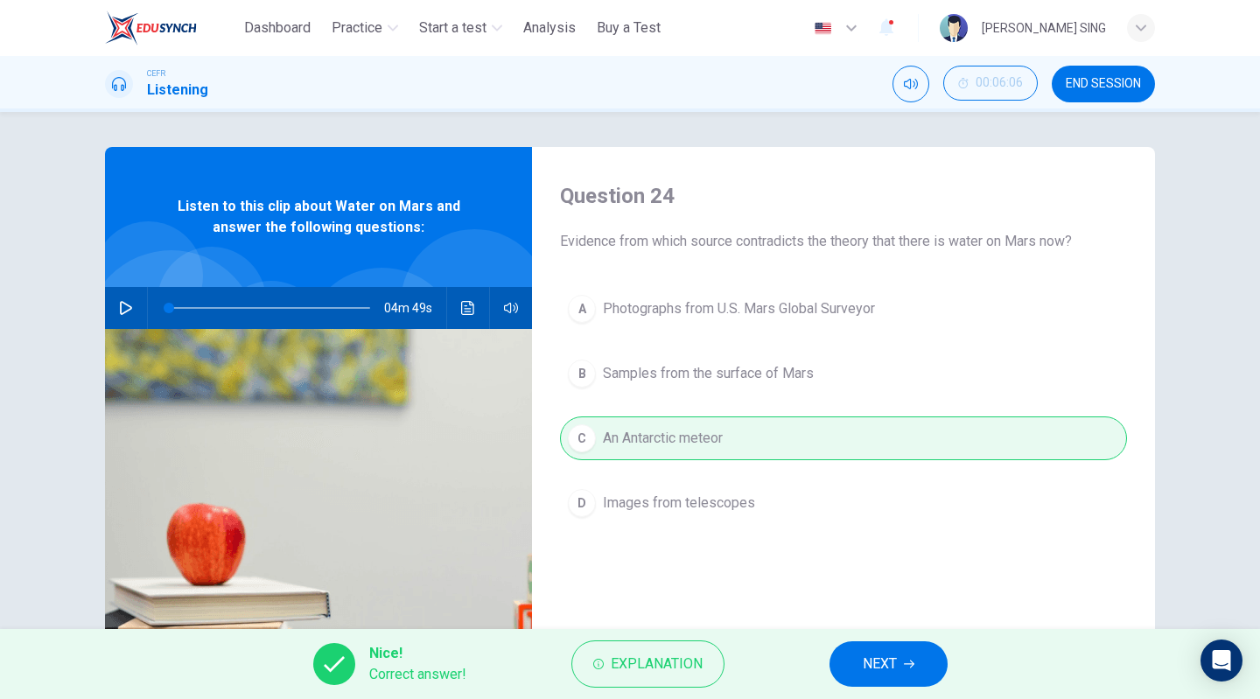
click at [878, 636] on div "Nice! Correct answer! Explanation NEXT" at bounding box center [630, 664] width 1260 height 70
click at [874, 660] on span "NEXT" at bounding box center [879, 664] width 34 height 24
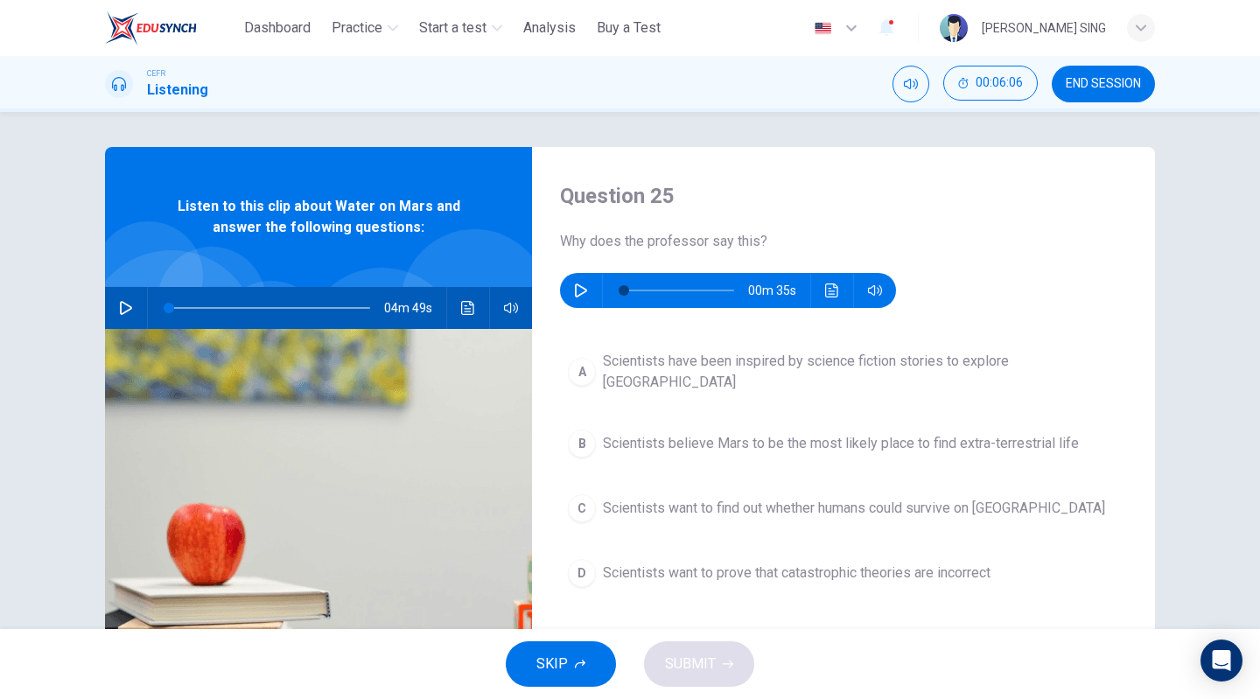
click at [660, 505] on button "C Scientists want to find out whether humans could survive on [GEOGRAPHIC_DATA]" at bounding box center [843, 508] width 567 height 44
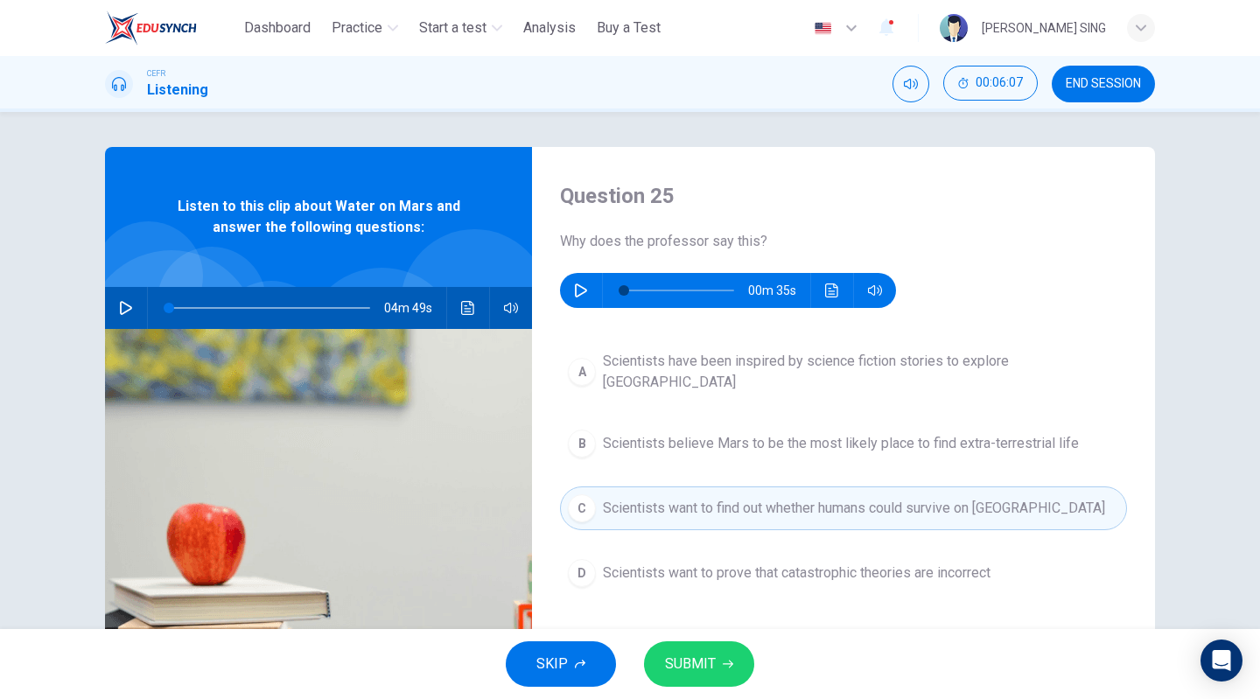
click at [708, 660] on span "SUBMIT" at bounding box center [690, 664] width 51 height 24
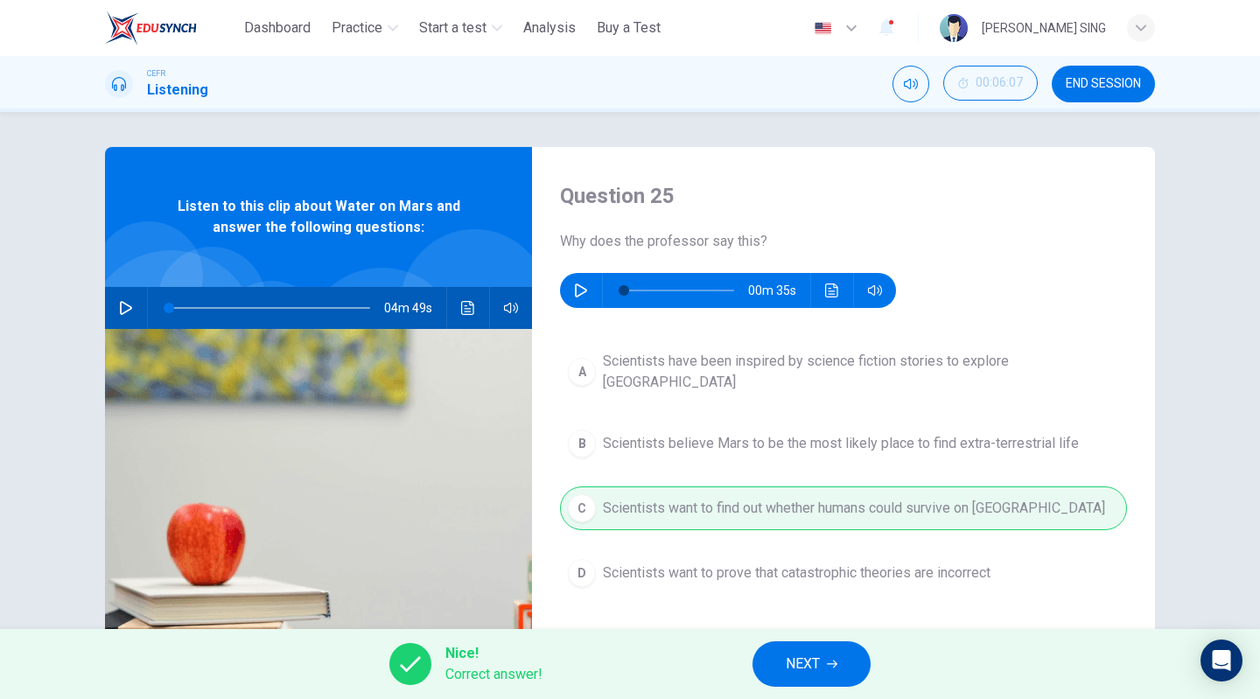
click at [817, 664] on span "NEXT" at bounding box center [802, 664] width 34 height 24
